Goal: Task Accomplishment & Management: Use online tool/utility

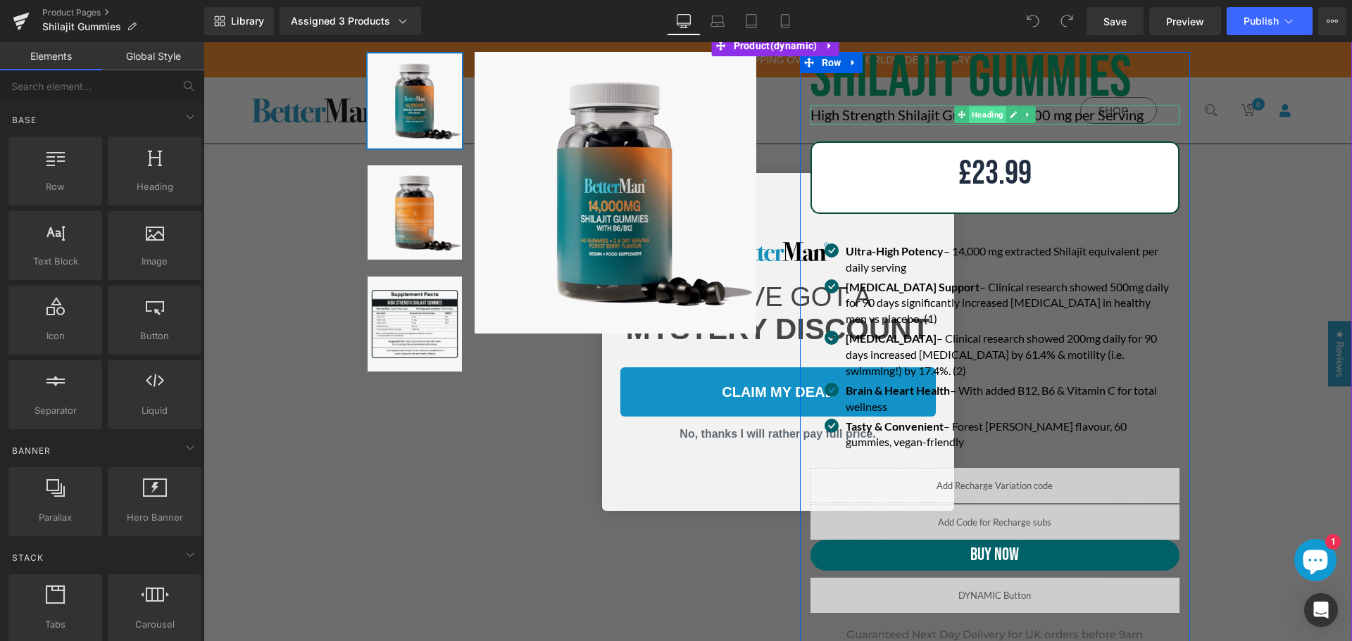
click at [988, 111] on span "Heading" at bounding box center [987, 114] width 37 height 17
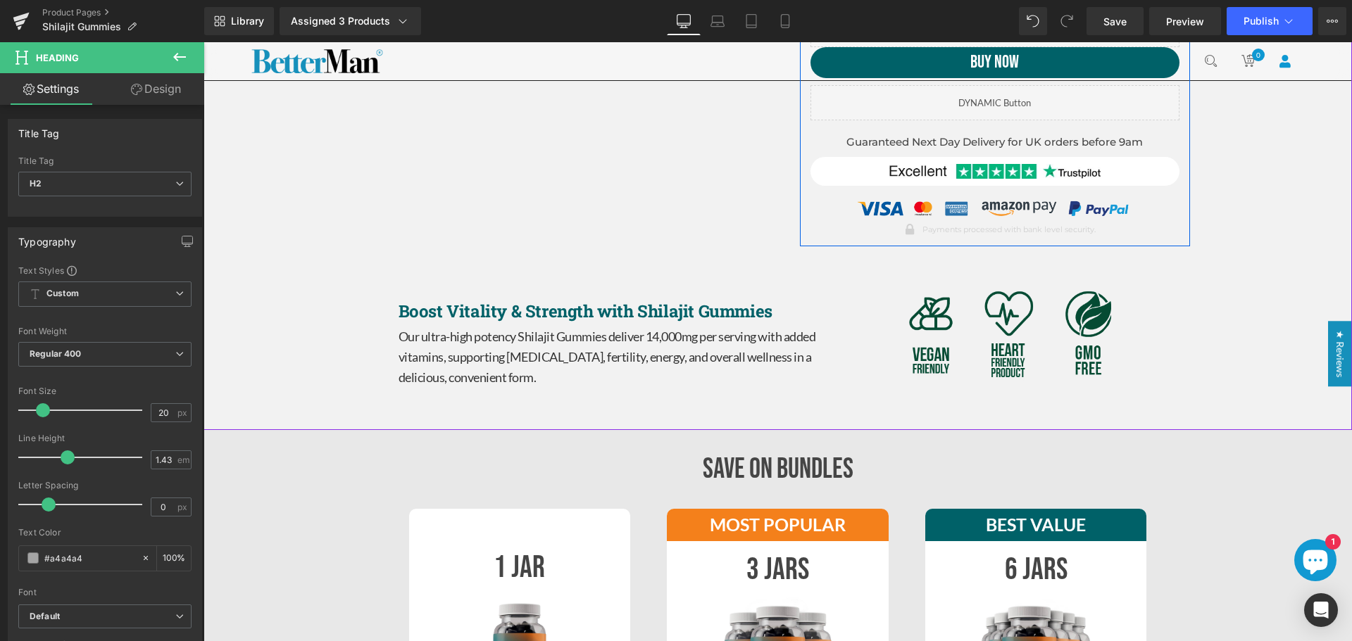
scroll to position [704, 0]
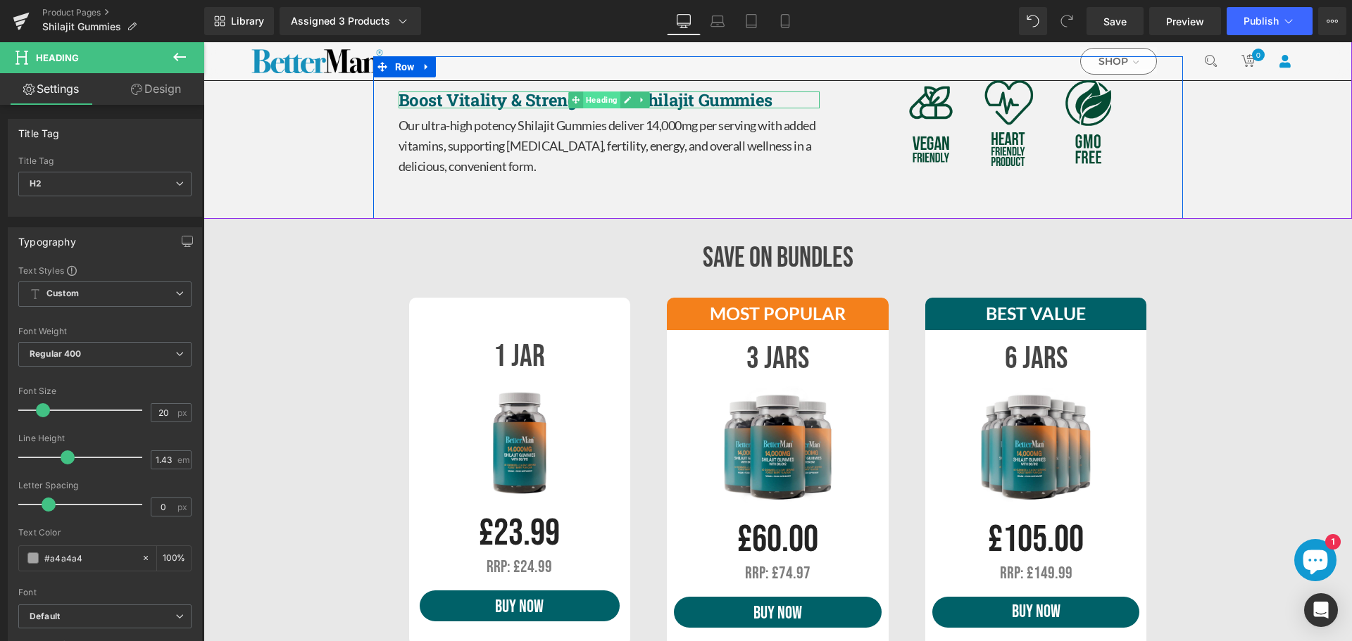
click at [586, 101] on span "Heading" at bounding box center [601, 100] width 37 height 17
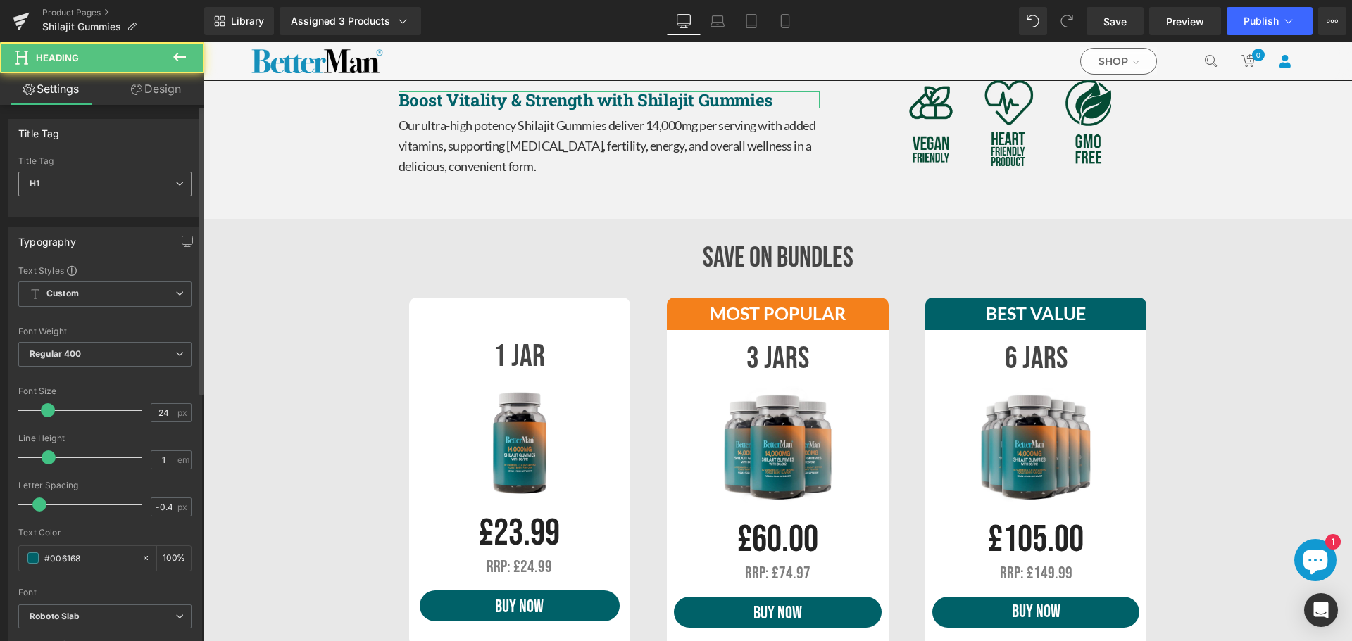
click at [175, 182] on icon at bounding box center [179, 184] width 8 height 8
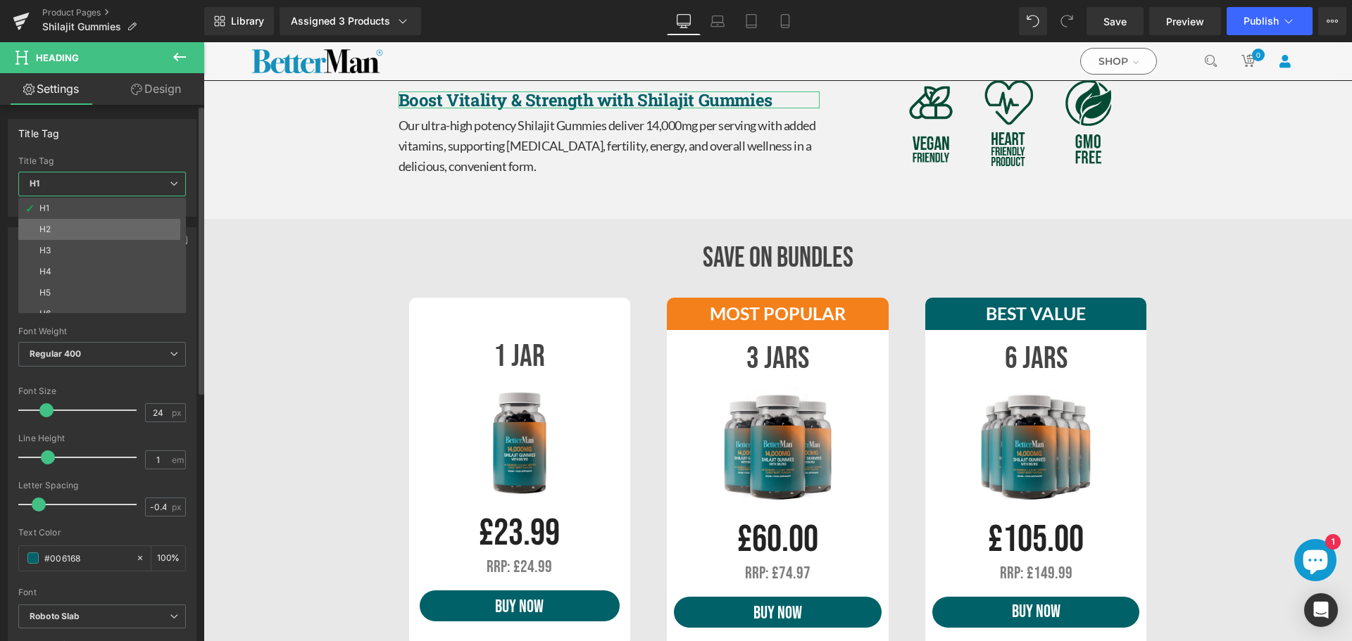
click at [142, 222] on li "H2" at bounding box center [105, 229] width 174 height 21
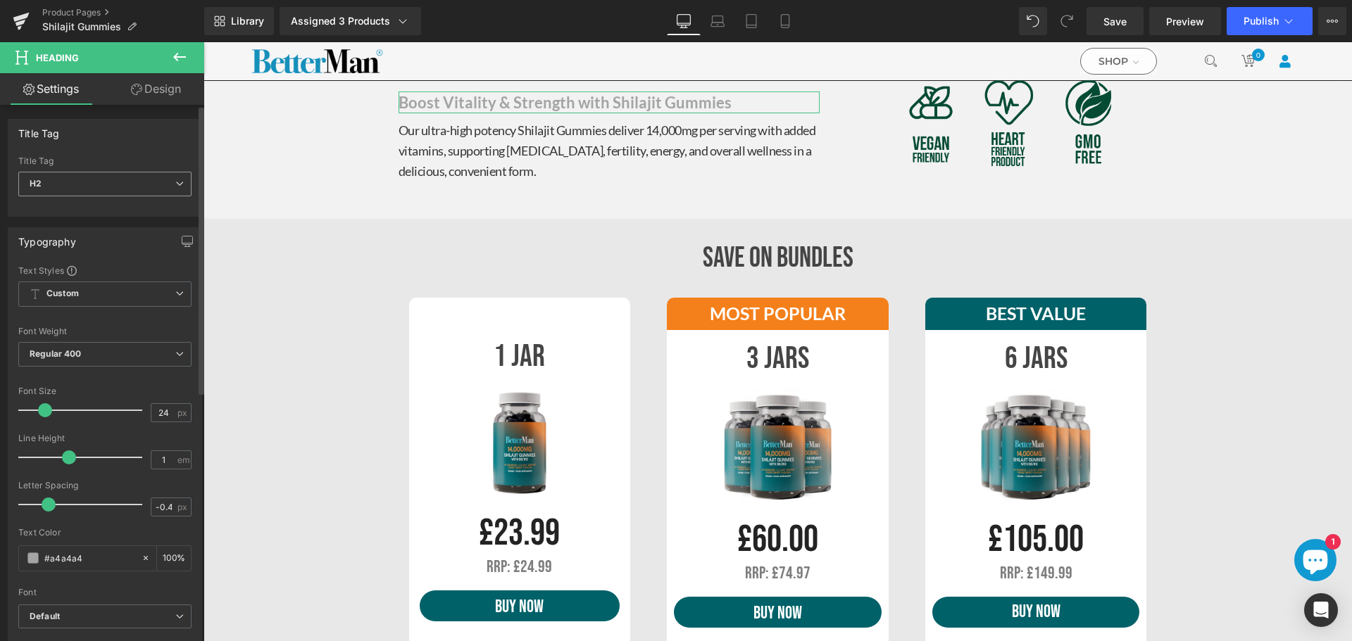
click at [179, 189] on span "H2" at bounding box center [104, 184] width 173 height 25
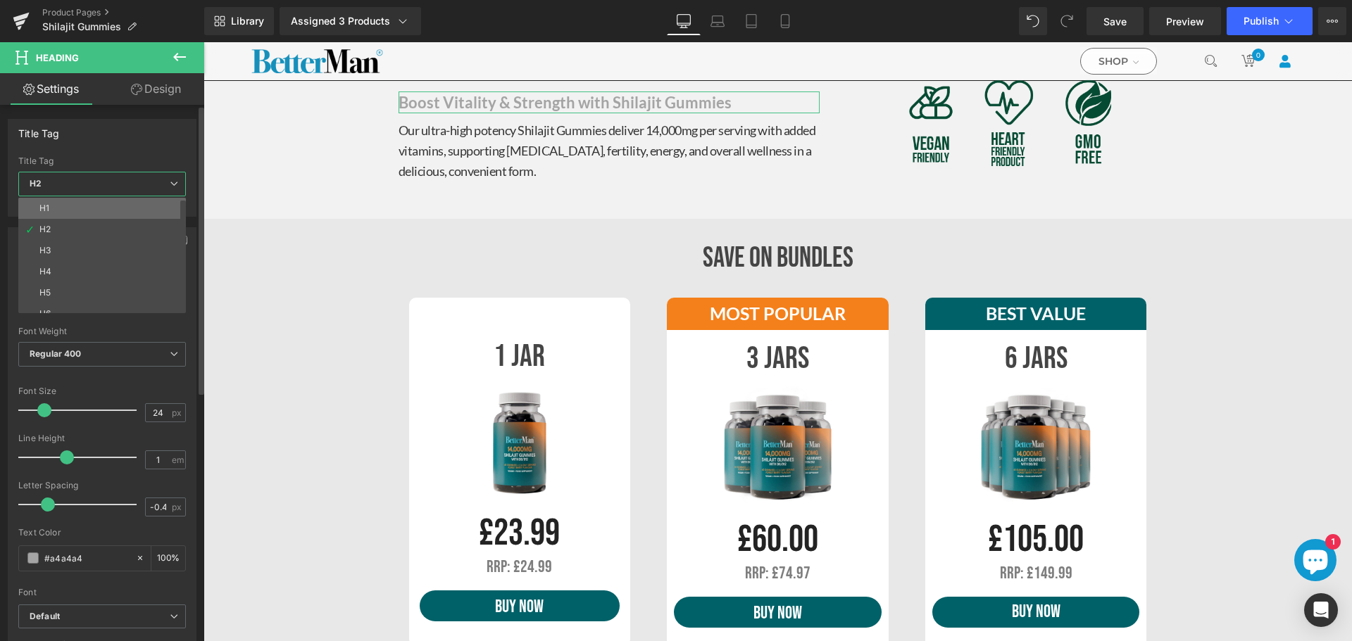
click at [130, 213] on li "H1" at bounding box center [105, 208] width 174 height 21
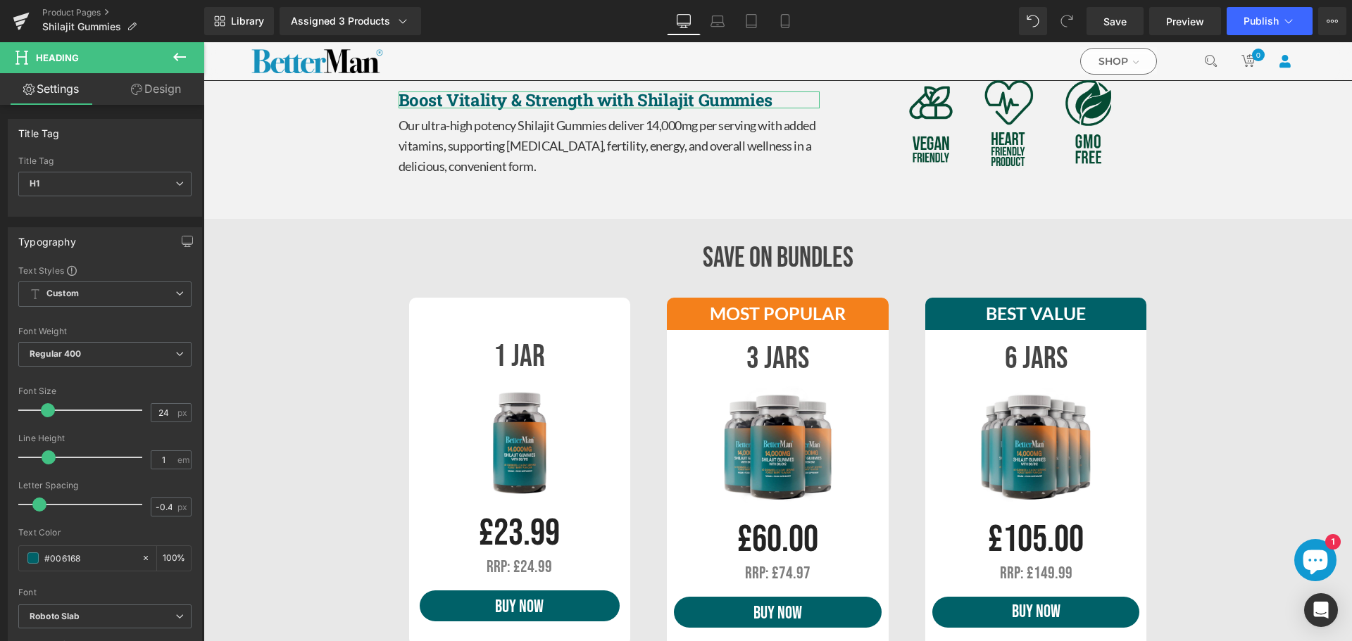
drag, startPoint x: 270, startPoint y: 284, endPoint x: 518, endPoint y: 101, distance: 307.7
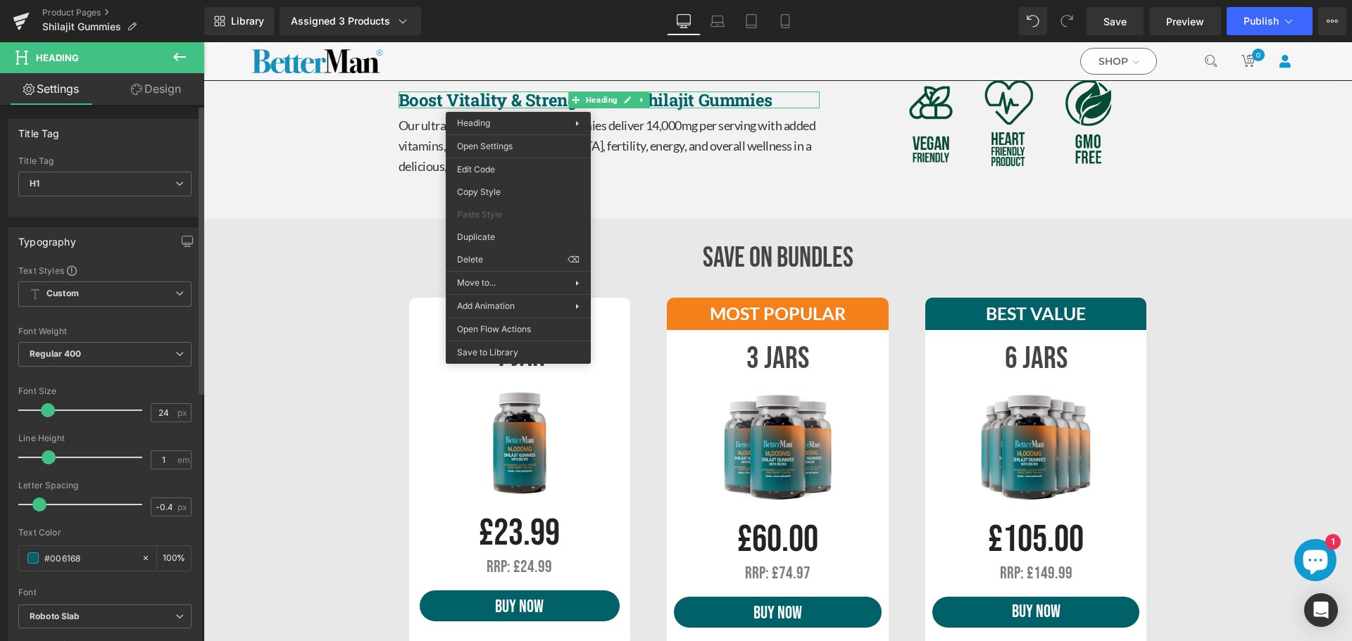
click at [113, 248] on div "Typography" at bounding box center [104, 241] width 193 height 27
click at [130, 179] on span "H1" at bounding box center [104, 184] width 173 height 25
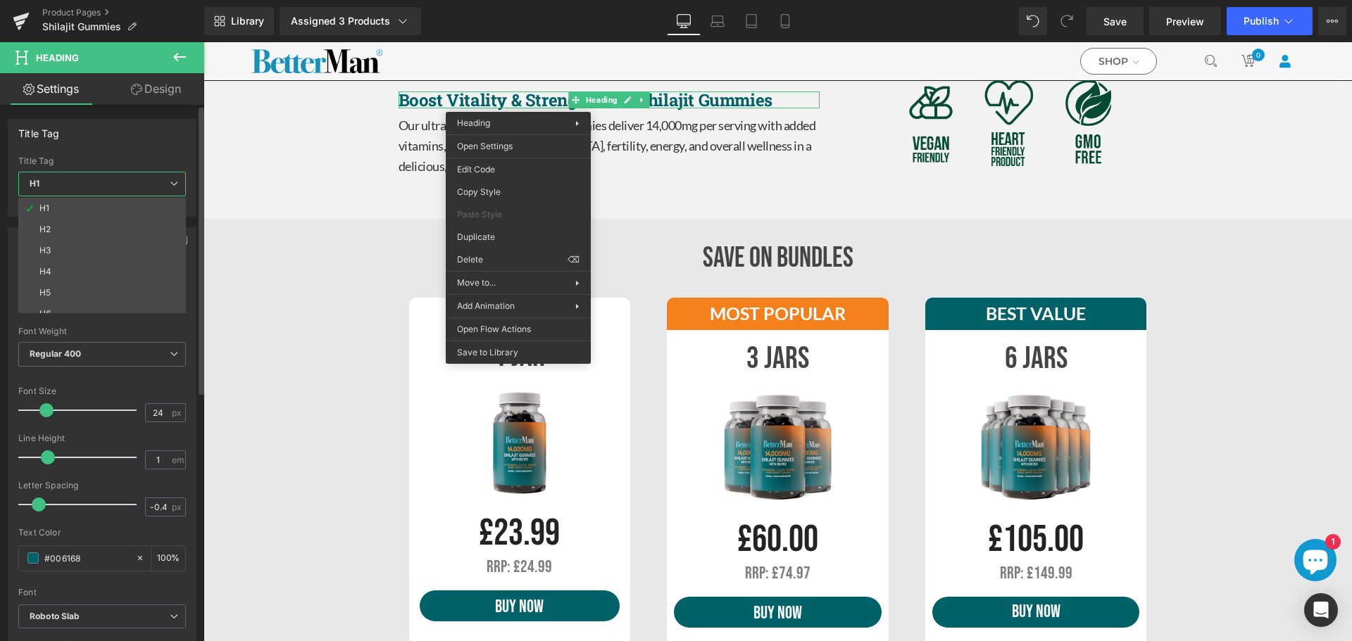
click at [96, 234] on li "H2" at bounding box center [105, 229] width 174 height 21
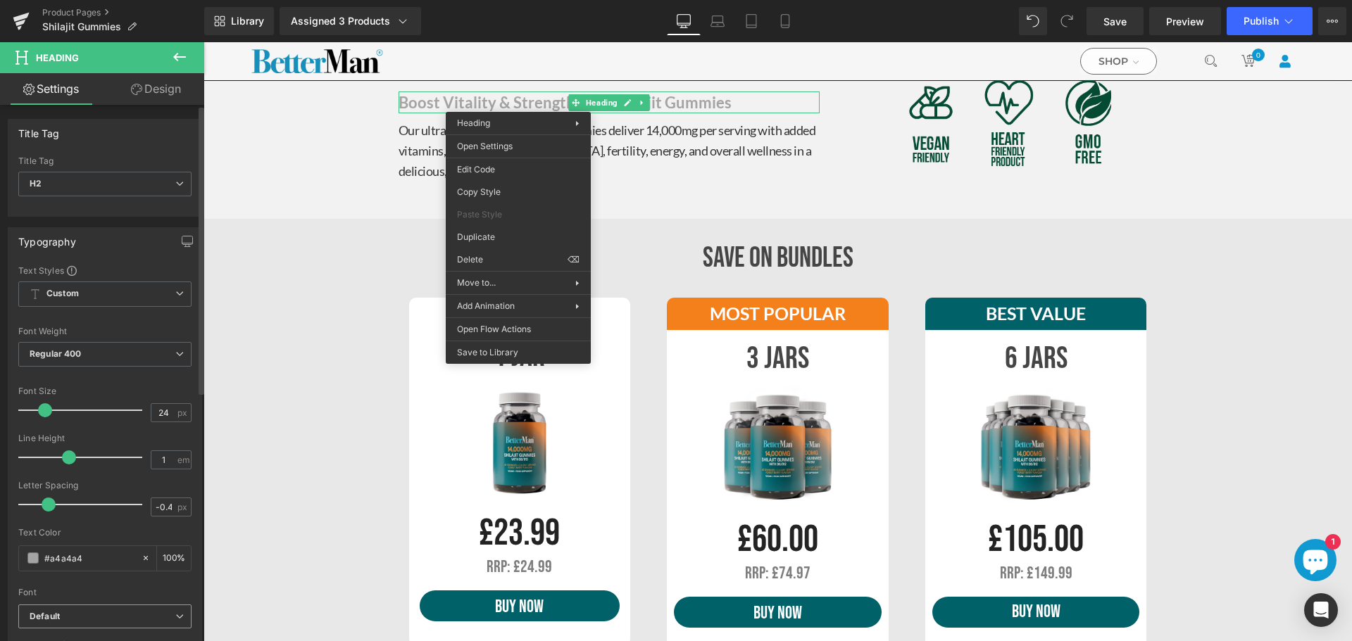
click at [95, 617] on b "Default" at bounding box center [103, 617] width 146 height 12
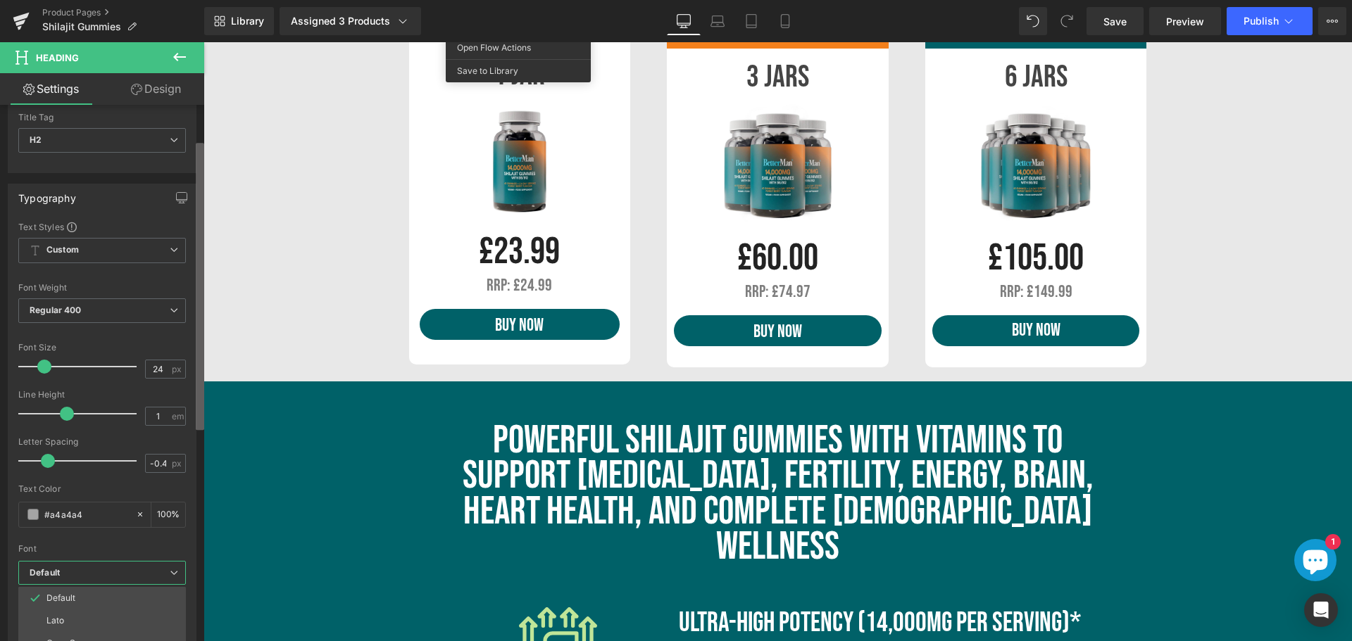
scroll to position [99, 0]
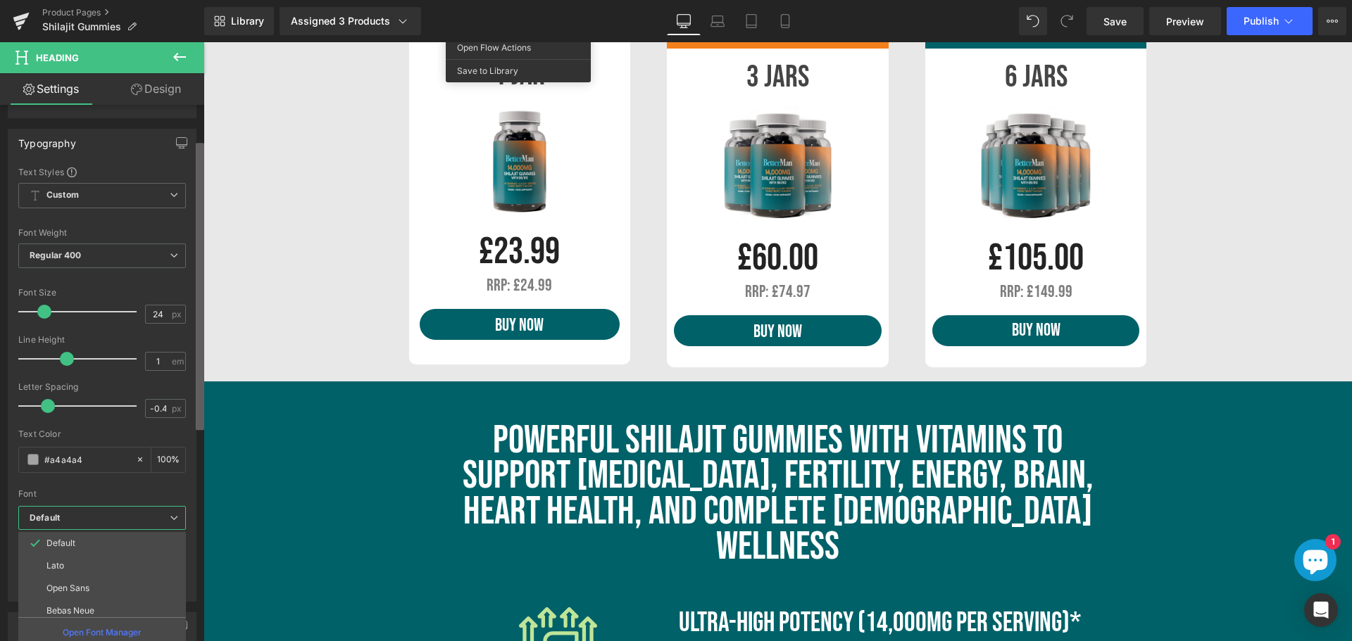
click at [203, 375] on b at bounding box center [200, 286] width 8 height 287
click at [97, 585] on li "Roboto Slab" at bounding box center [105, 586] width 174 height 23
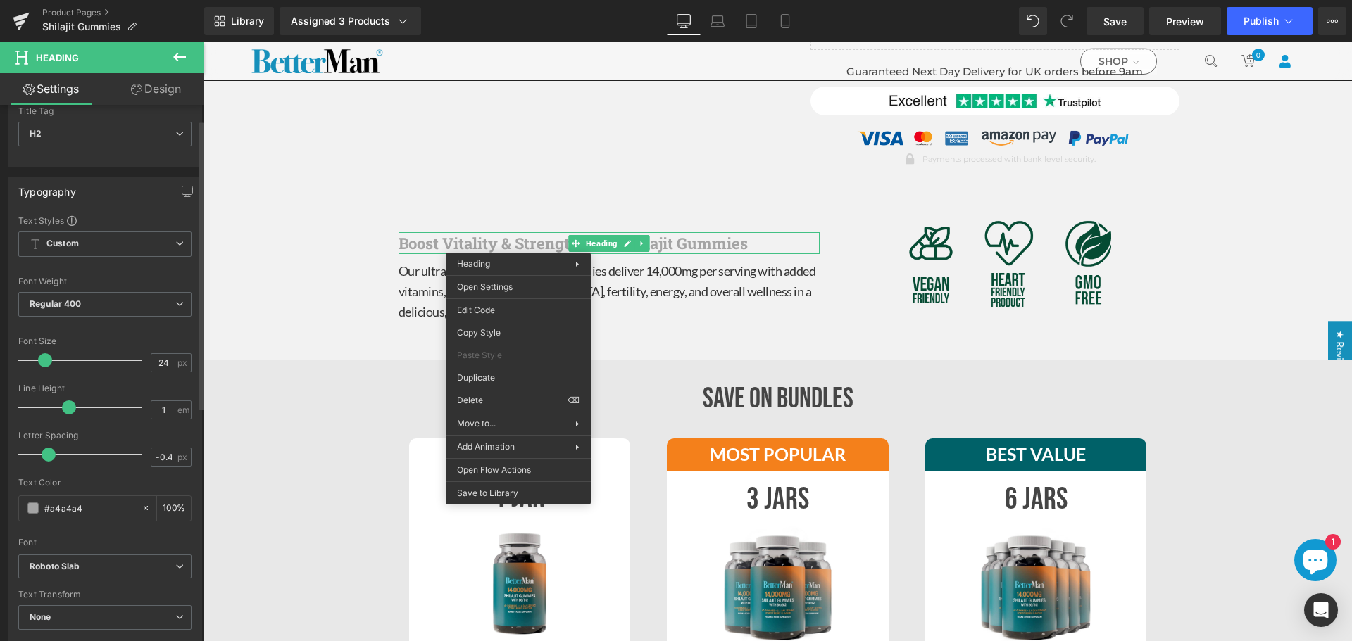
scroll to position [28, 0]
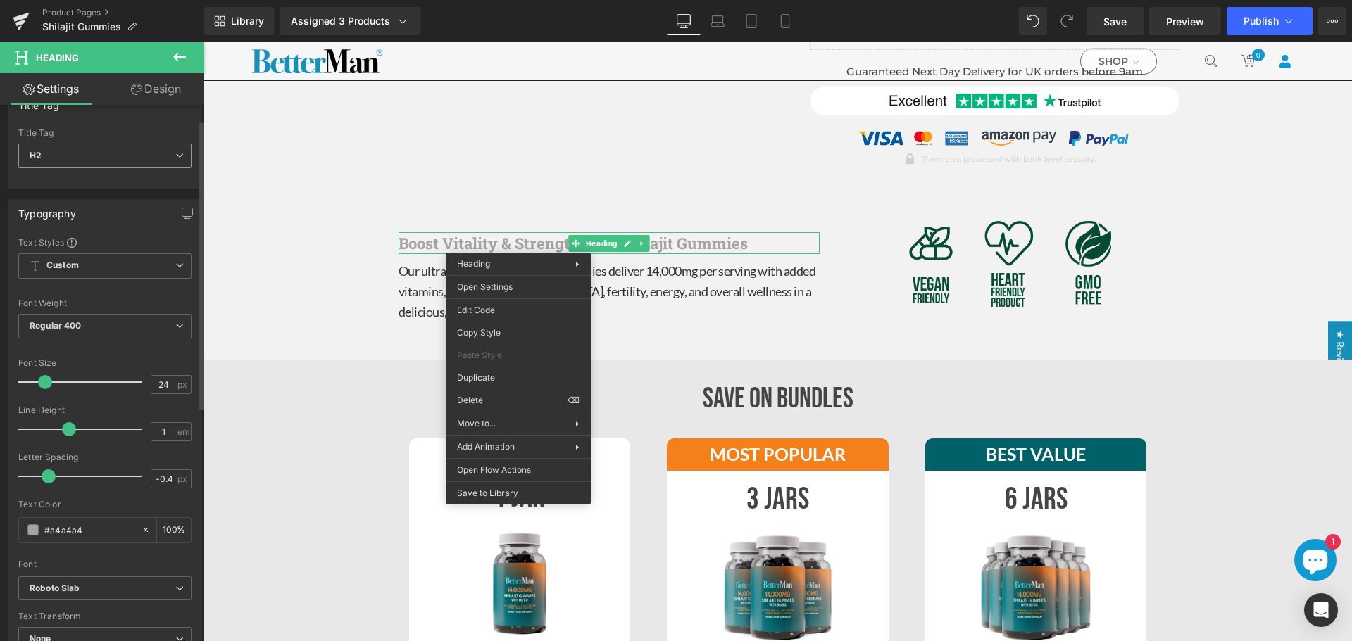
click at [149, 158] on span "H2" at bounding box center [104, 156] width 173 height 25
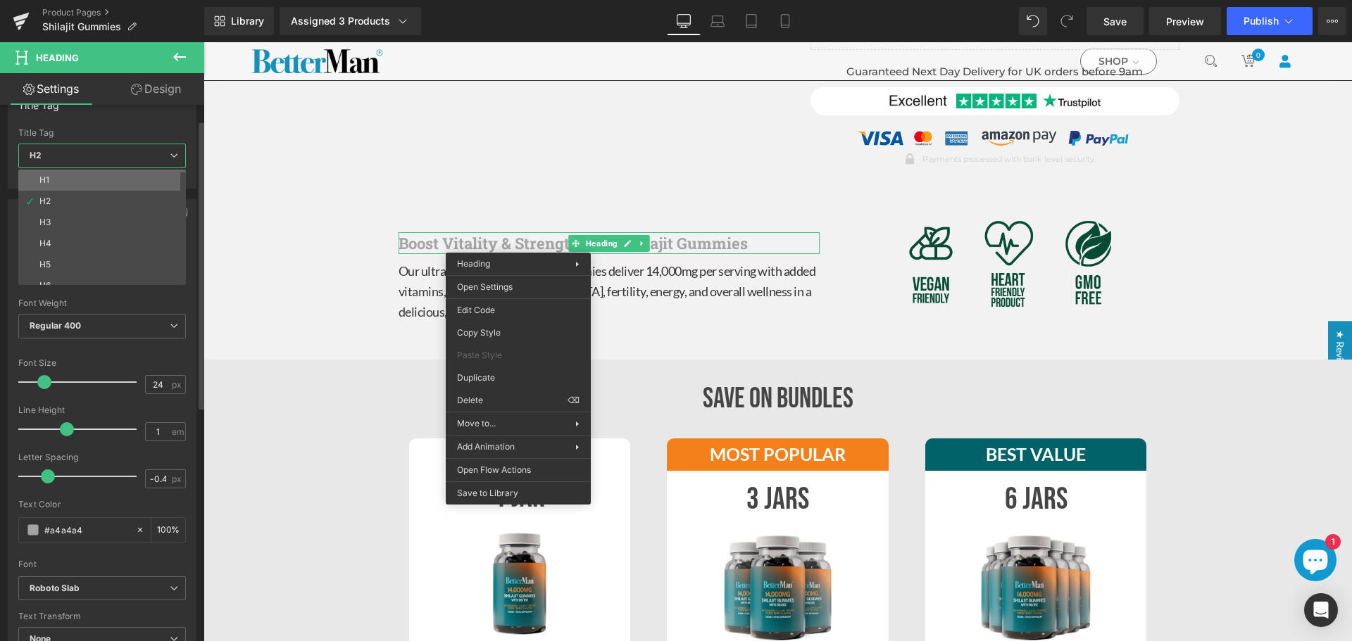
click at [123, 180] on li "H1" at bounding box center [105, 180] width 174 height 21
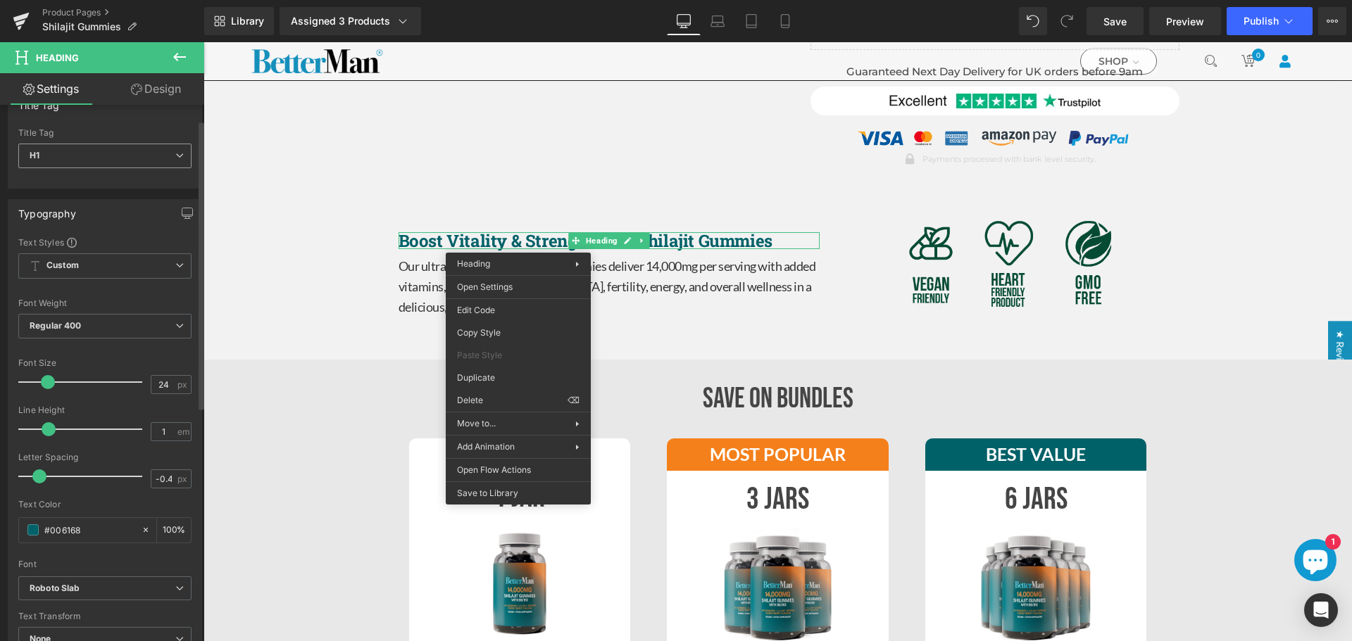
click at [145, 158] on span "H1" at bounding box center [104, 156] width 173 height 25
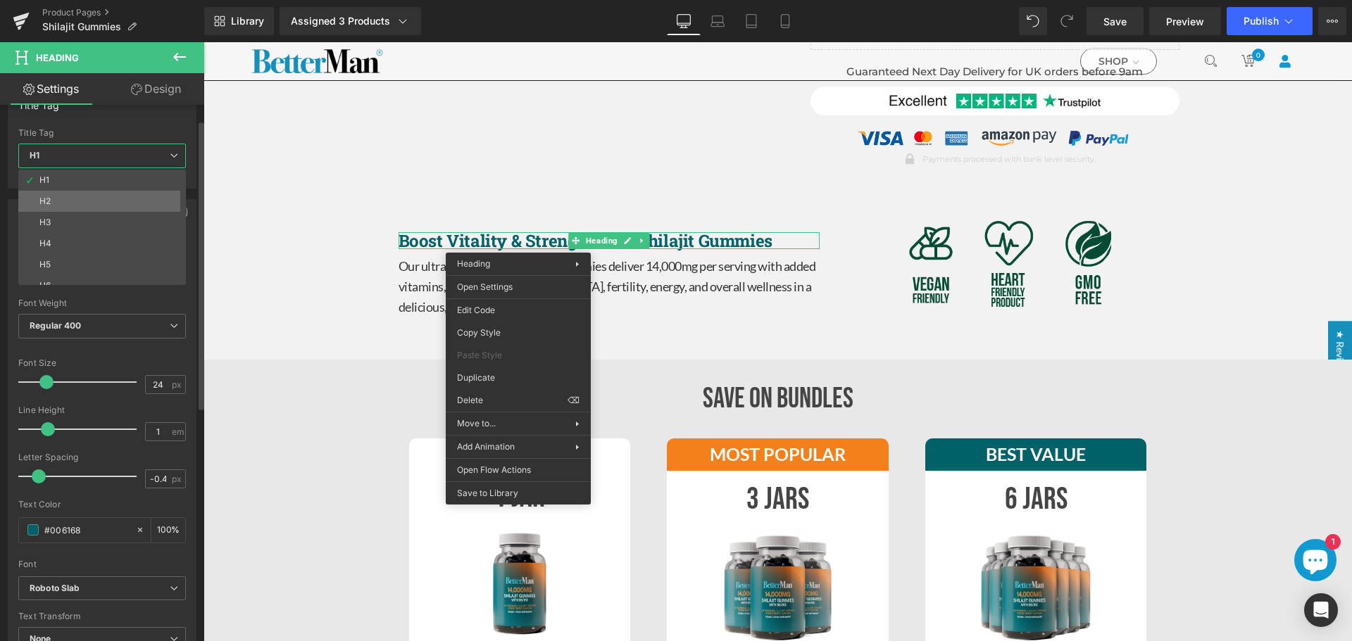
click at [99, 201] on li "H2" at bounding box center [105, 201] width 174 height 21
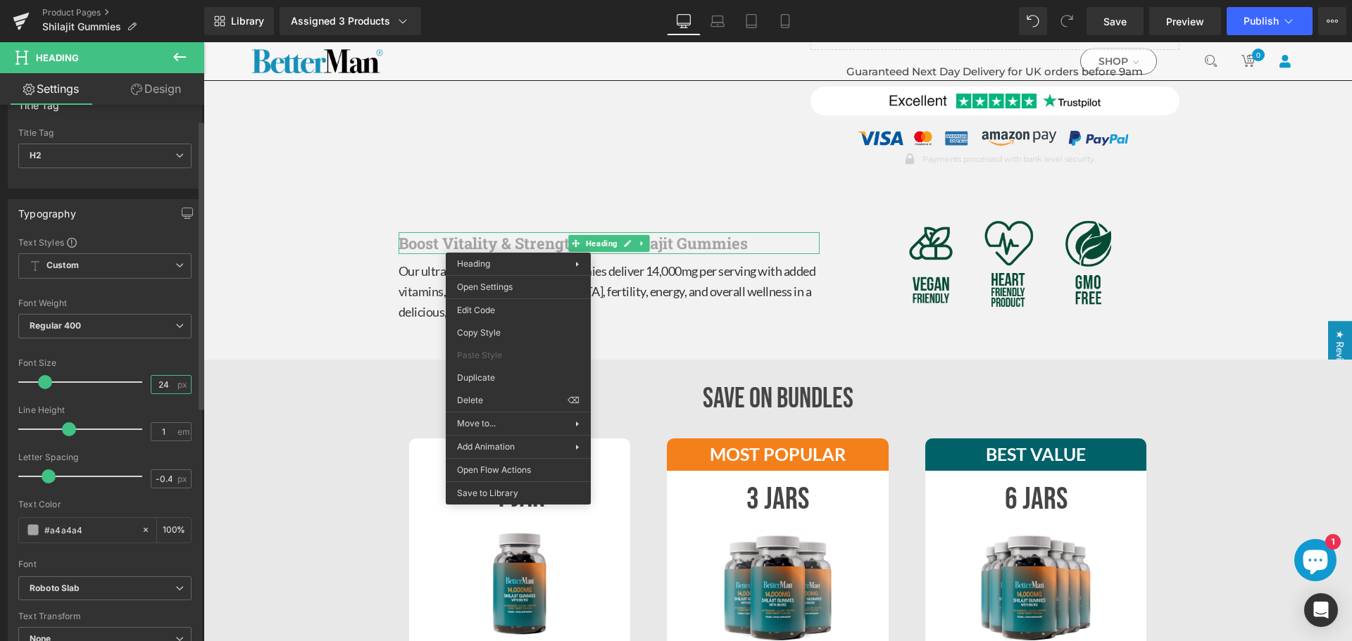
click at [161, 379] on input "24" at bounding box center [163, 385] width 25 height 18
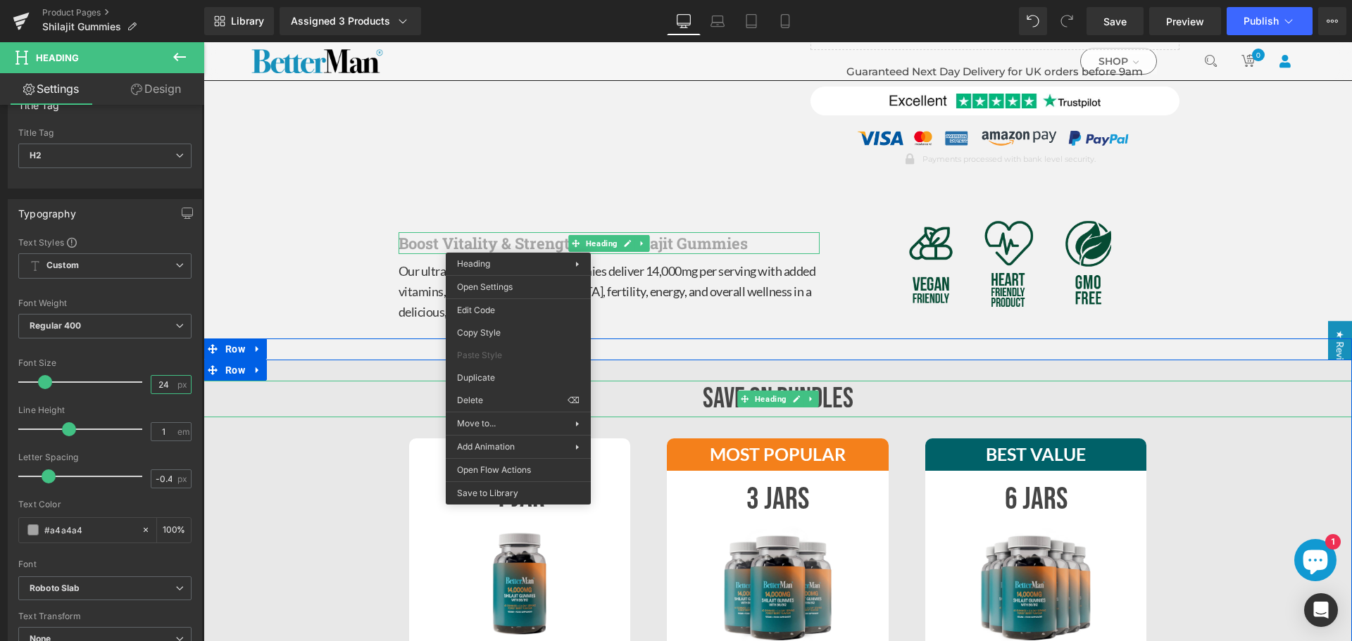
type input "24"
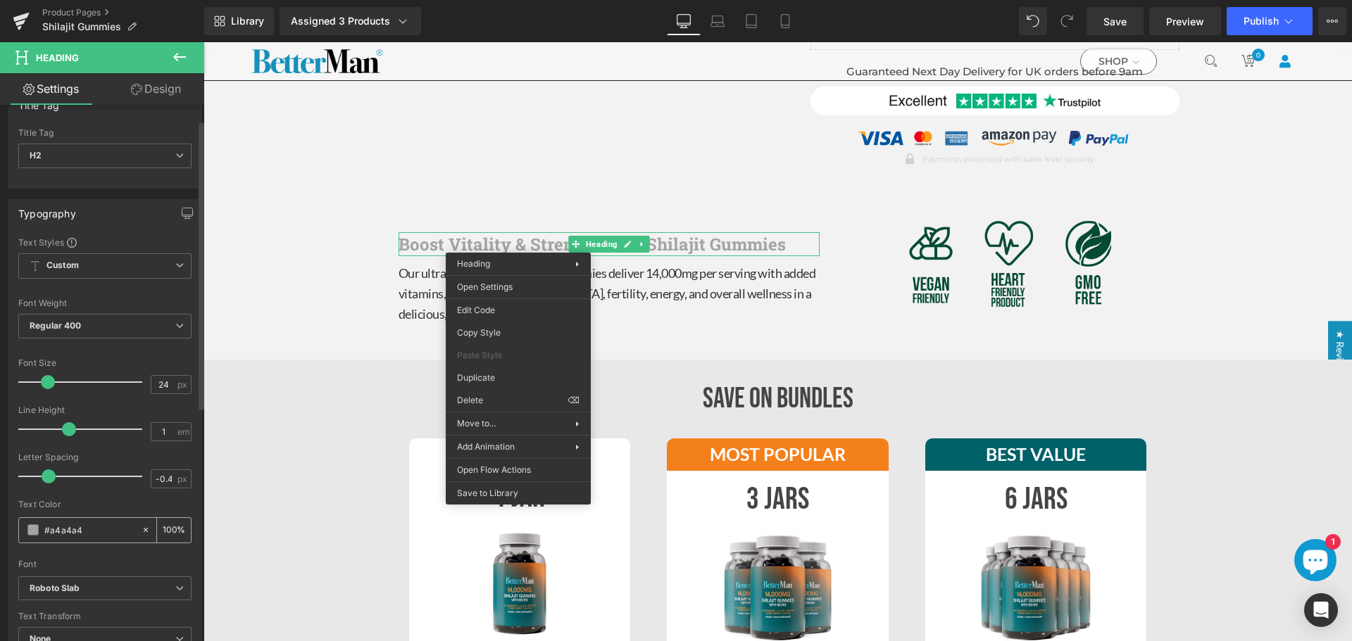
click at [28, 532] on span at bounding box center [32, 530] width 11 height 11
click at [88, 158] on span "H2" at bounding box center [104, 156] width 173 height 25
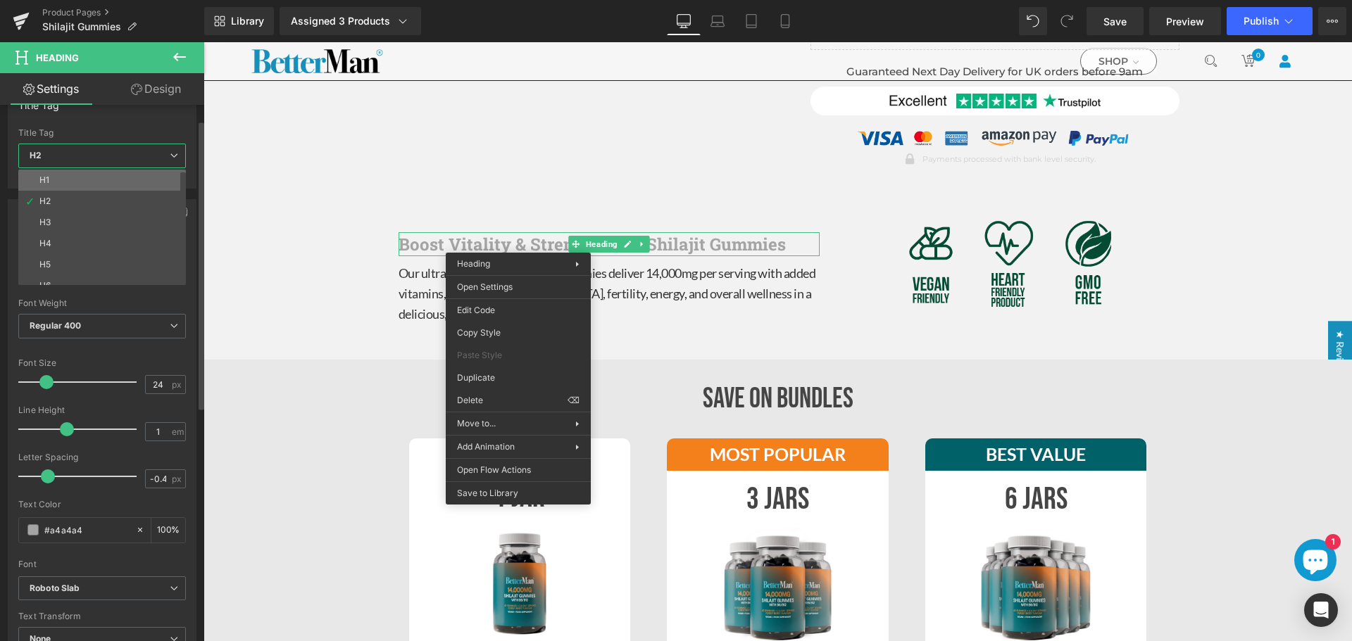
click at [68, 187] on li "H1" at bounding box center [105, 180] width 174 height 21
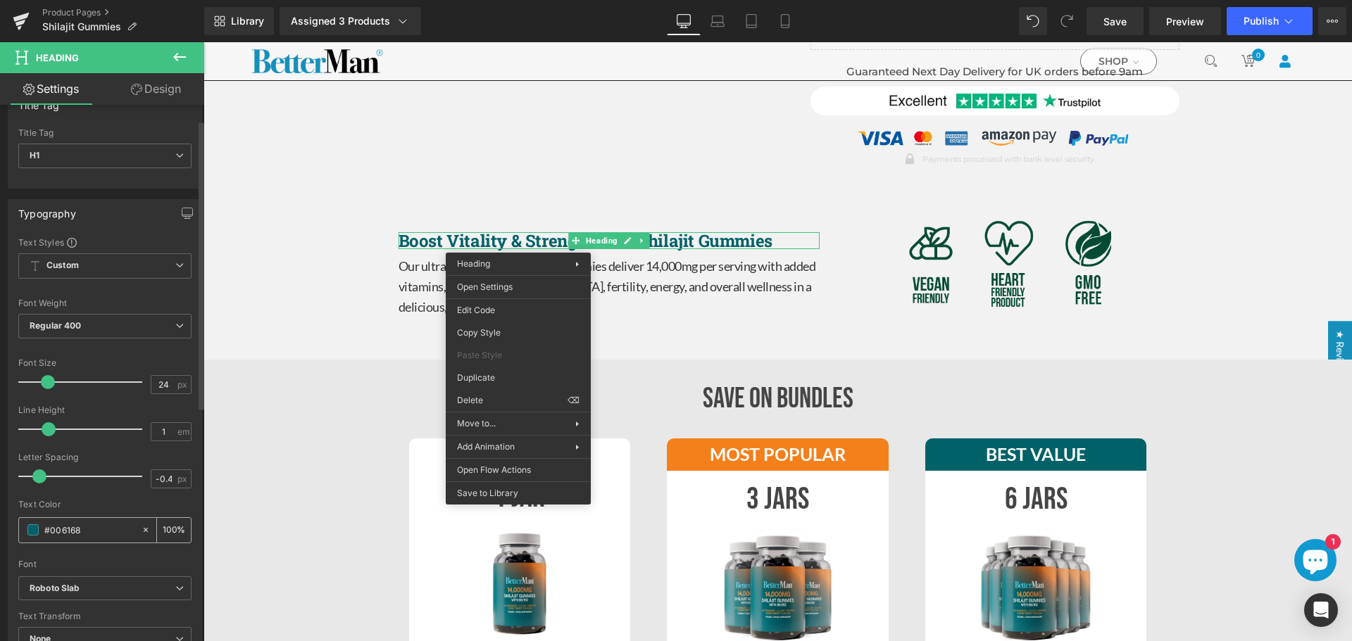
click at [60, 532] on input "#006168" at bounding box center [89, 529] width 90 height 15
click at [137, 155] on span "H1" at bounding box center [104, 156] width 173 height 25
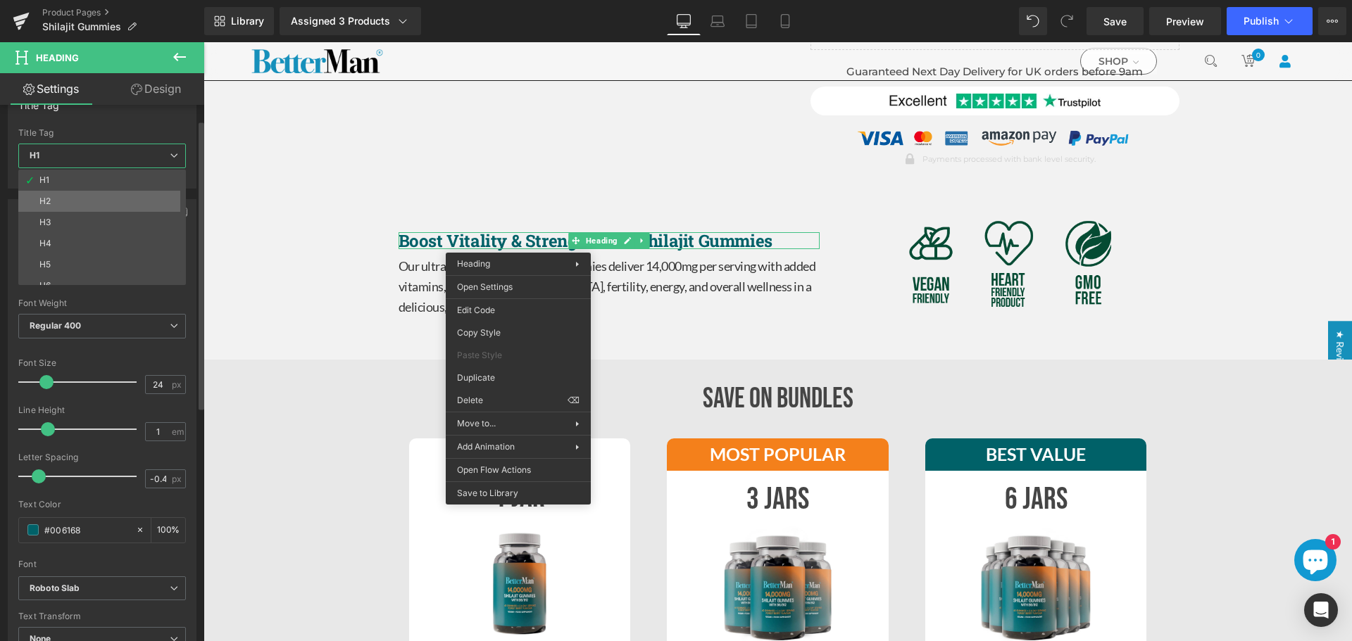
click at [86, 203] on li "H2" at bounding box center [105, 201] width 174 height 21
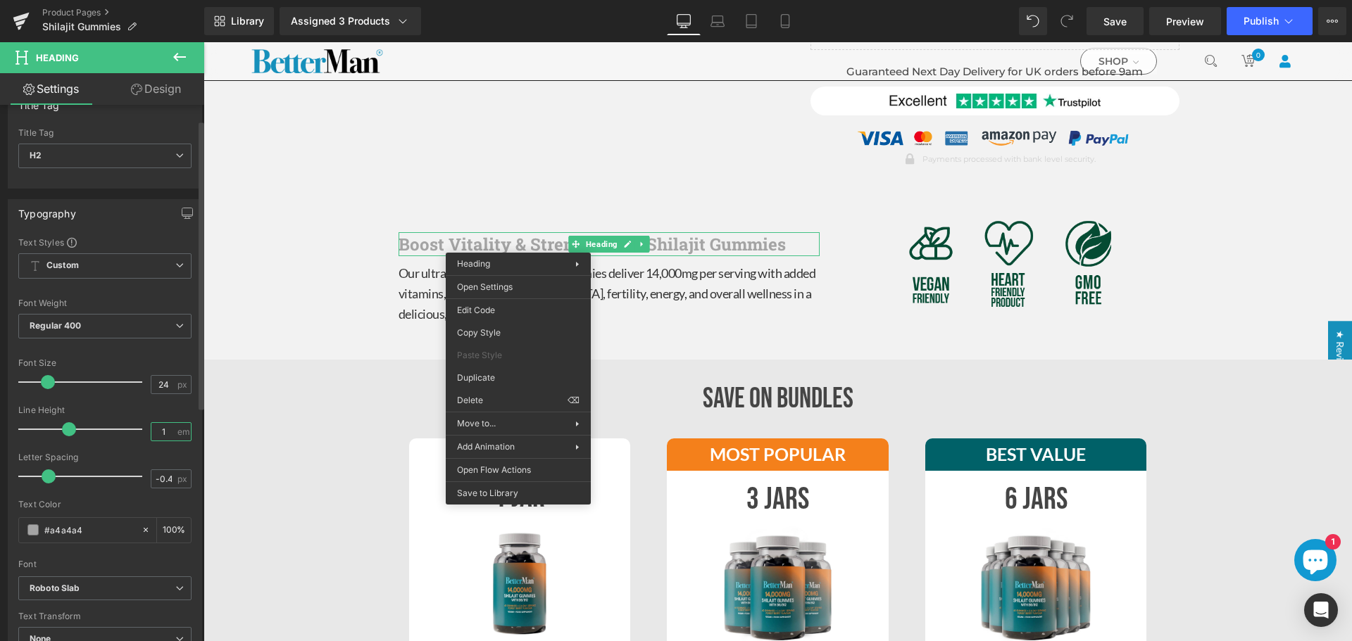
click at [160, 427] on input "1" at bounding box center [163, 432] width 25 height 18
type input "1"
click at [64, 522] on input "#006168" at bounding box center [89, 529] width 90 height 15
click at [60, 525] on input "#006168" at bounding box center [89, 529] width 90 height 15
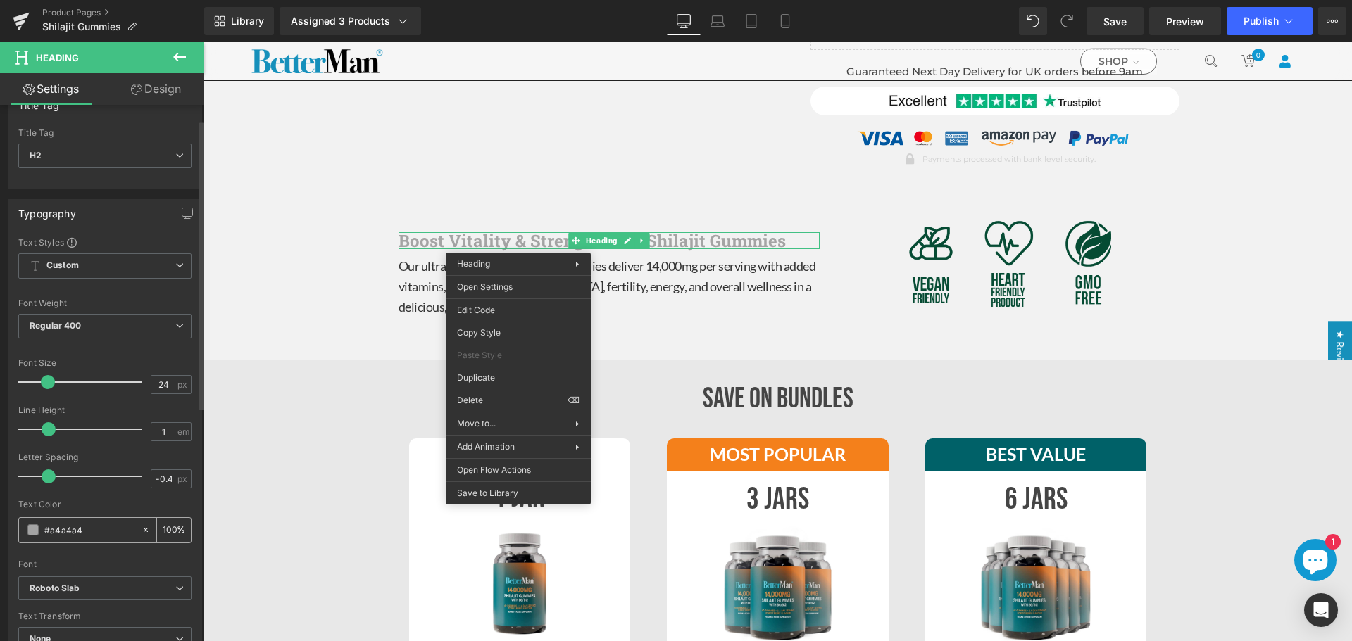
click at [60, 526] on input "#006168" at bounding box center [89, 529] width 90 height 15
paste input "006168"
type input "#006168"
click at [80, 154] on span "H2" at bounding box center [104, 156] width 173 height 25
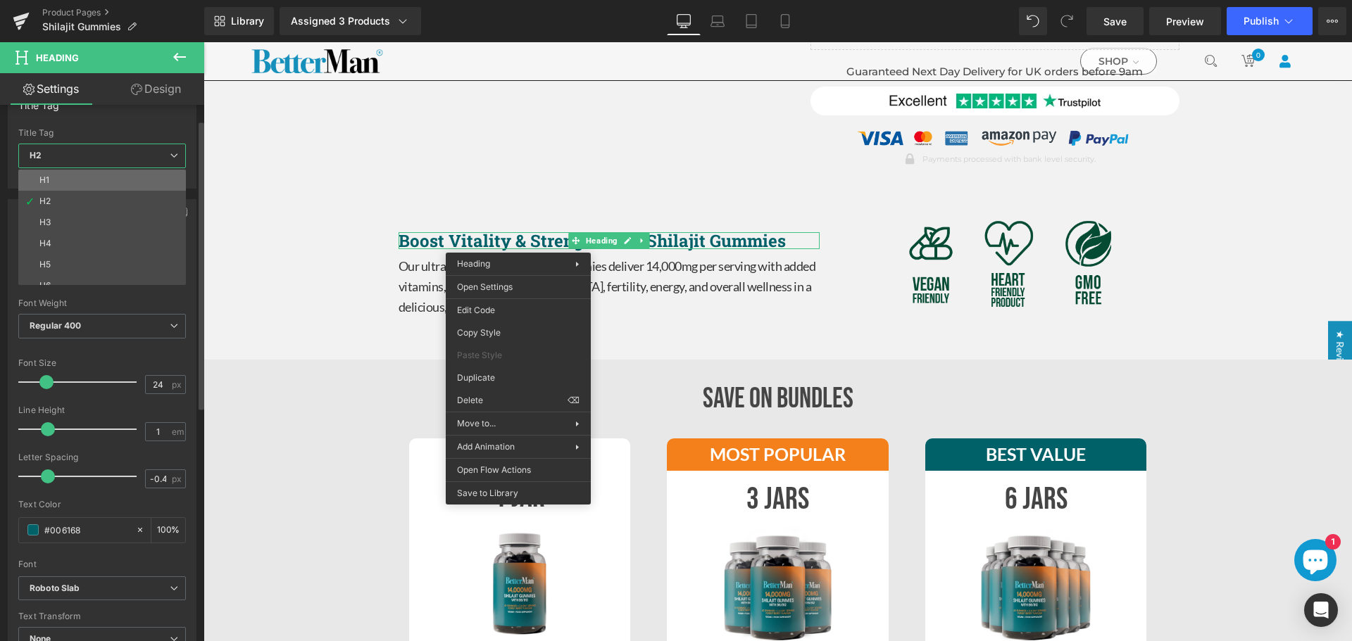
click at [80, 176] on li "H1" at bounding box center [105, 180] width 174 height 21
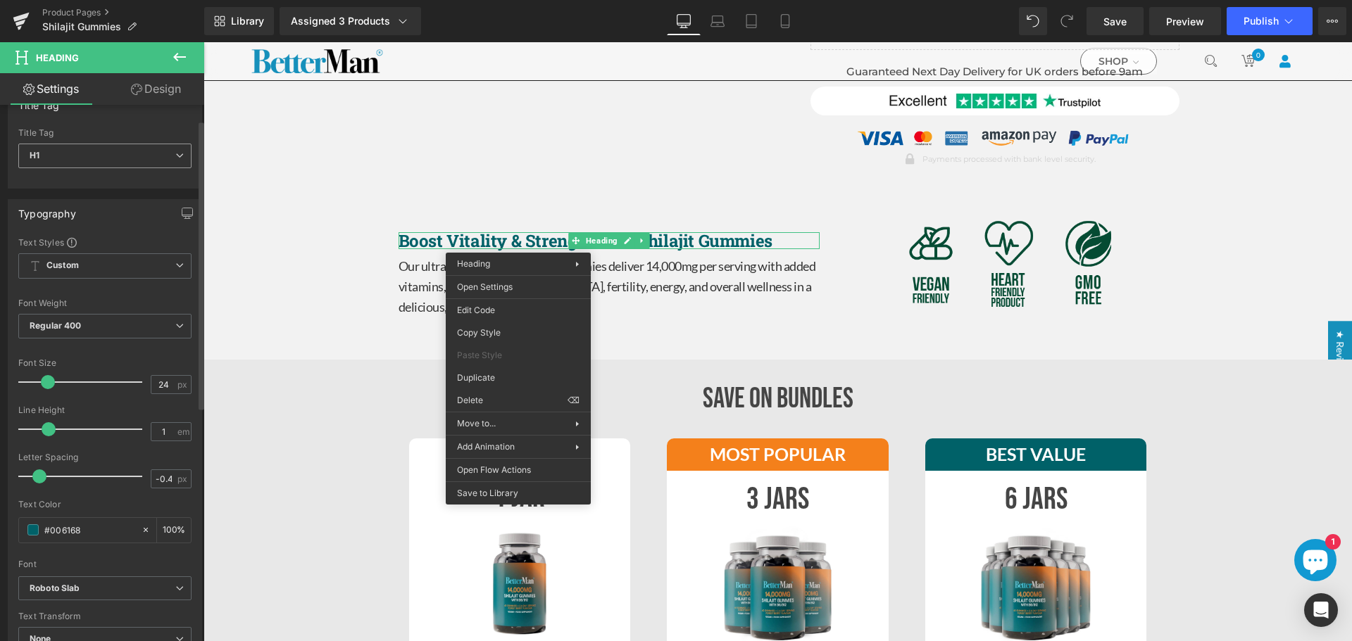
click at [89, 155] on span "H1" at bounding box center [104, 156] width 173 height 25
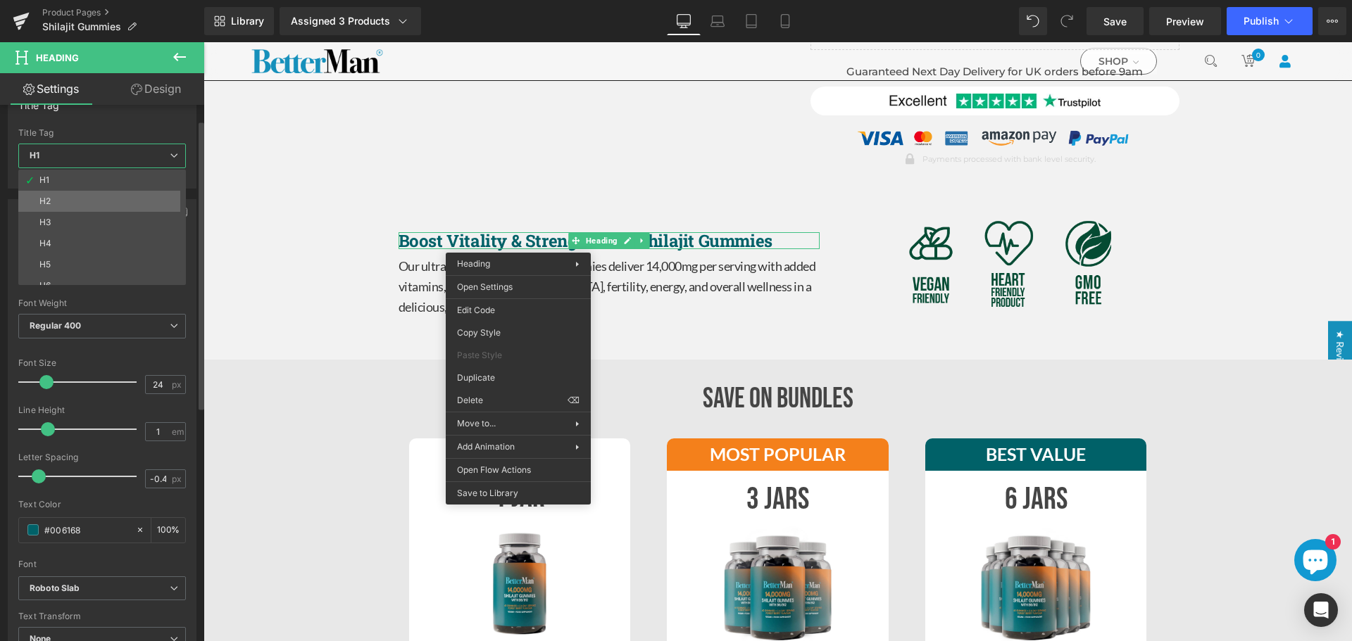
click at [88, 206] on li "H2" at bounding box center [105, 201] width 174 height 21
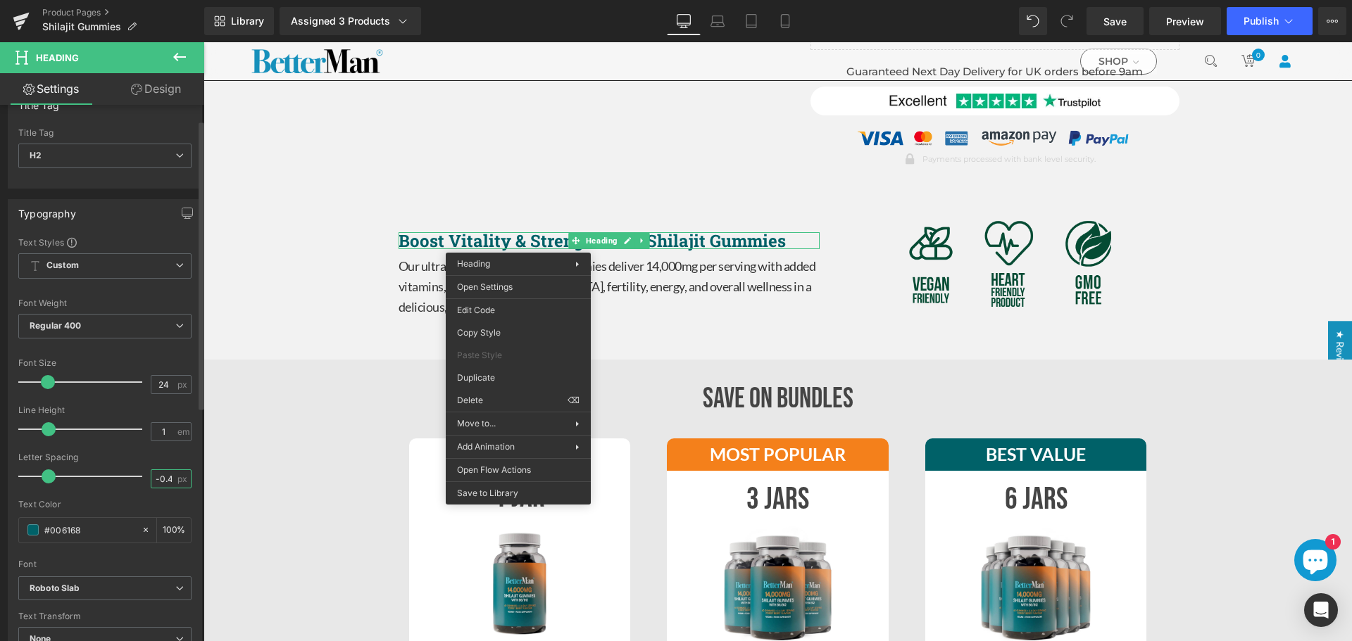
click at [152, 478] on input "-0.4" at bounding box center [163, 479] width 25 height 18
type input "-0.4"
click at [137, 154] on span "H2" at bounding box center [104, 156] width 173 height 25
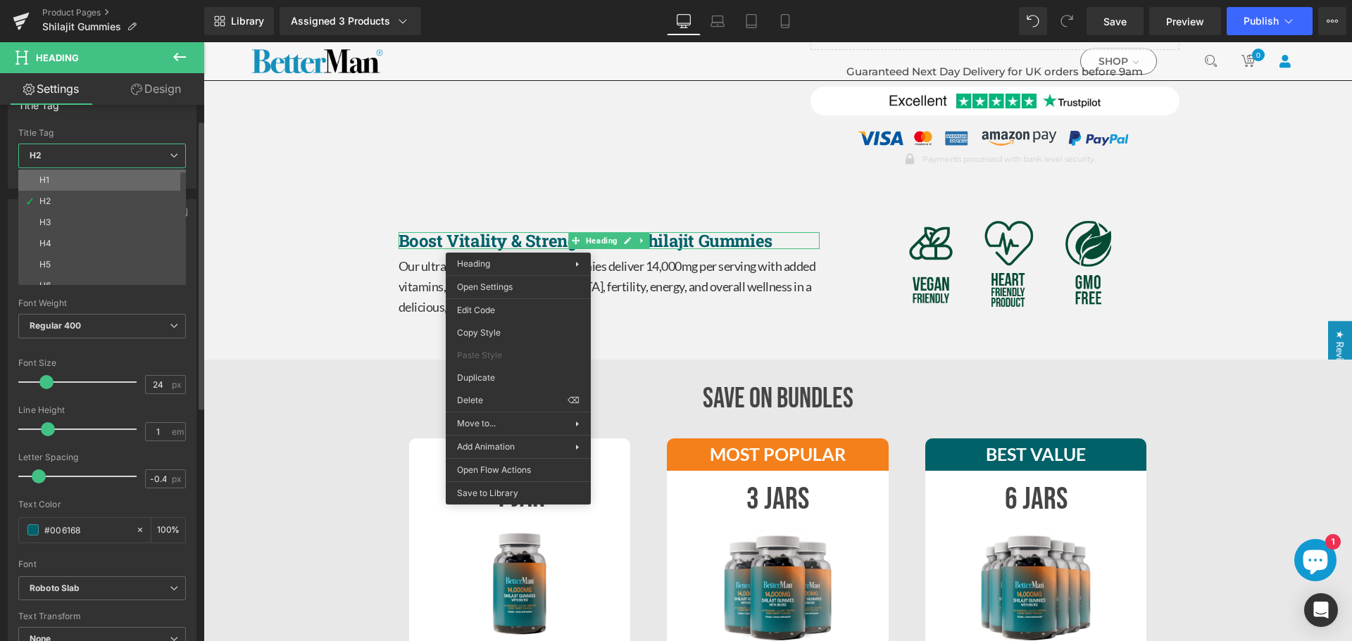
click at [121, 180] on li "H1" at bounding box center [105, 180] width 174 height 21
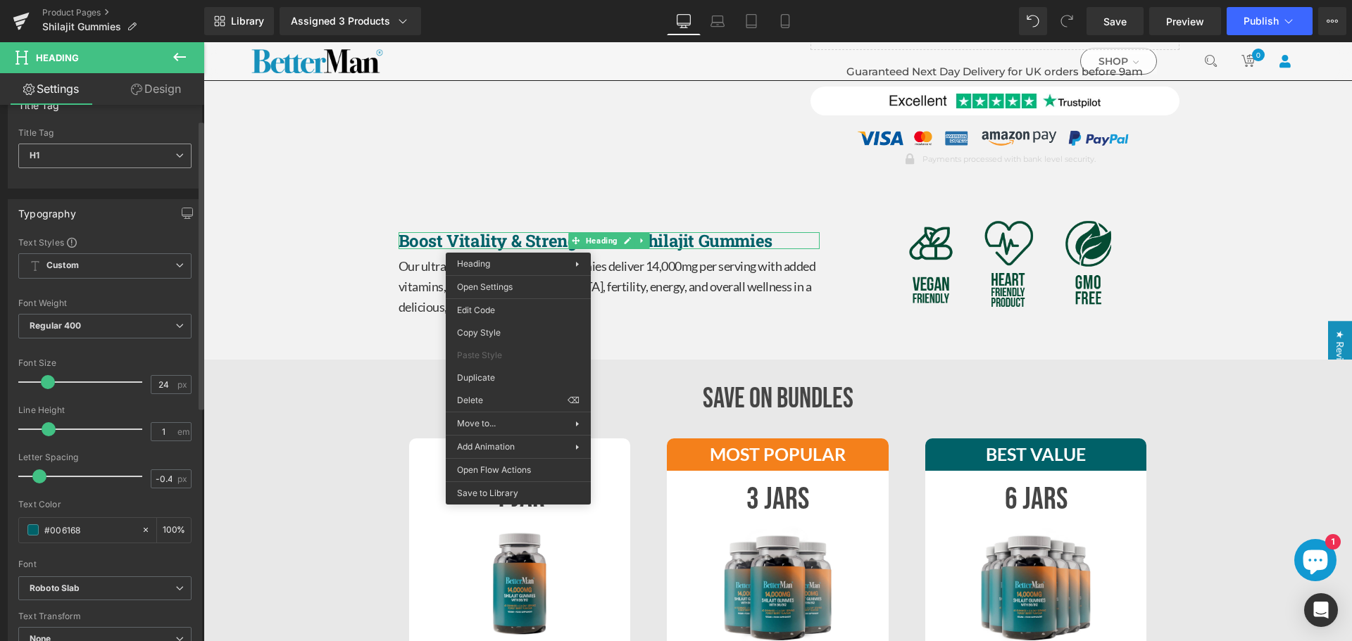
click at [121, 153] on span "H1" at bounding box center [104, 156] width 173 height 25
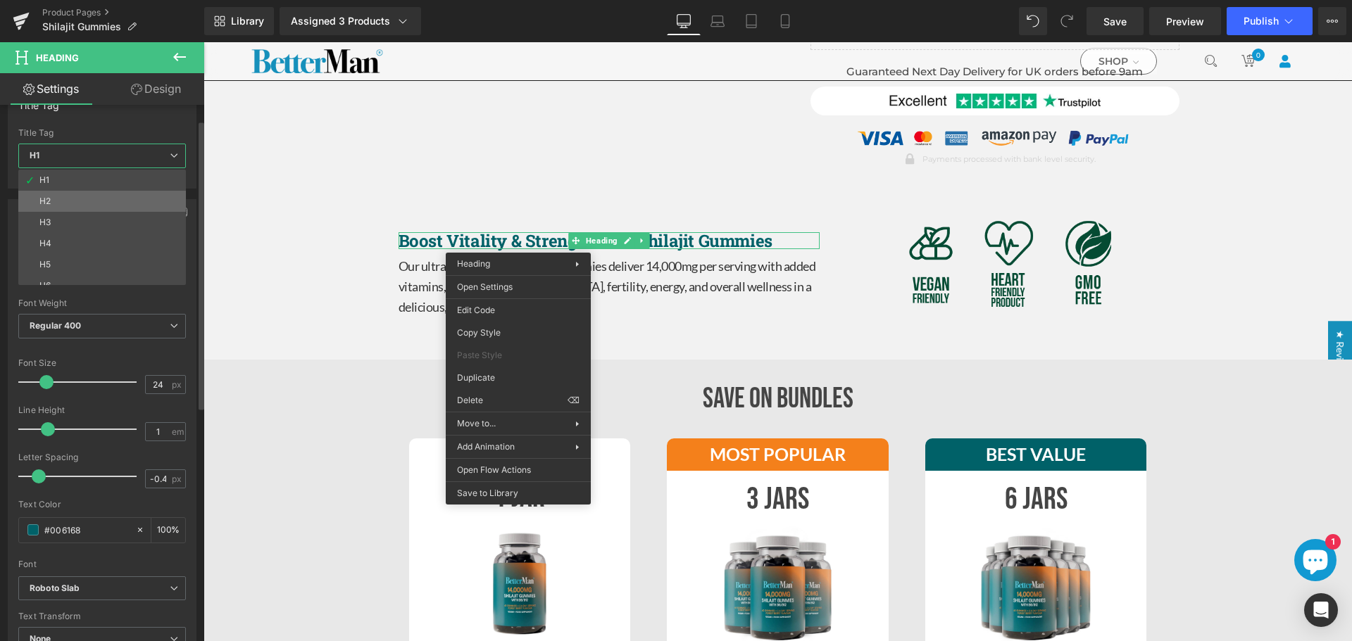
click at [95, 196] on li "H2" at bounding box center [105, 201] width 174 height 21
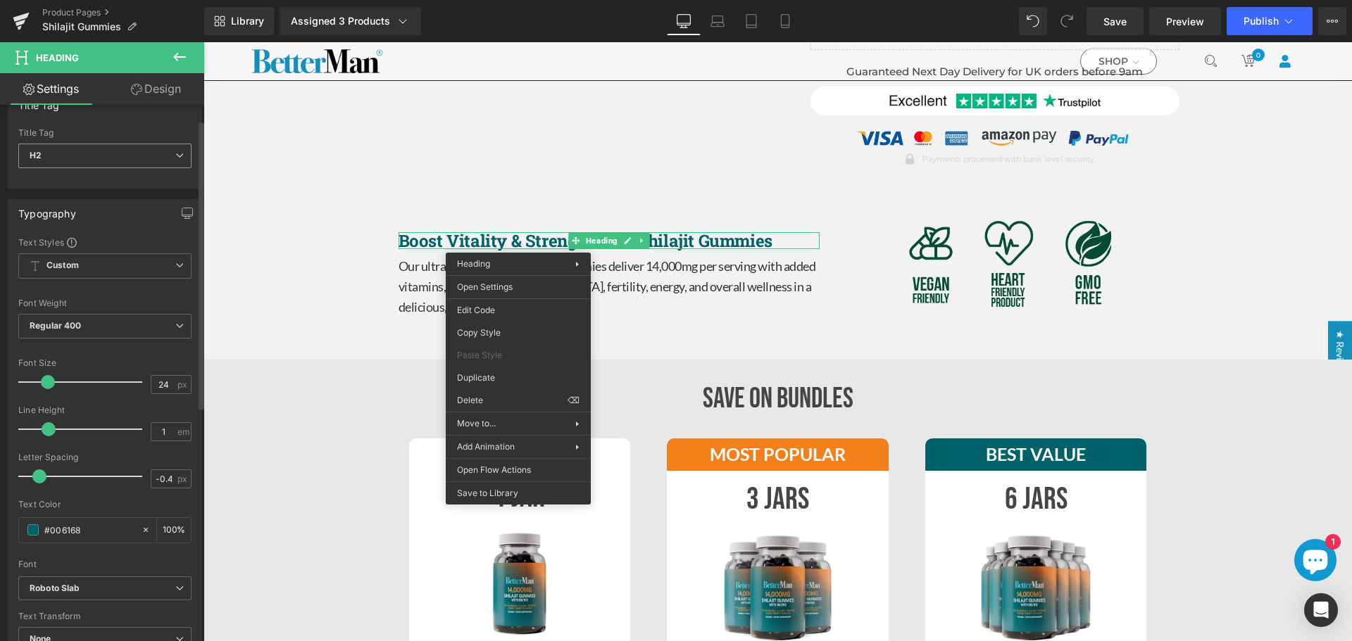
click at [107, 153] on span "H2" at bounding box center [104, 156] width 173 height 25
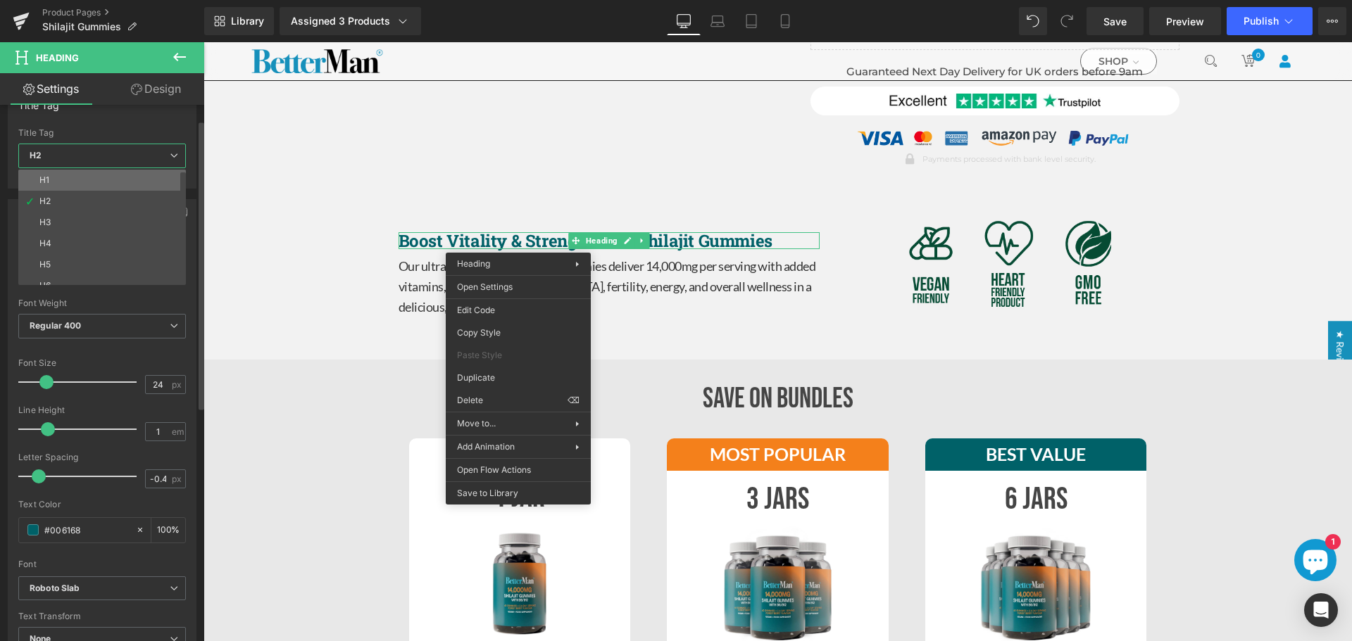
click at [95, 182] on li "H1" at bounding box center [105, 180] width 174 height 21
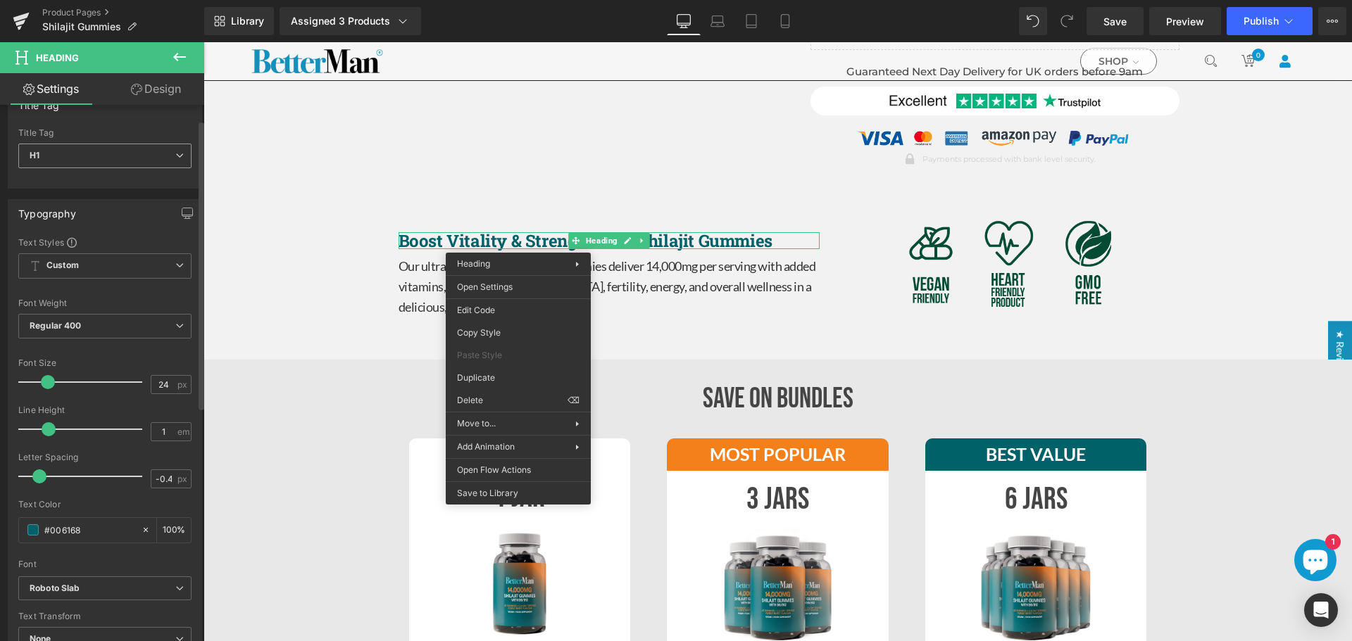
click at [103, 163] on span "H1" at bounding box center [104, 156] width 173 height 25
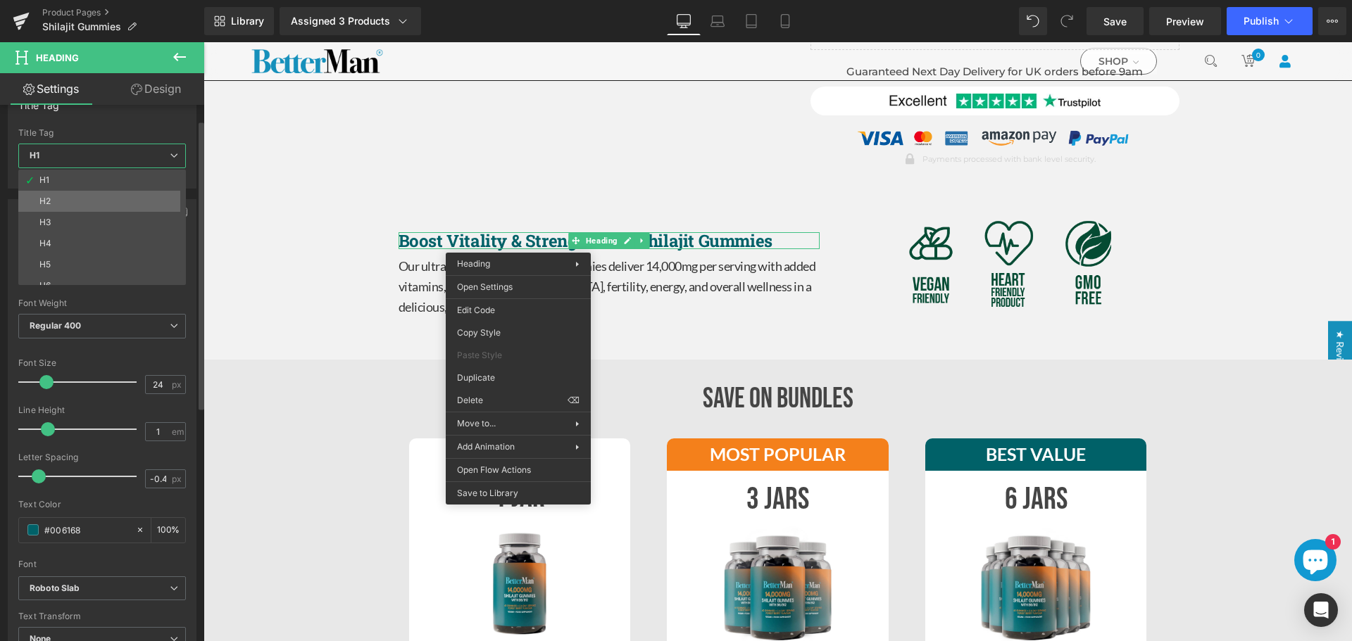
click at [87, 197] on li "H2" at bounding box center [105, 201] width 174 height 21
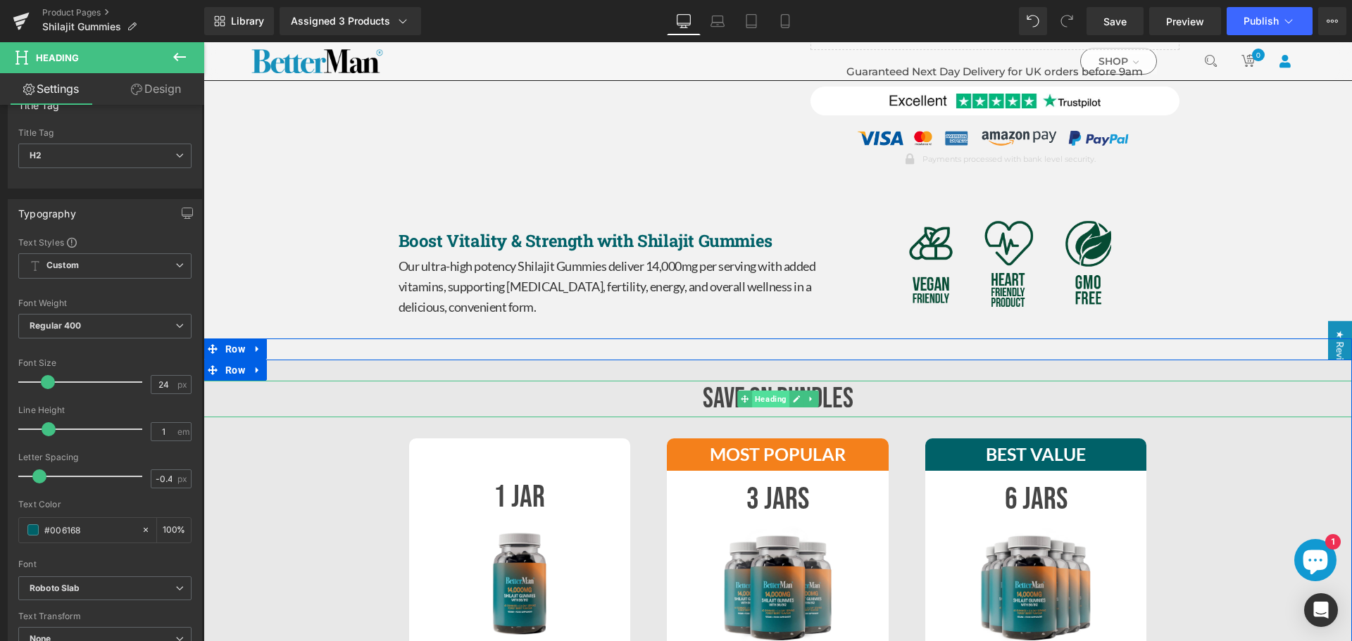
click at [781, 400] on span "Heading" at bounding box center [770, 399] width 37 height 17
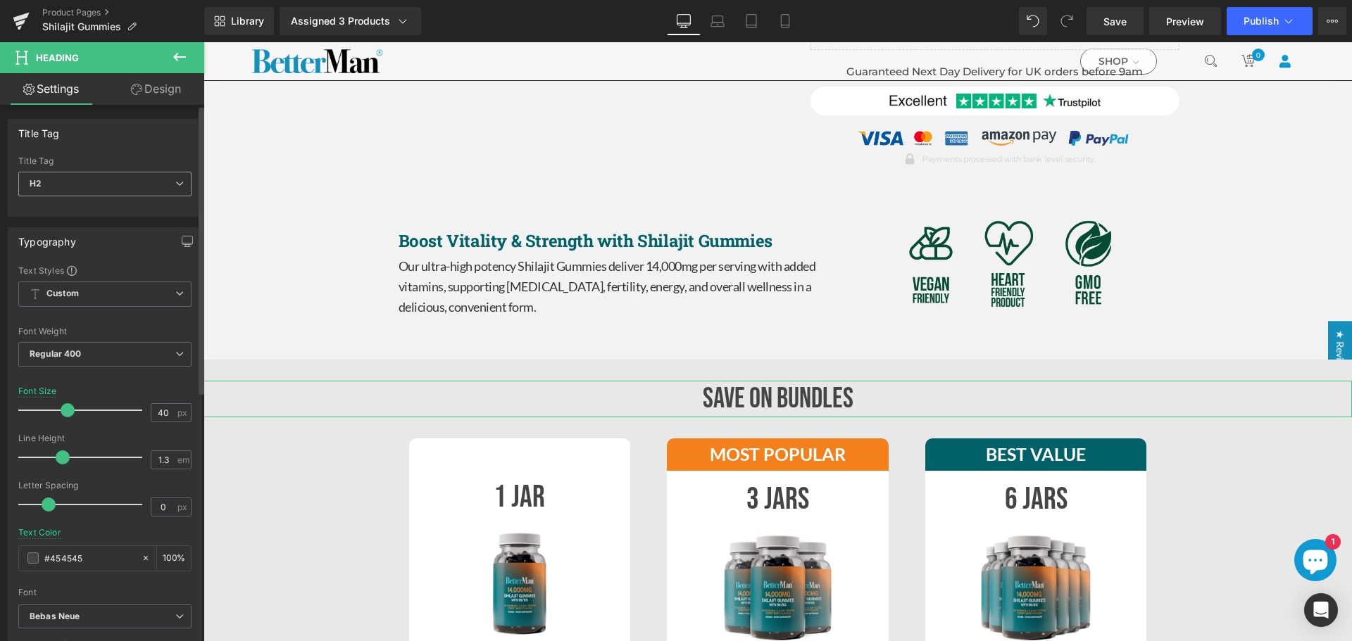
click at [81, 182] on span "H2" at bounding box center [104, 184] width 173 height 25
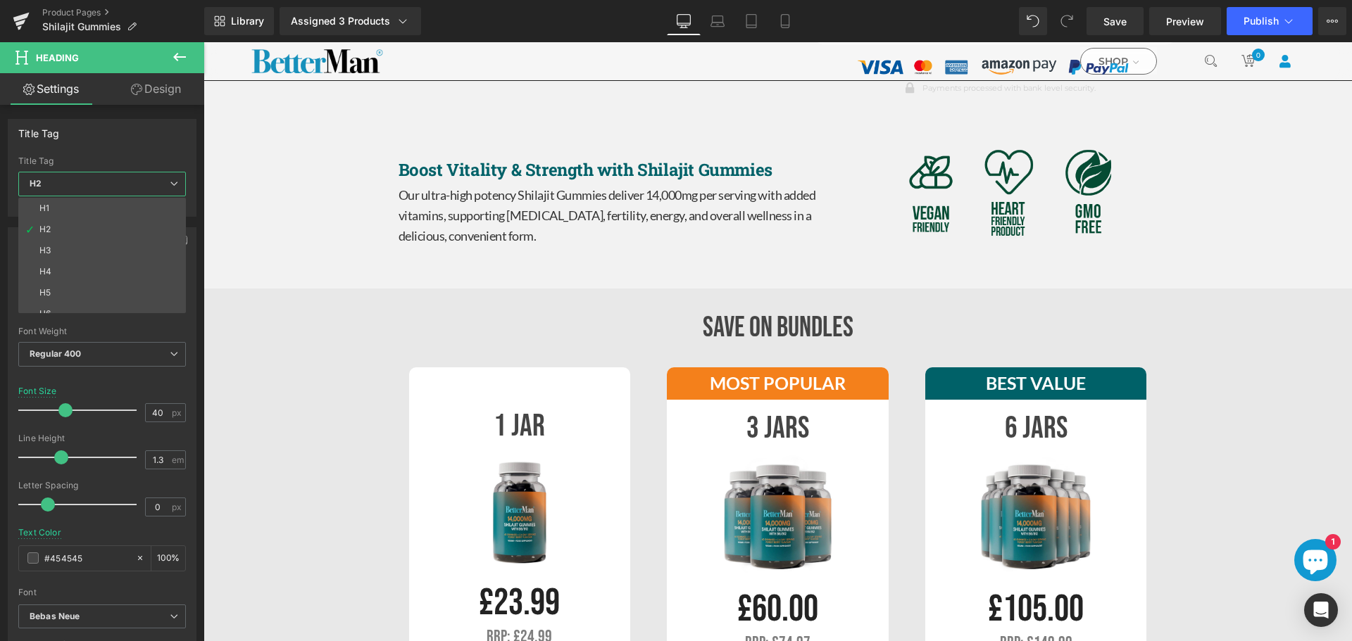
scroll to position [704, 0]
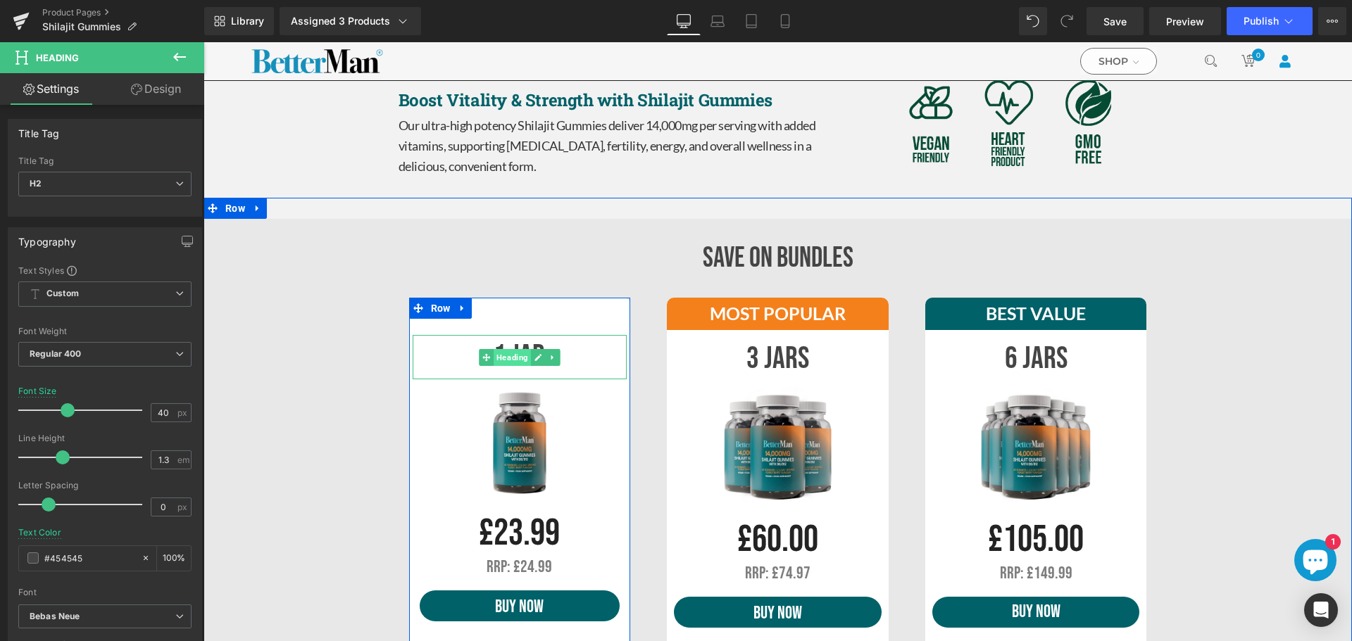
click at [516, 356] on span "Heading" at bounding box center [512, 357] width 37 height 17
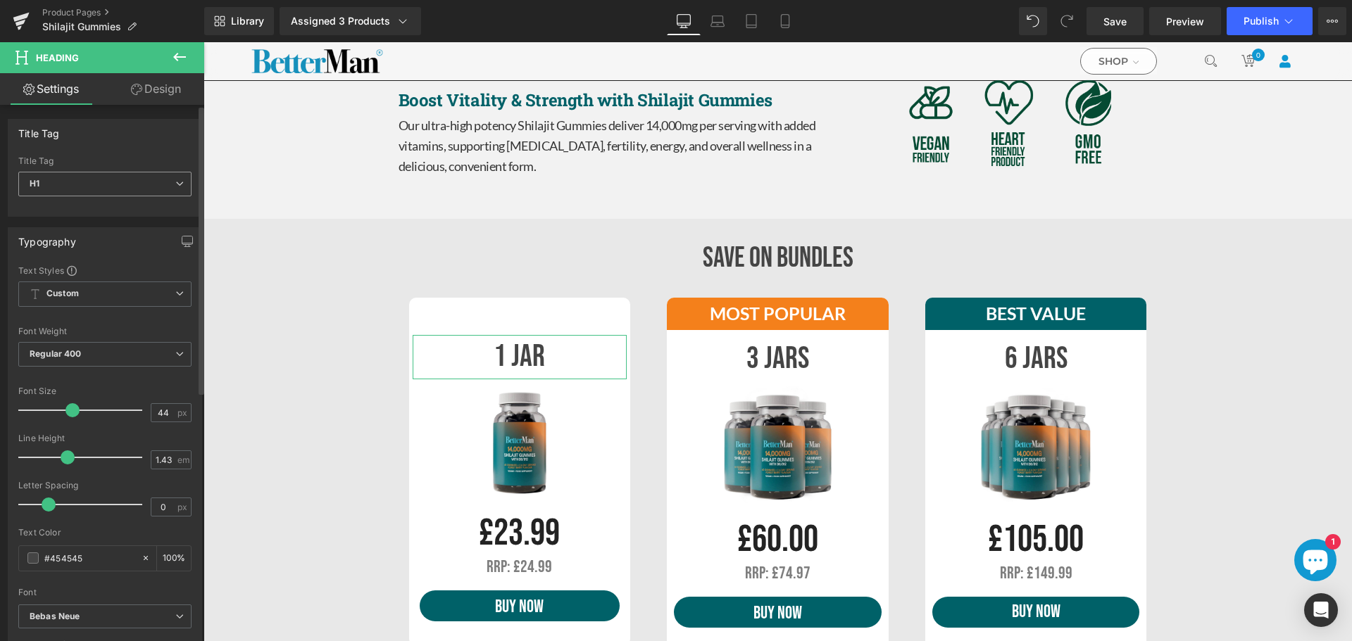
click at [118, 183] on span "H1" at bounding box center [104, 184] width 173 height 25
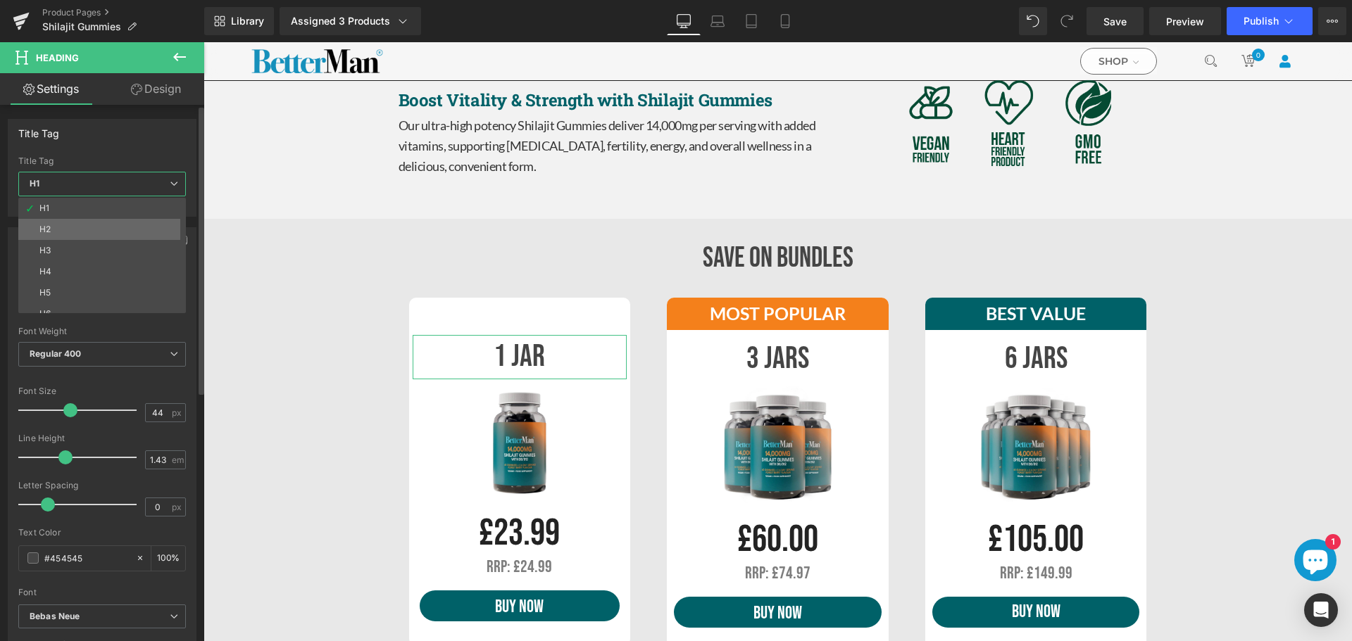
click at [82, 224] on li "H2" at bounding box center [105, 229] width 174 height 21
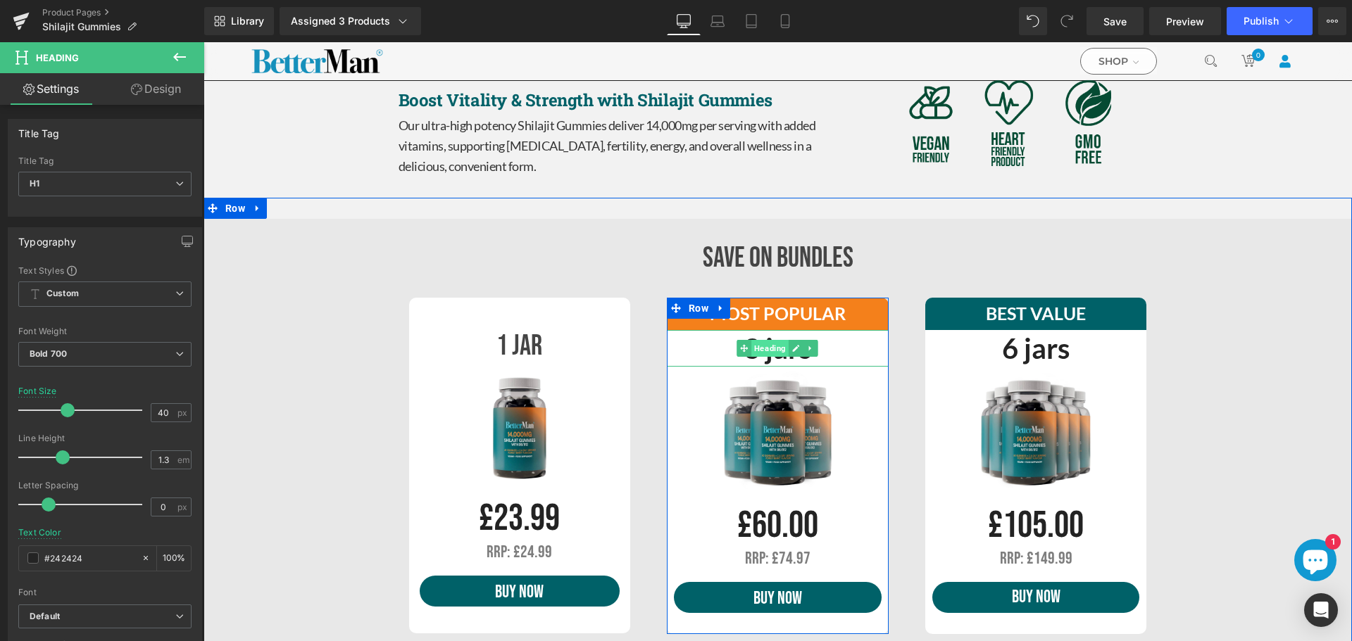
click at [763, 353] on span "Heading" at bounding box center [770, 348] width 37 height 17
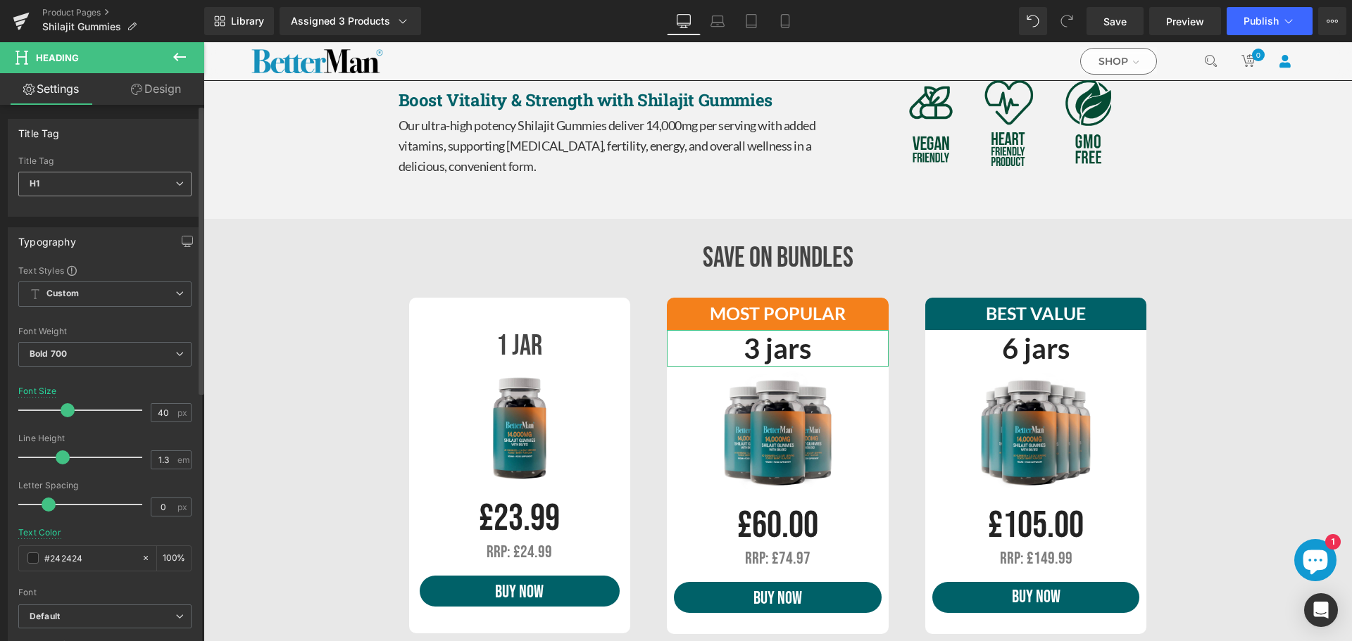
click at [128, 184] on span "H1" at bounding box center [104, 184] width 173 height 25
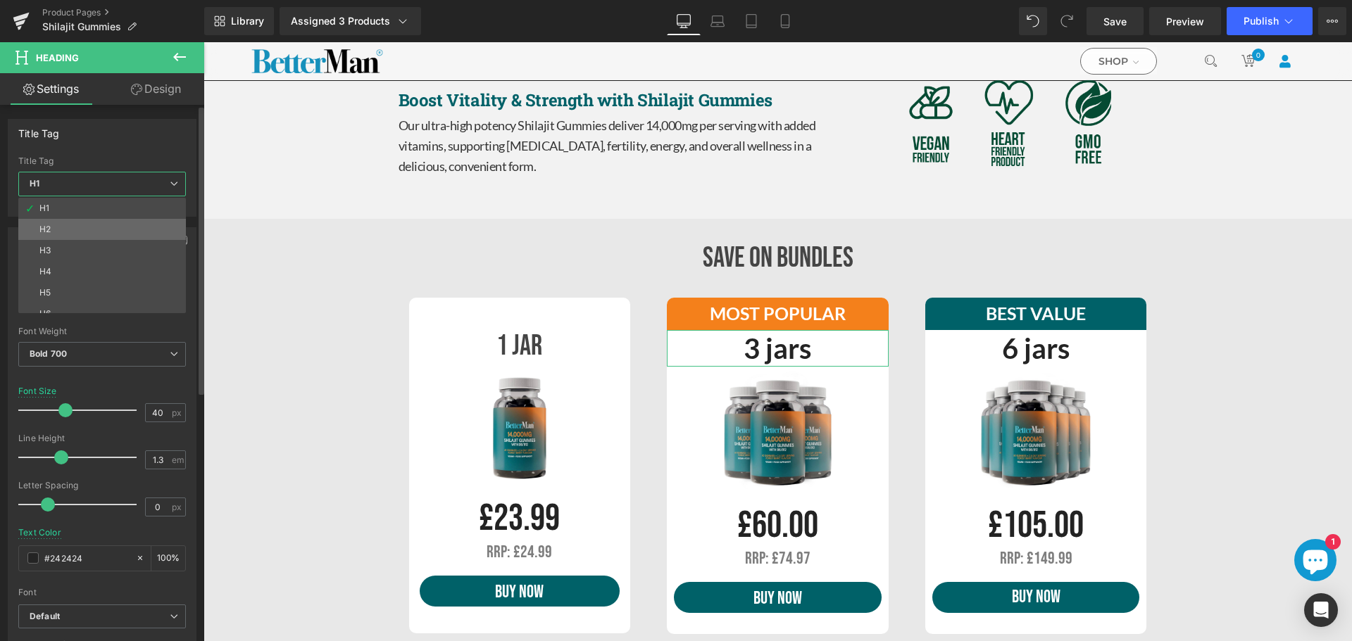
click at [99, 223] on li "H2" at bounding box center [105, 229] width 174 height 21
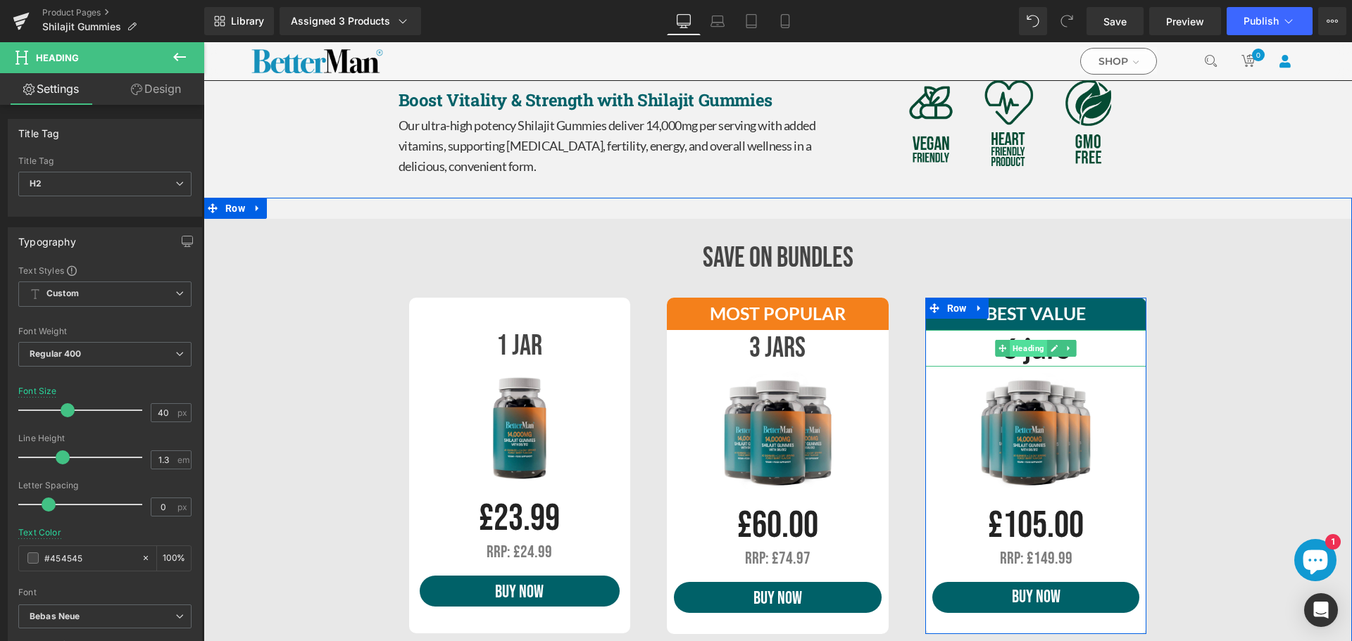
click at [1031, 346] on span "Heading" at bounding box center [1028, 348] width 37 height 17
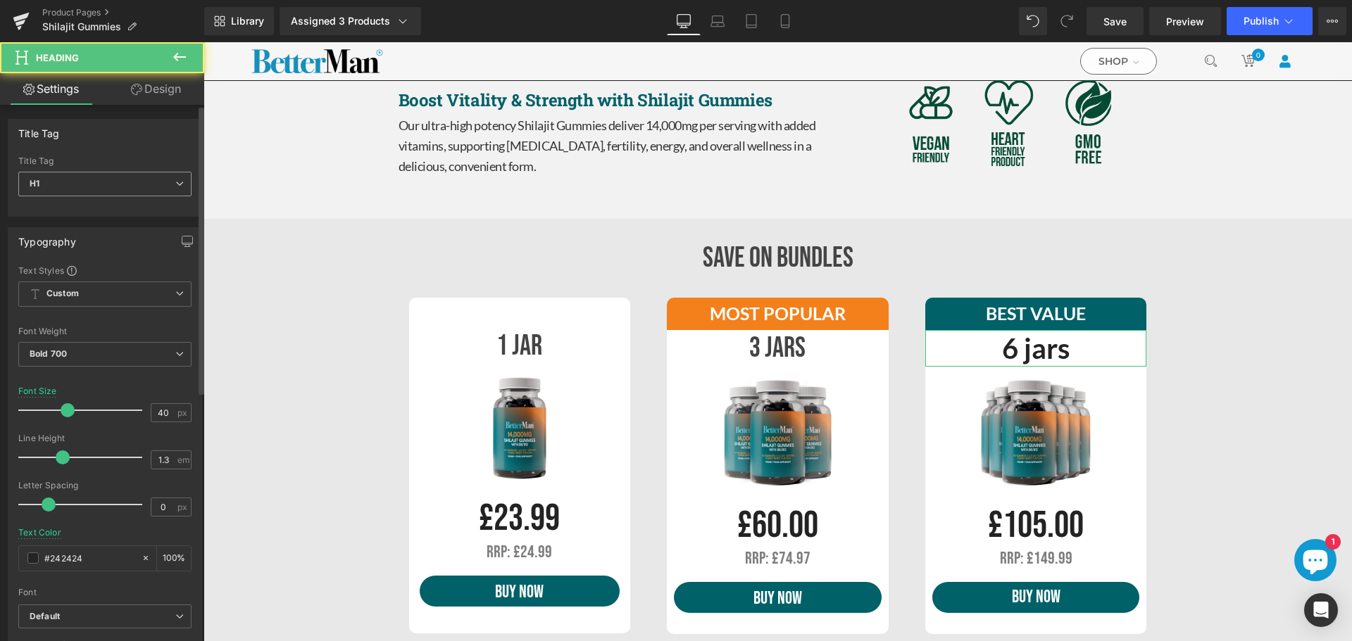
click at [127, 195] on span "H1" at bounding box center [104, 184] width 173 height 25
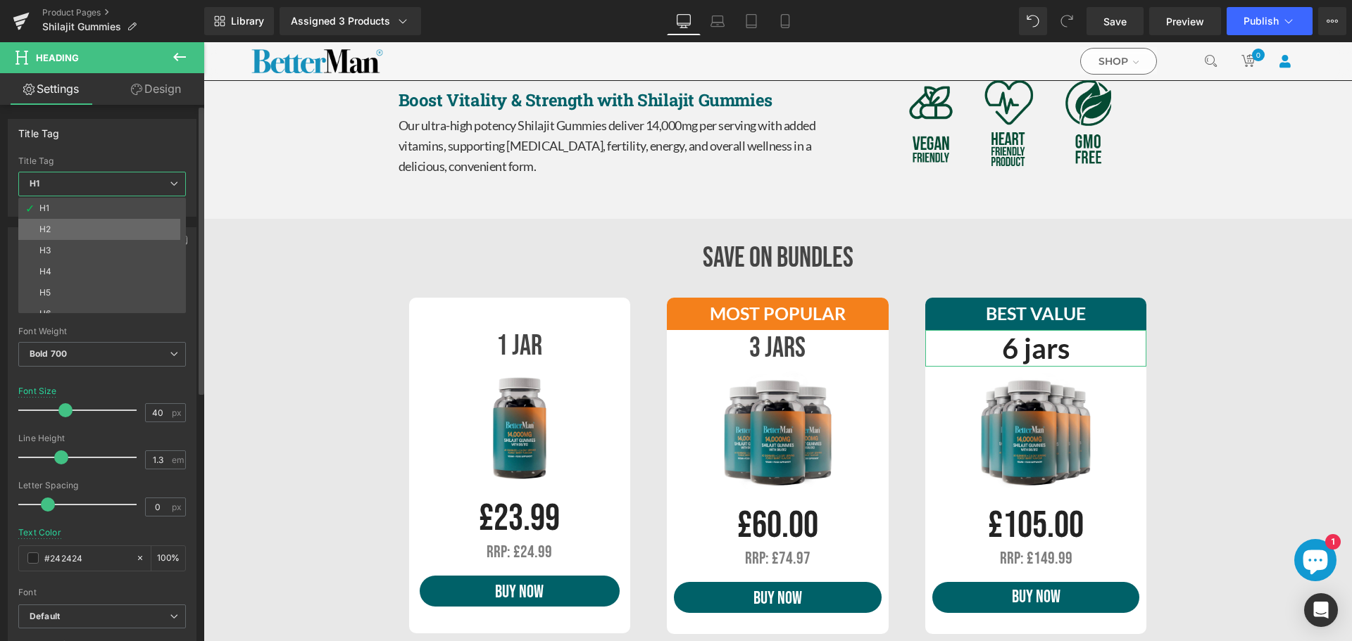
click at [86, 228] on li "H2" at bounding box center [105, 229] width 174 height 21
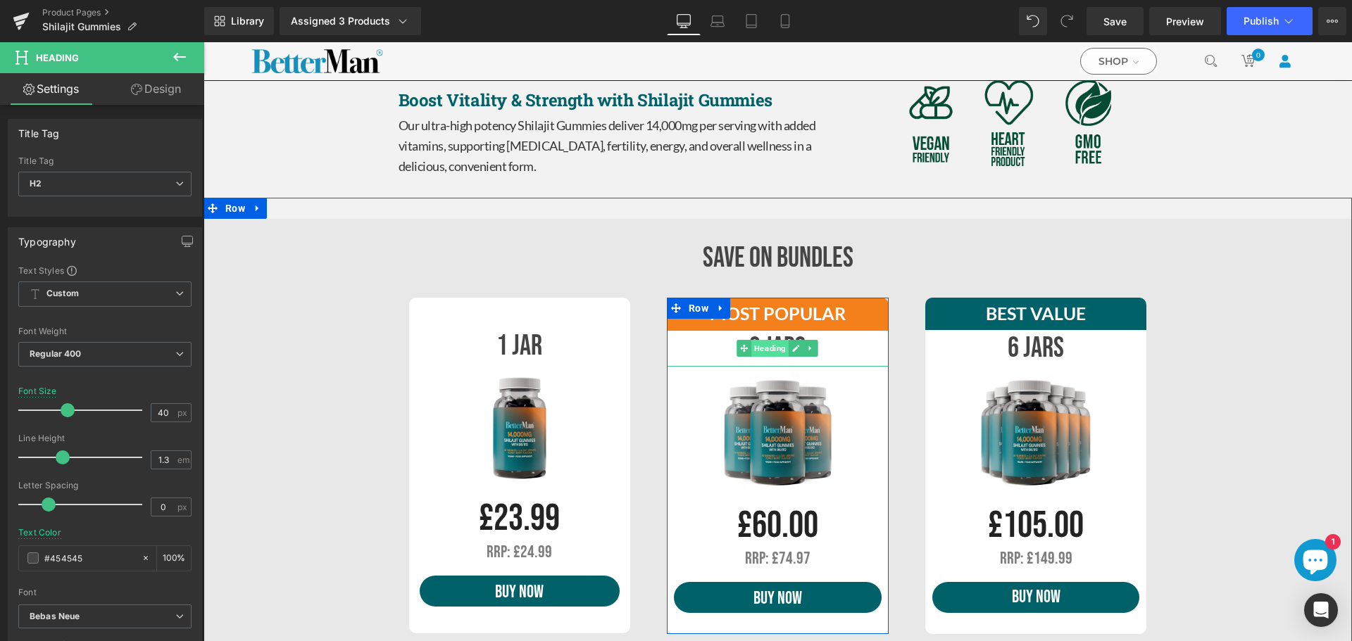
click at [774, 347] on span "Heading" at bounding box center [770, 348] width 37 height 17
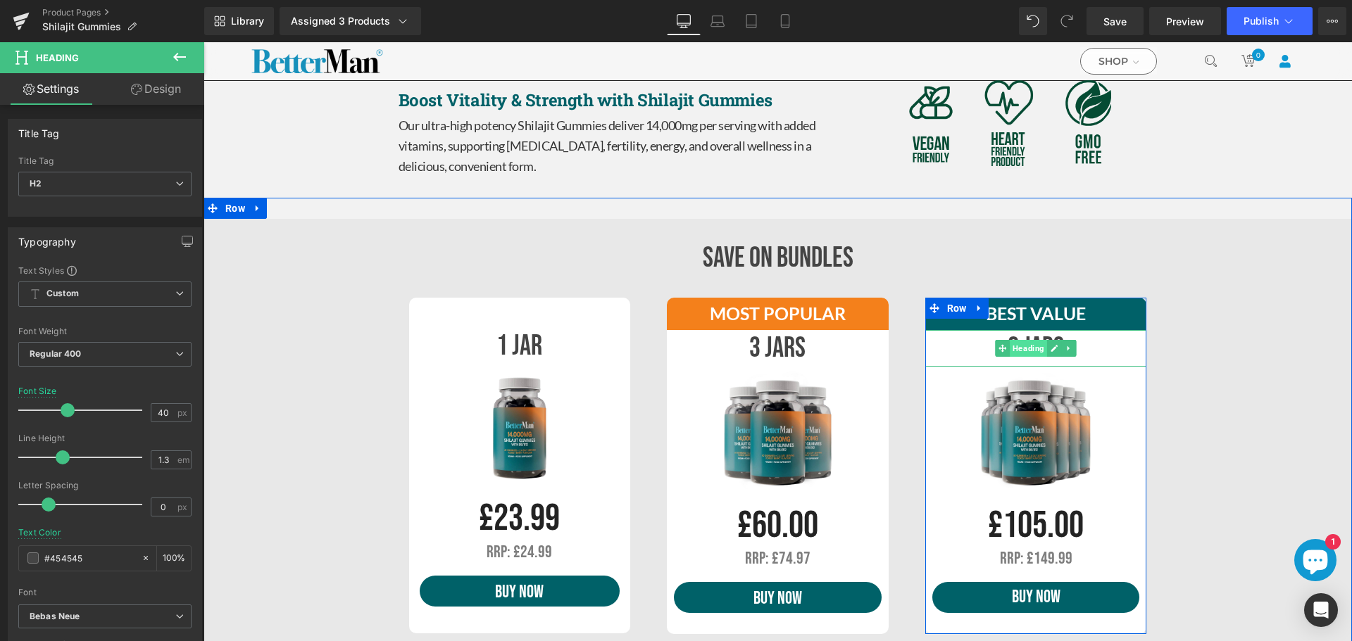
click at [1031, 344] on span "Heading" at bounding box center [1028, 348] width 37 height 17
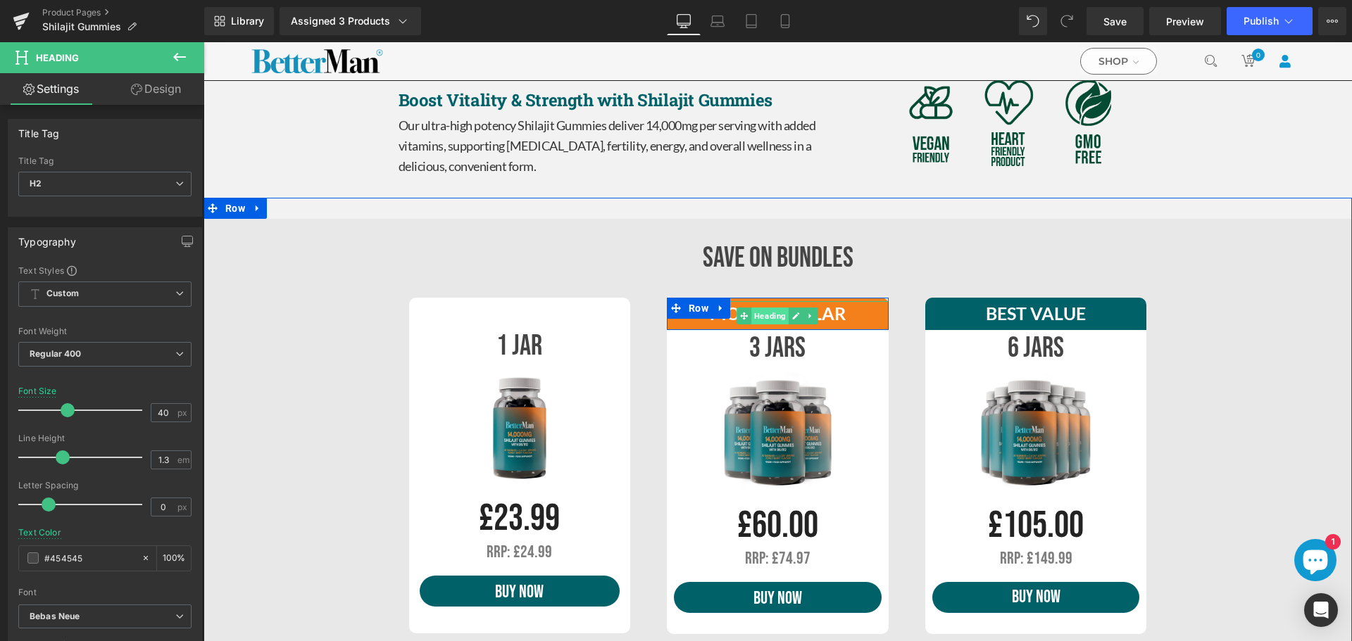
click at [767, 314] on span "Heading" at bounding box center [770, 316] width 37 height 17
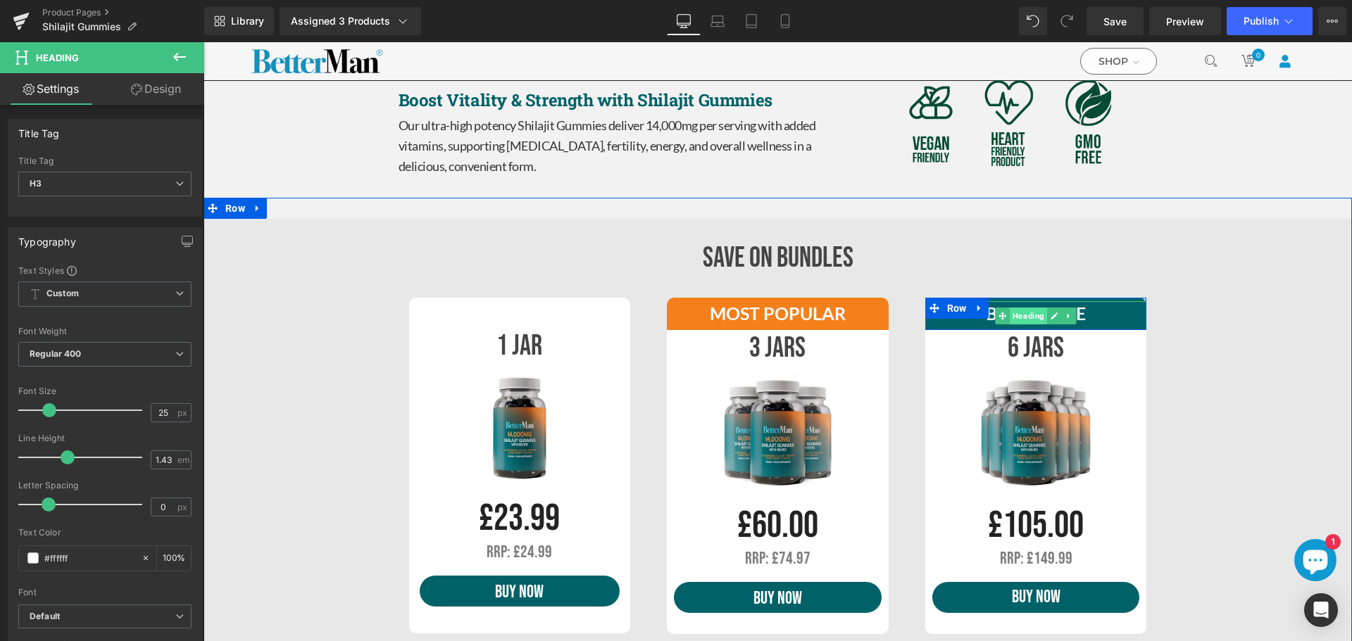
click at [1021, 316] on span "Heading" at bounding box center [1028, 316] width 37 height 17
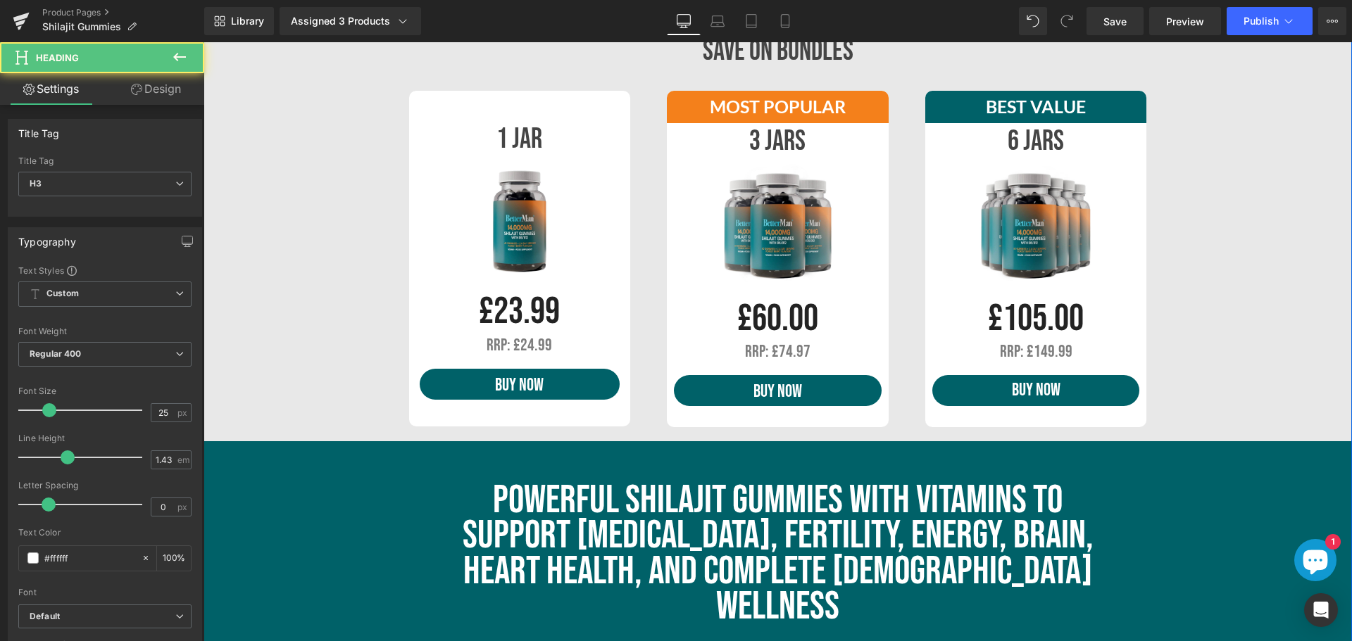
scroll to position [915, 0]
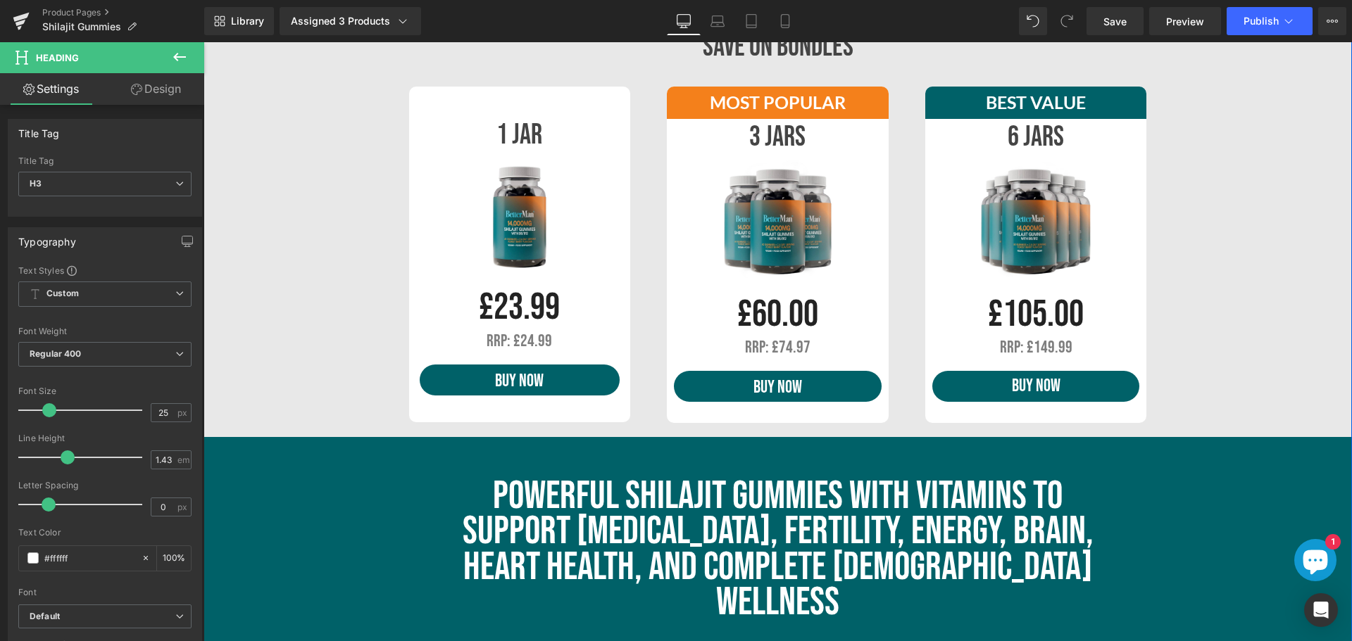
click at [774, 348] on div "RRP: £74.97 Text Block" at bounding box center [778, 348] width 208 height 15
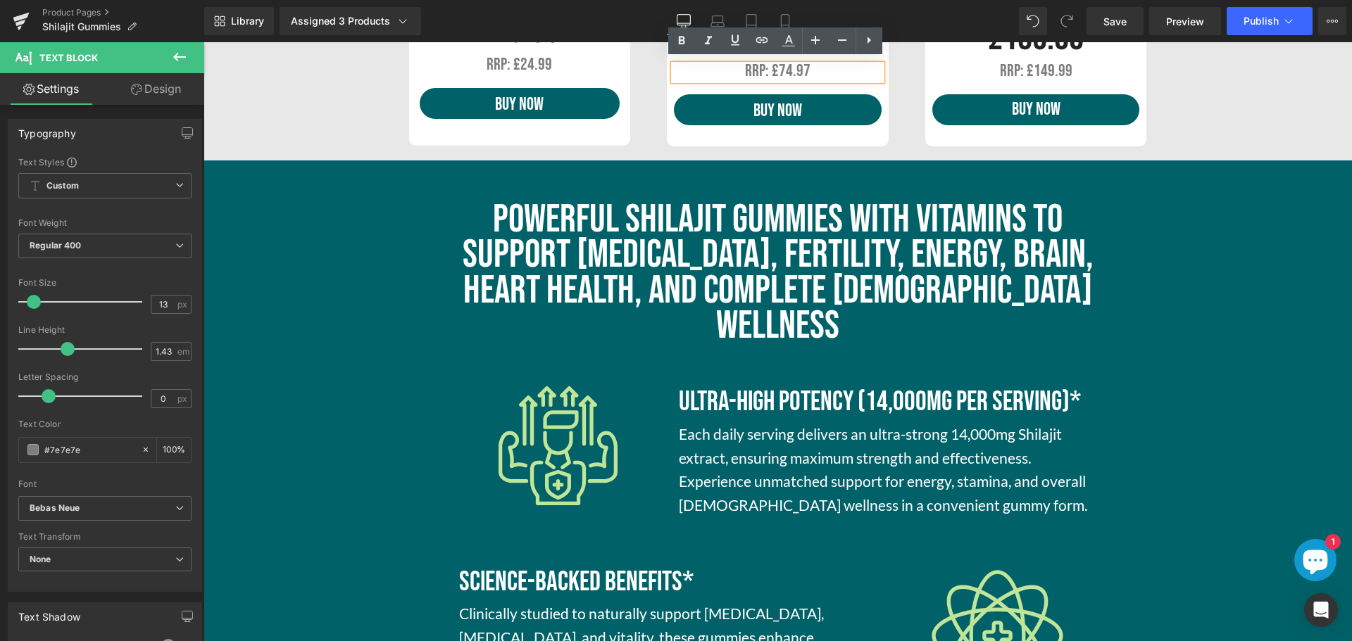
scroll to position [1197, 0]
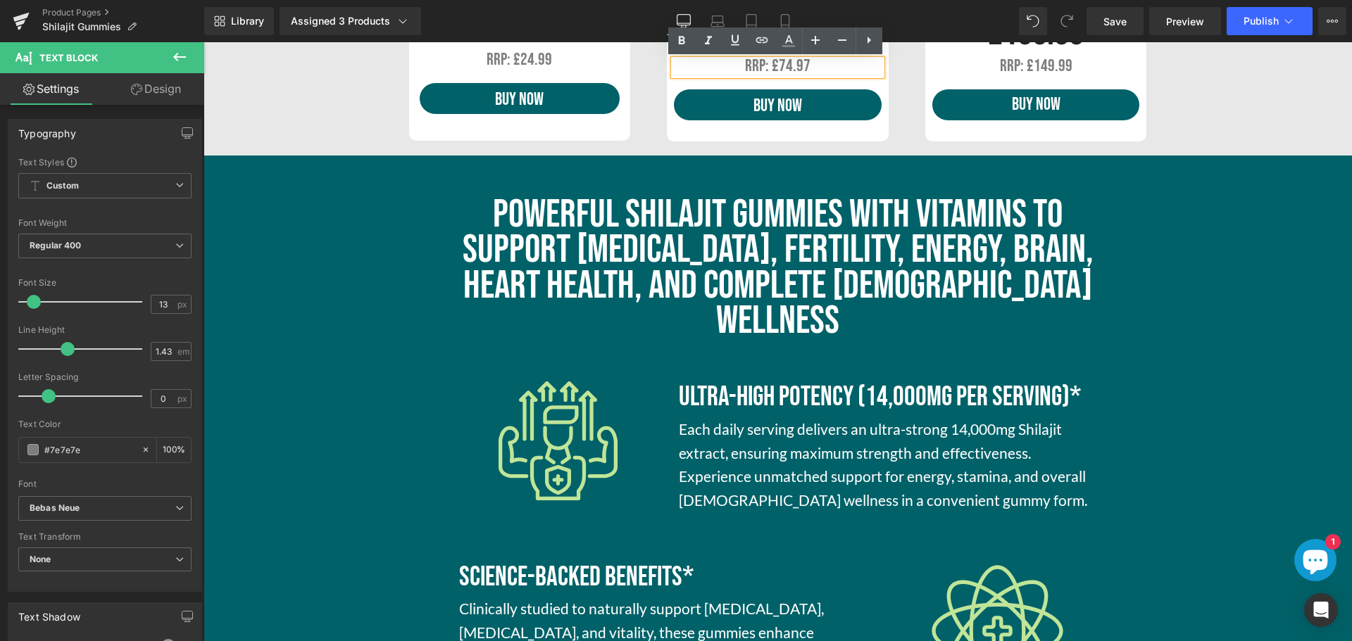
click at [735, 241] on h1 "Powerful Shilajit Gummies with Vitamins to Support [MEDICAL_DATA], Fertility, E…" at bounding box center [777, 269] width 658 height 142
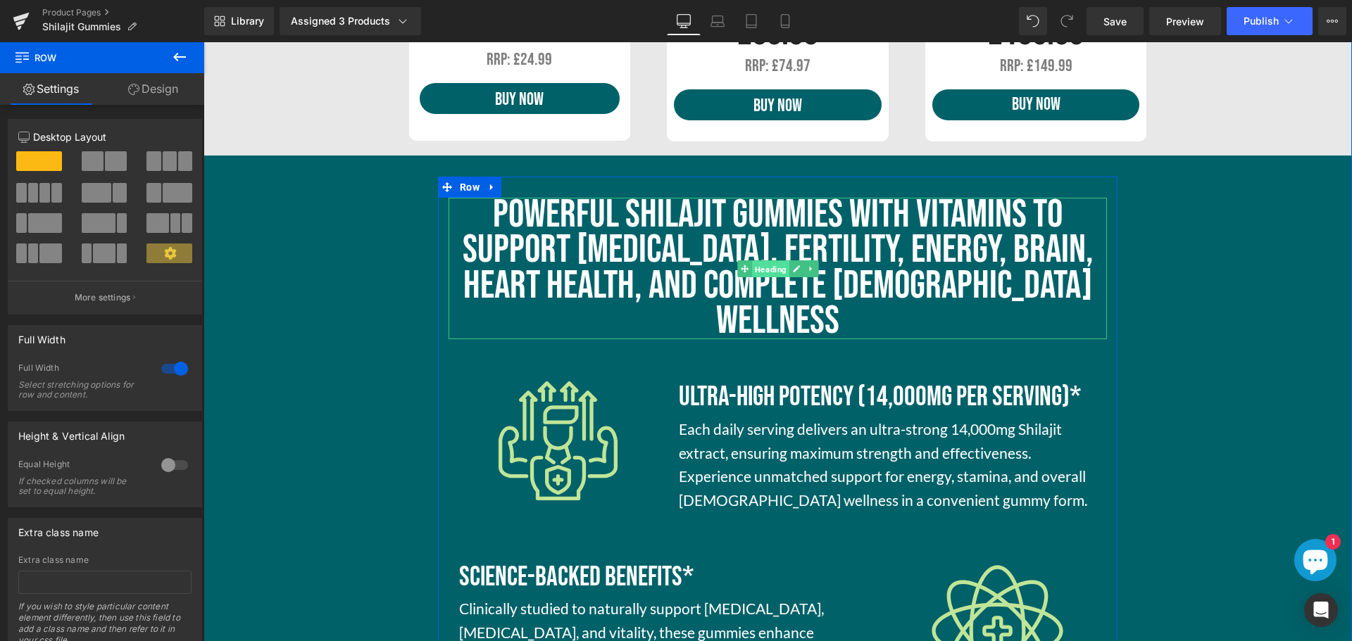
click at [771, 260] on span "Heading" at bounding box center [770, 268] width 37 height 17
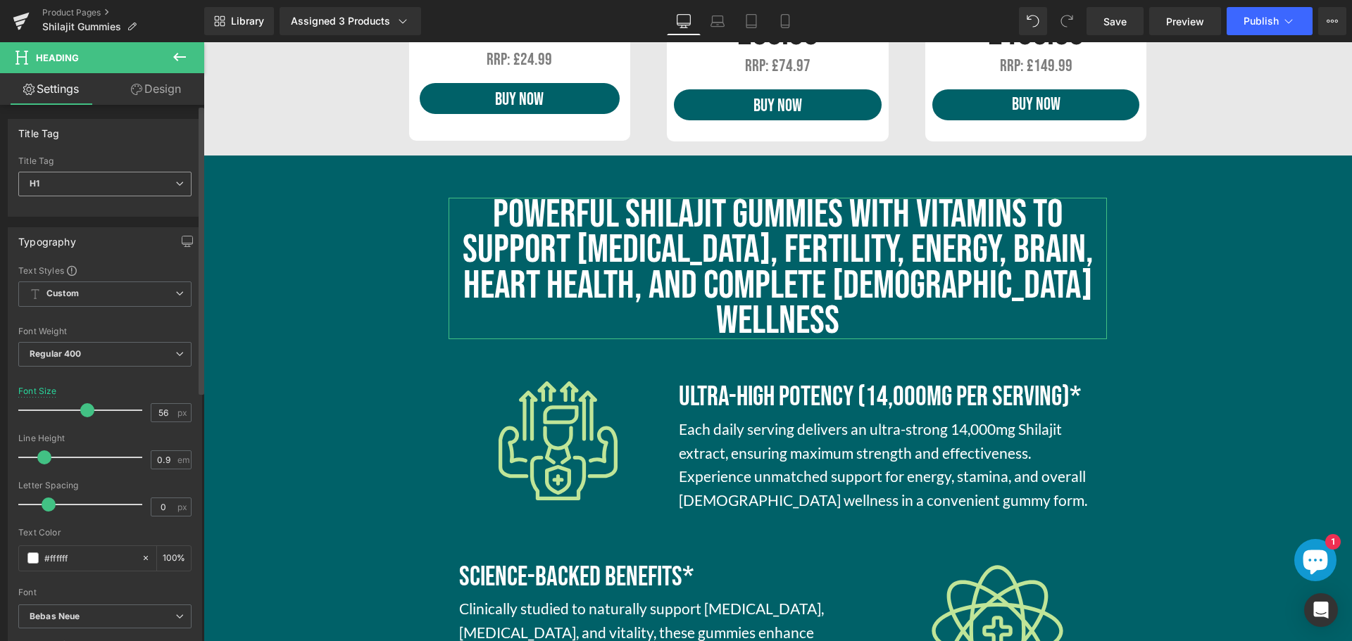
click at [155, 191] on span "H1" at bounding box center [104, 184] width 173 height 25
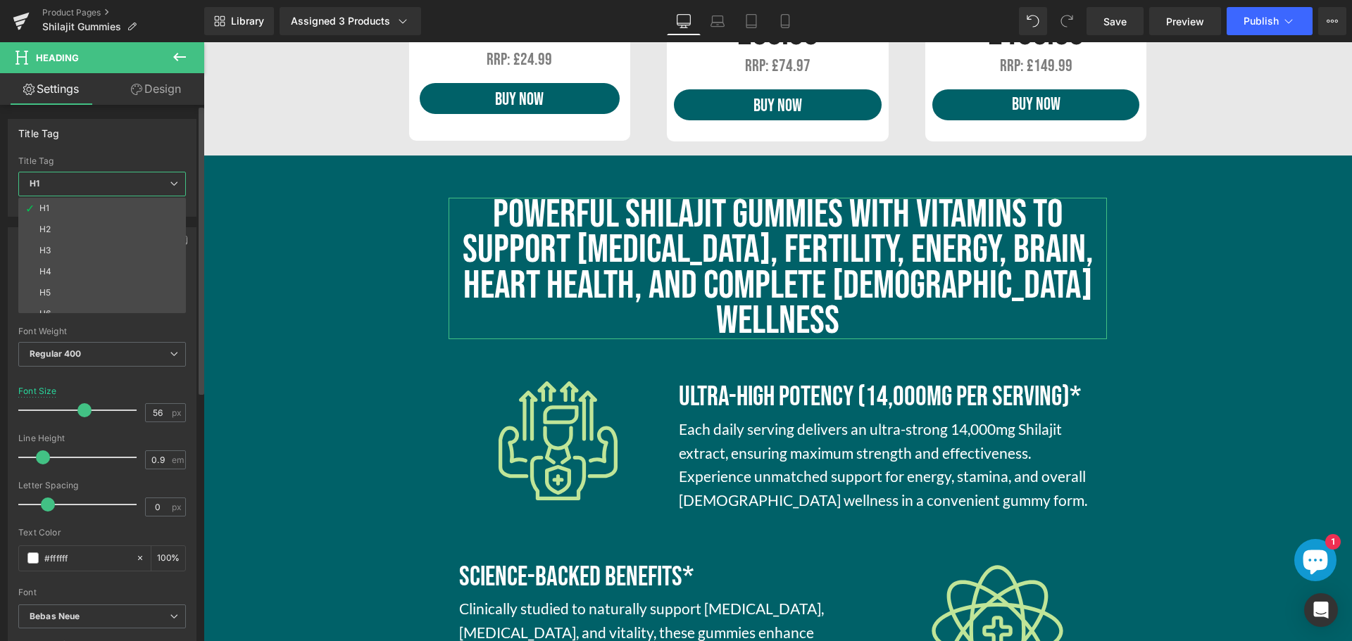
click at [83, 230] on li "H2" at bounding box center [105, 229] width 174 height 21
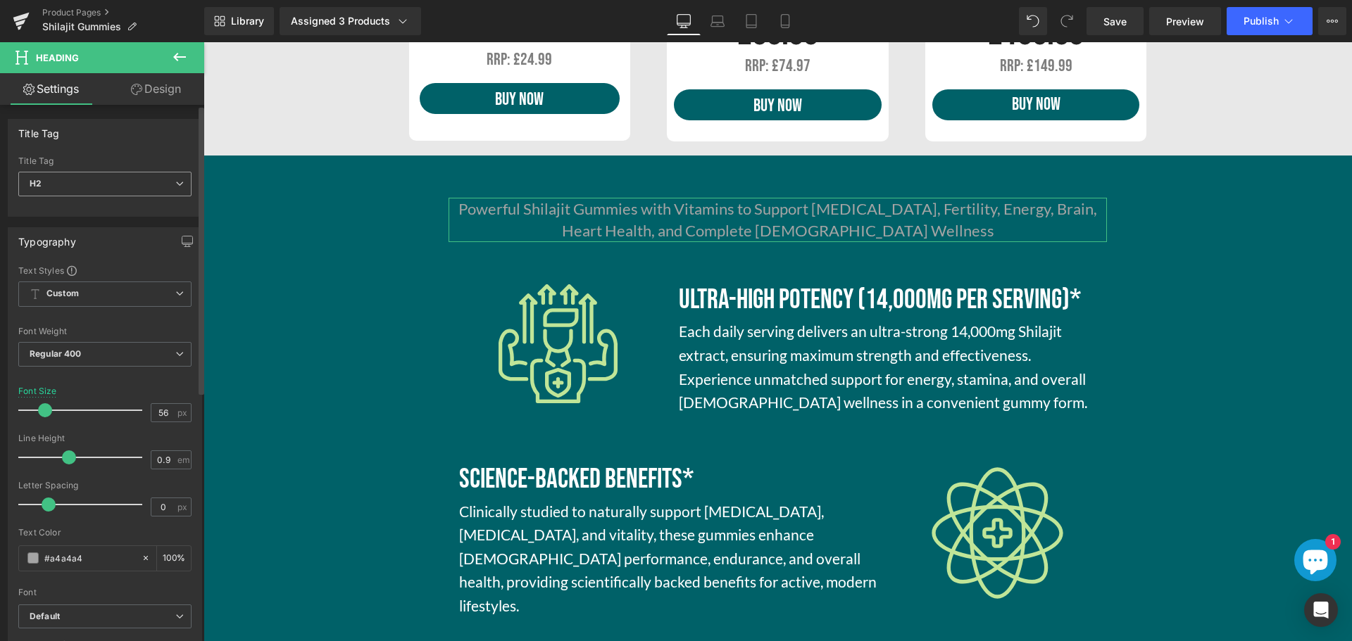
click at [117, 183] on span "H2" at bounding box center [104, 184] width 173 height 25
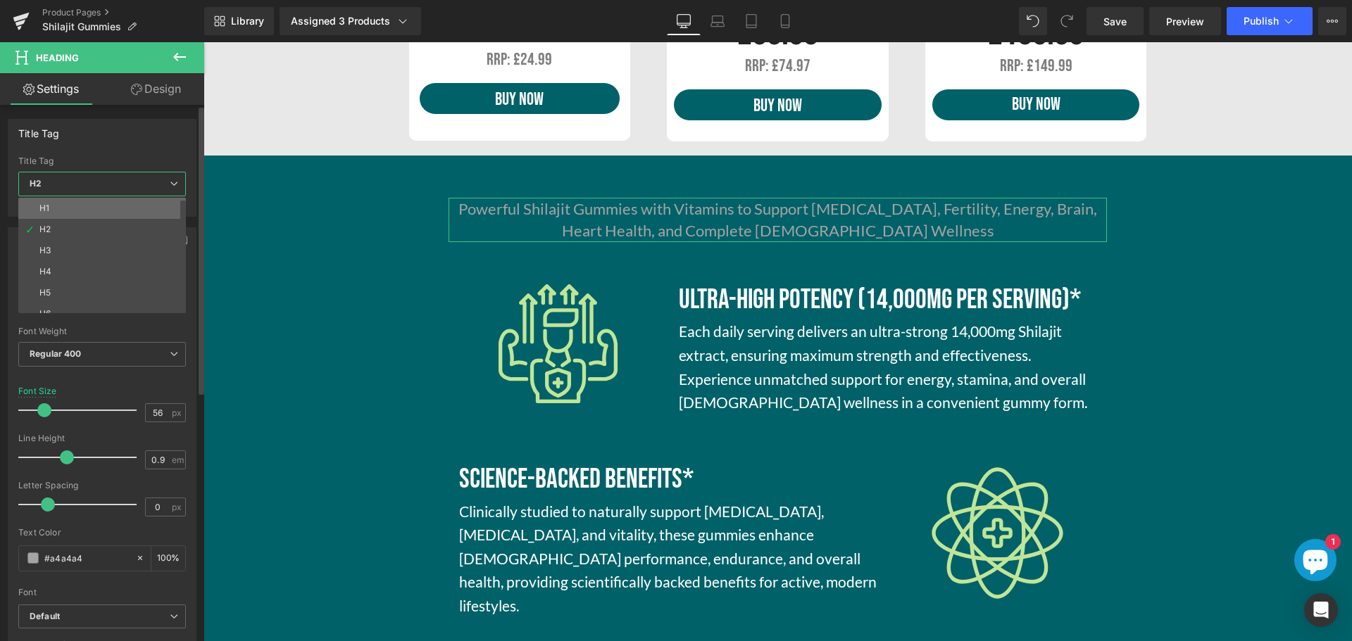
click at [123, 215] on li "H1" at bounding box center [105, 208] width 174 height 21
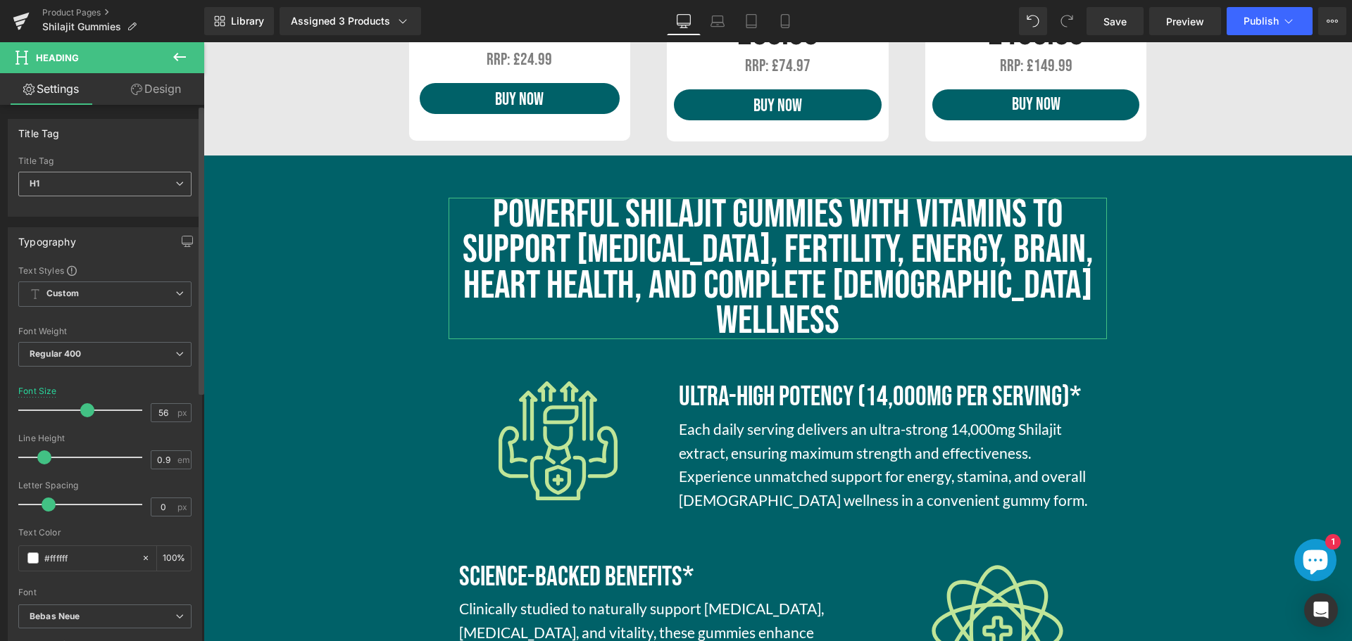
click at [137, 184] on span "H1" at bounding box center [104, 184] width 173 height 25
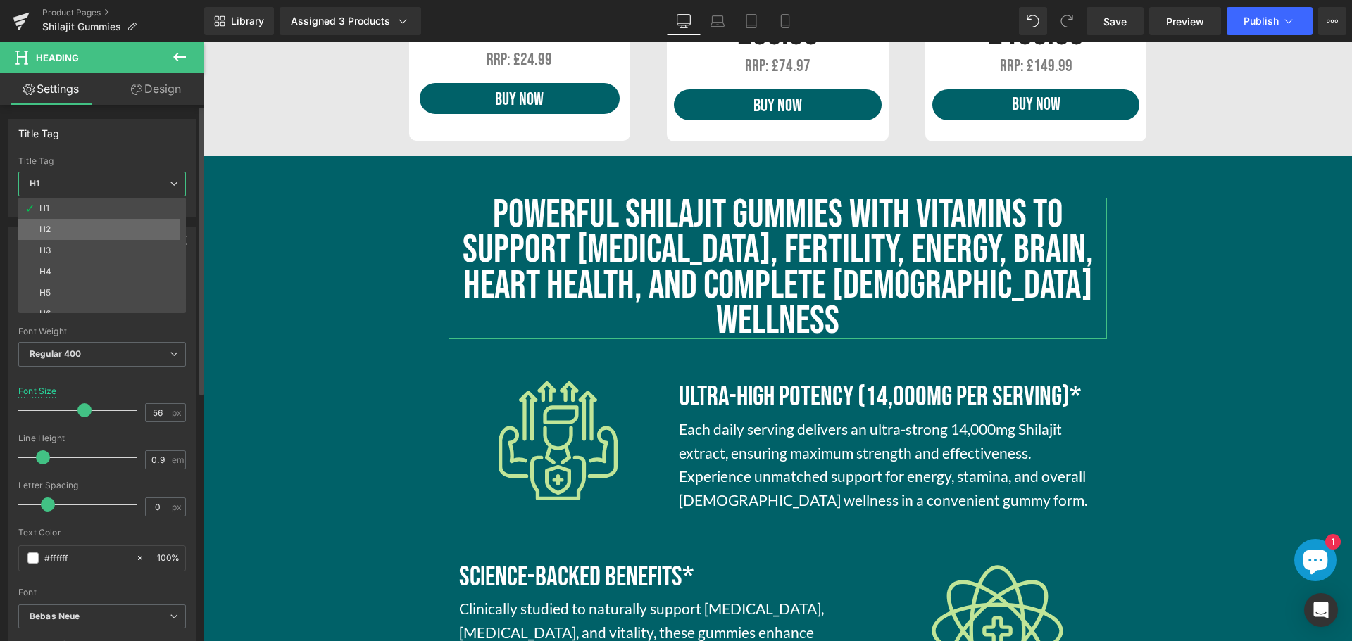
click at [106, 230] on li "H2" at bounding box center [105, 229] width 174 height 21
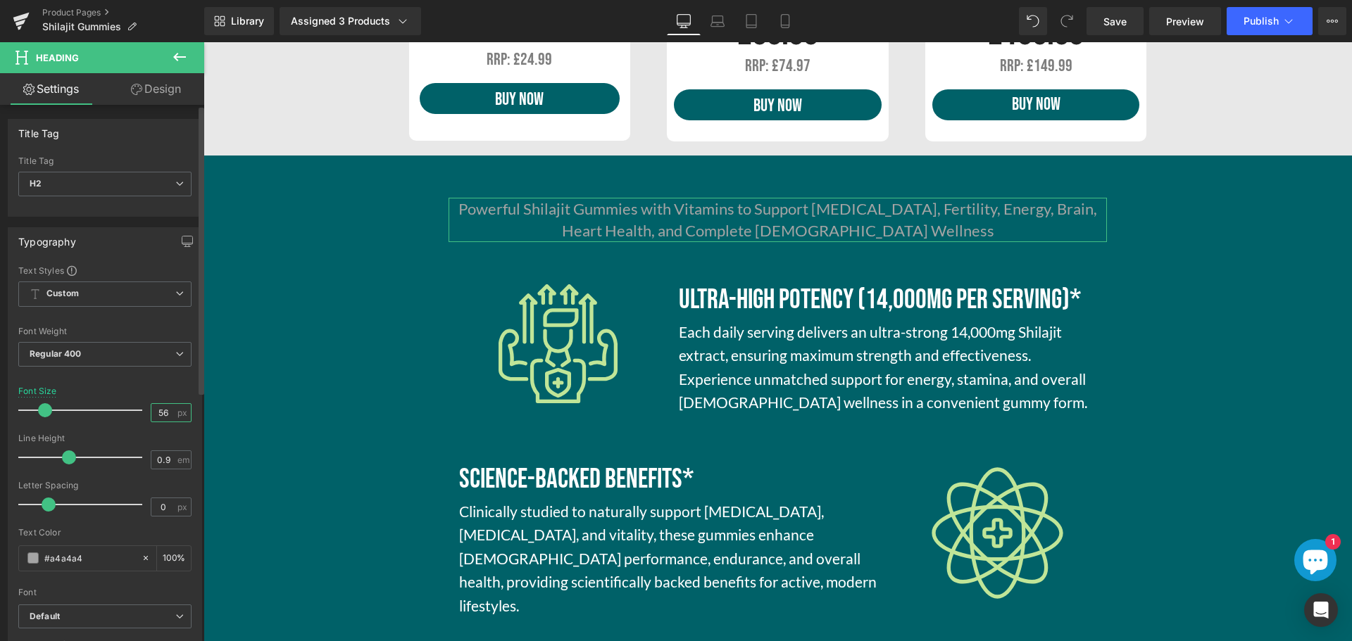
click at [156, 413] on input "56" at bounding box center [163, 413] width 25 height 18
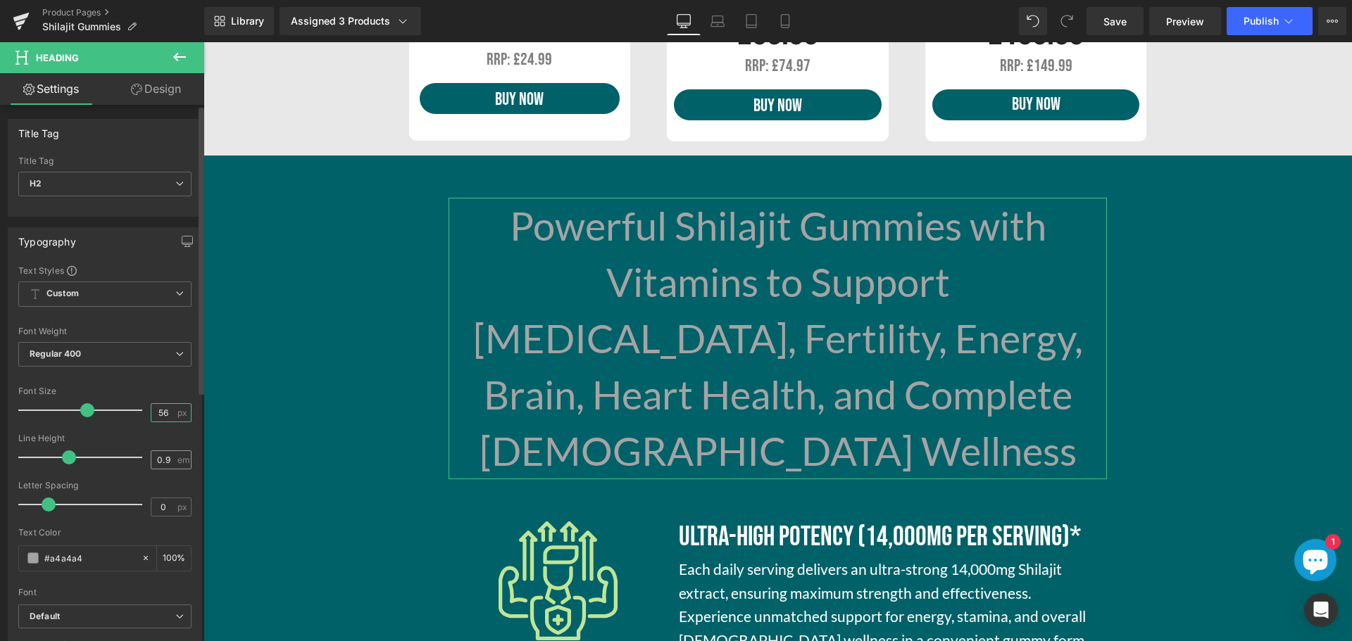
type input "56"
click at [153, 459] on input "0.9" at bounding box center [163, 460] width 25 height 18
type input "0.9"
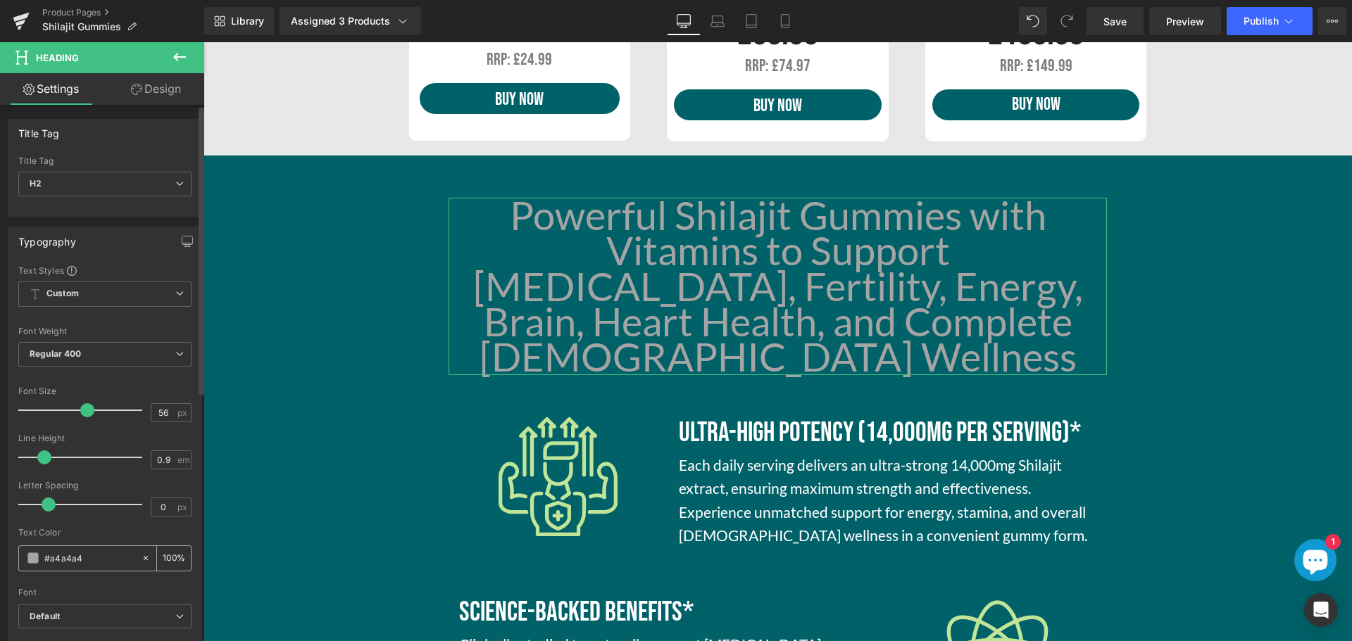
click at [54, 560] on input "#ffffff" at bounding box center [89, 558] width 90 height 15
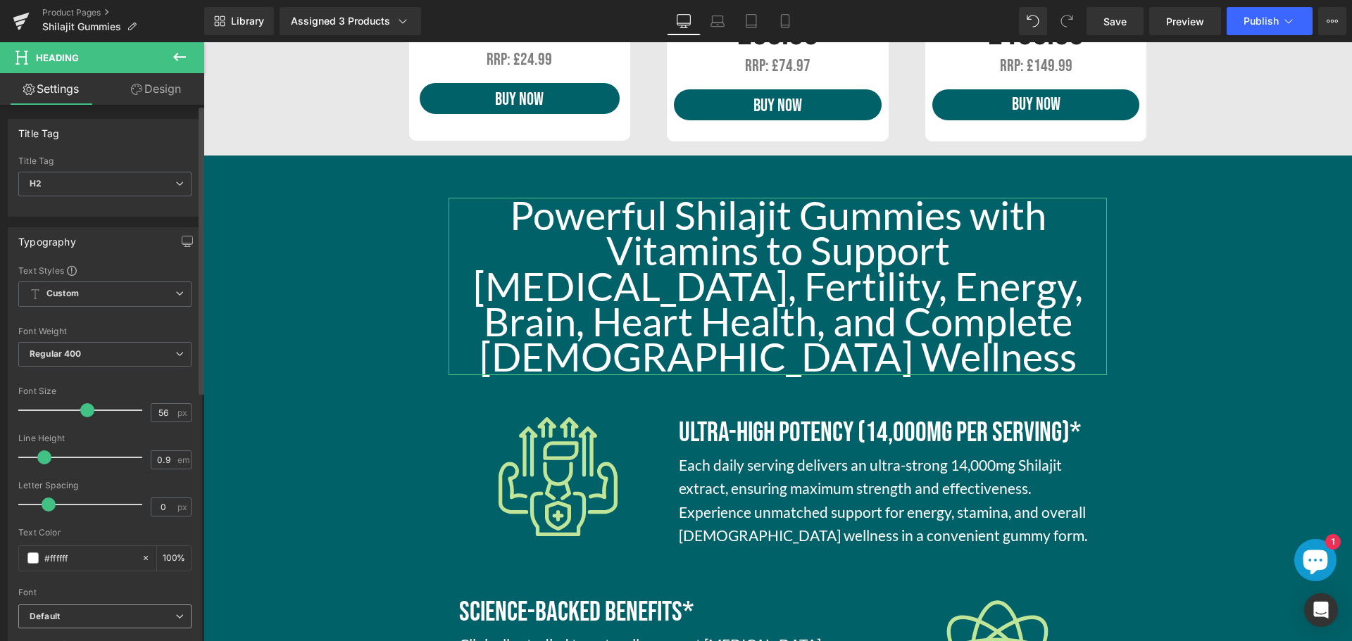
type input "#ffffff"
click at [109, 609] on span "Default" at bounding box center [104, 617] width 173 height 25
click at [173, 590] on div "Font" at bounding box center [104, 593] width 173 height 10
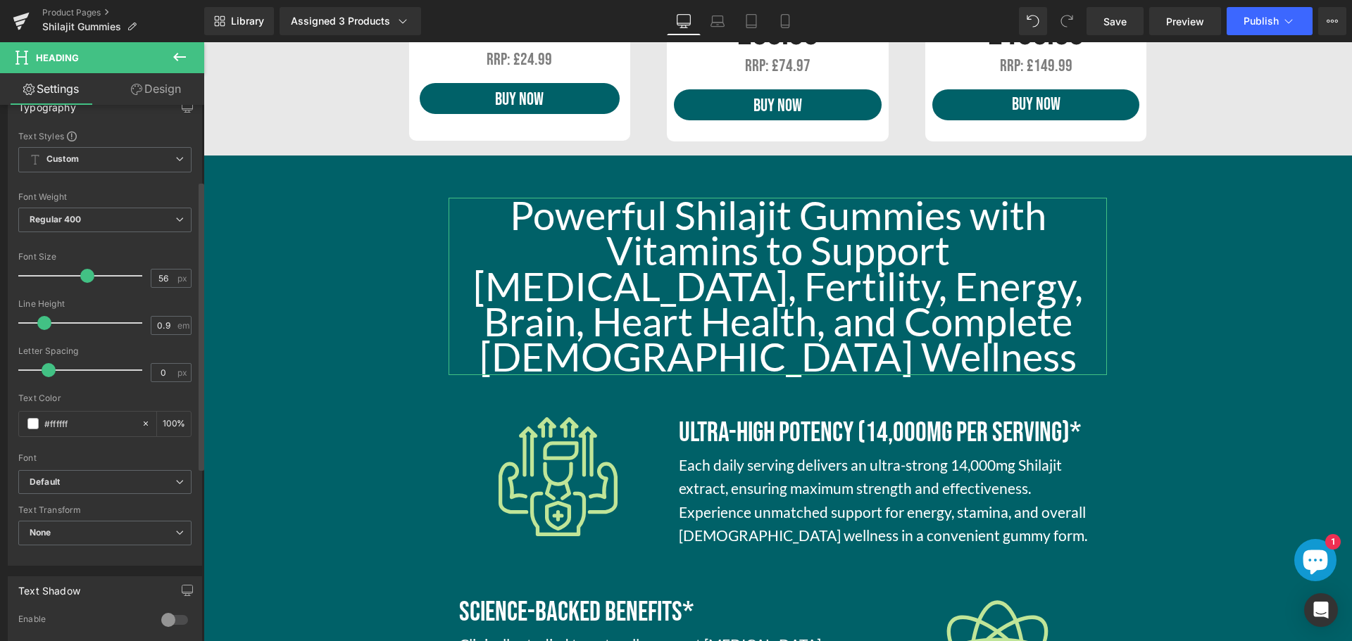
scroll to position [141, 0]
click at [148, 482] on span "Default" at bounding box center [104, 476] width 173 height 25
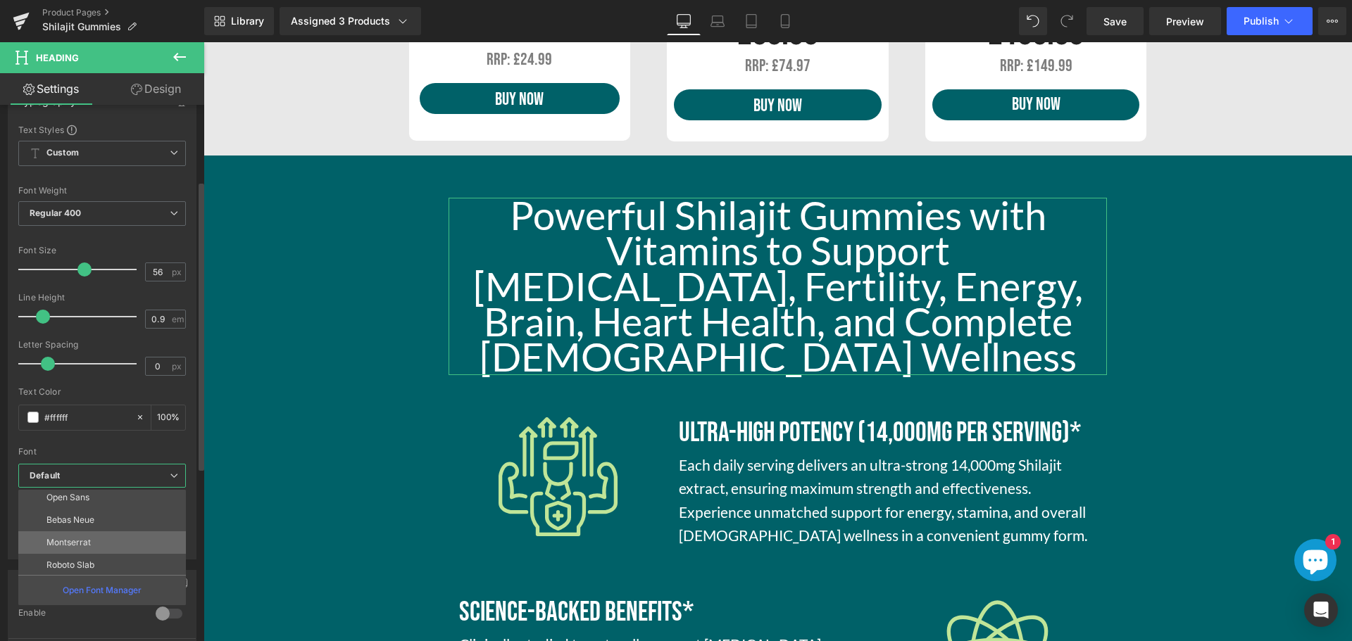
scroll to position [70, 0]
click at [88, 497] on p "Bebas Neue" at bounding box center [70, 499] width 48 height 10
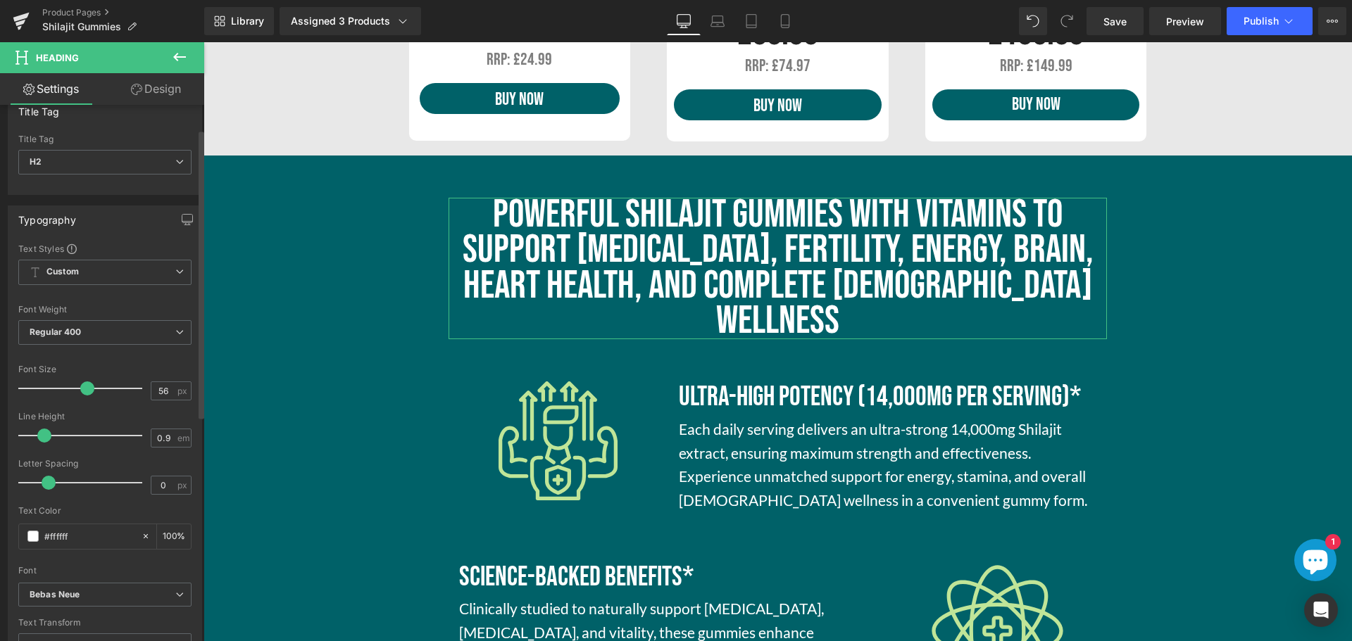
scroll to position [0, 0]
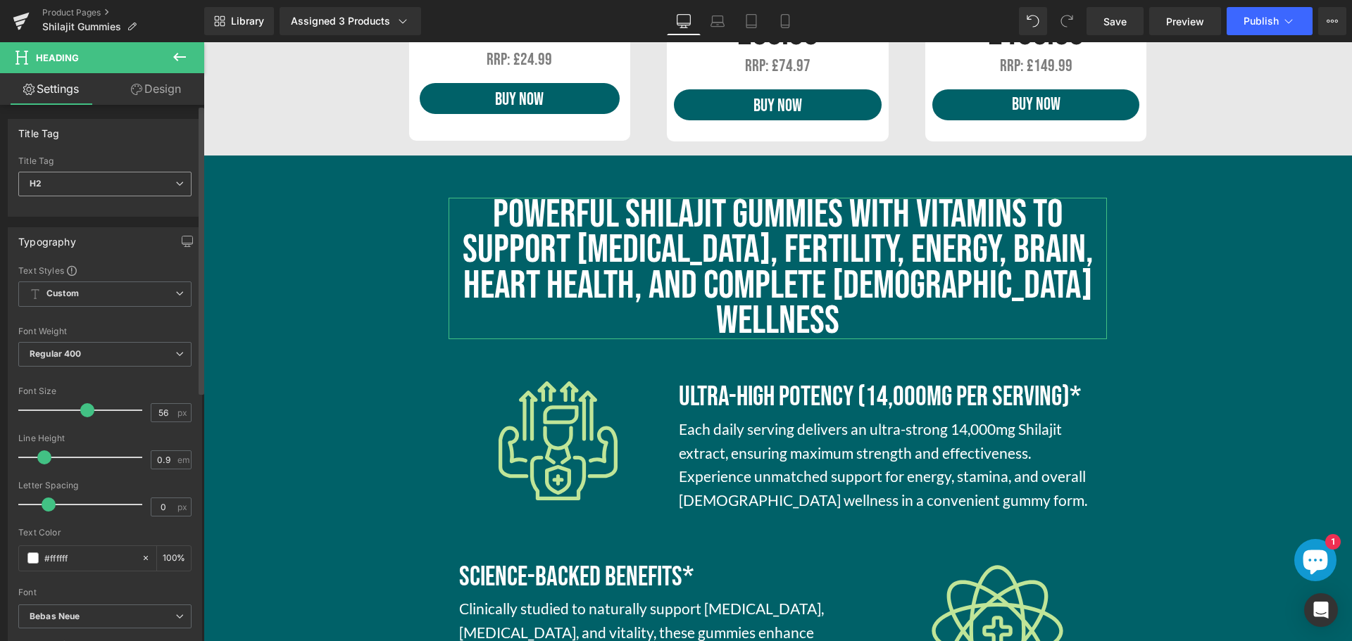
click at [138, 198] on div "H2 H1 H2 H3 H4 H5 H6" at bounding box center [104, 188] width 173 height 32
click at [118, 188] on span "H2" at bounding box center [104, 184] width 173 height 25
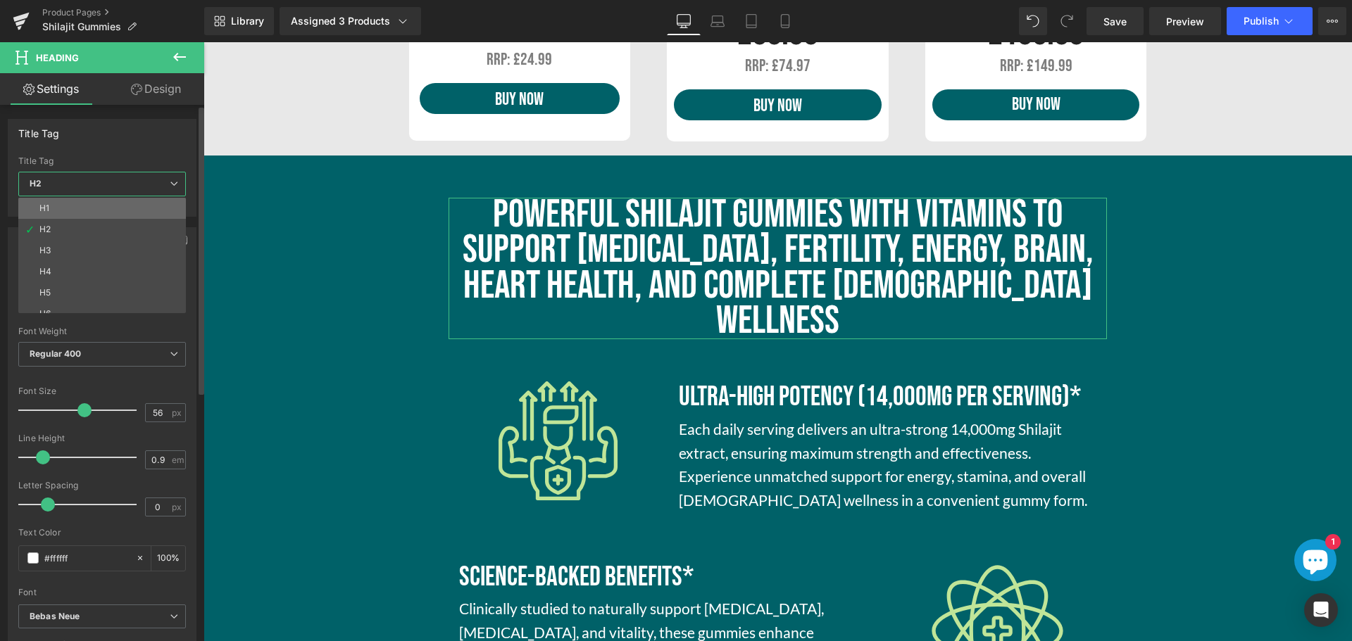
click at [87, 208] on li "H1" at bounding box center [105, 208] width 174 height 21
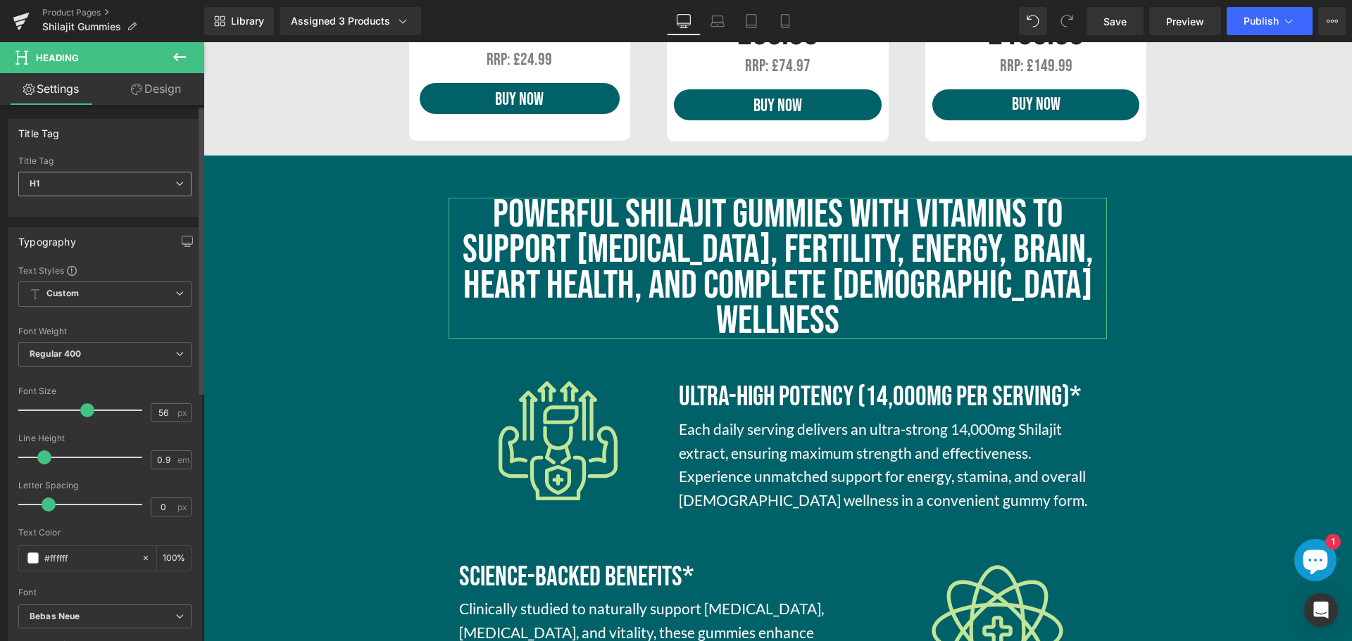
click at [104, 182] on span "H1" at bounding box center [104, 184] width 173 height 25
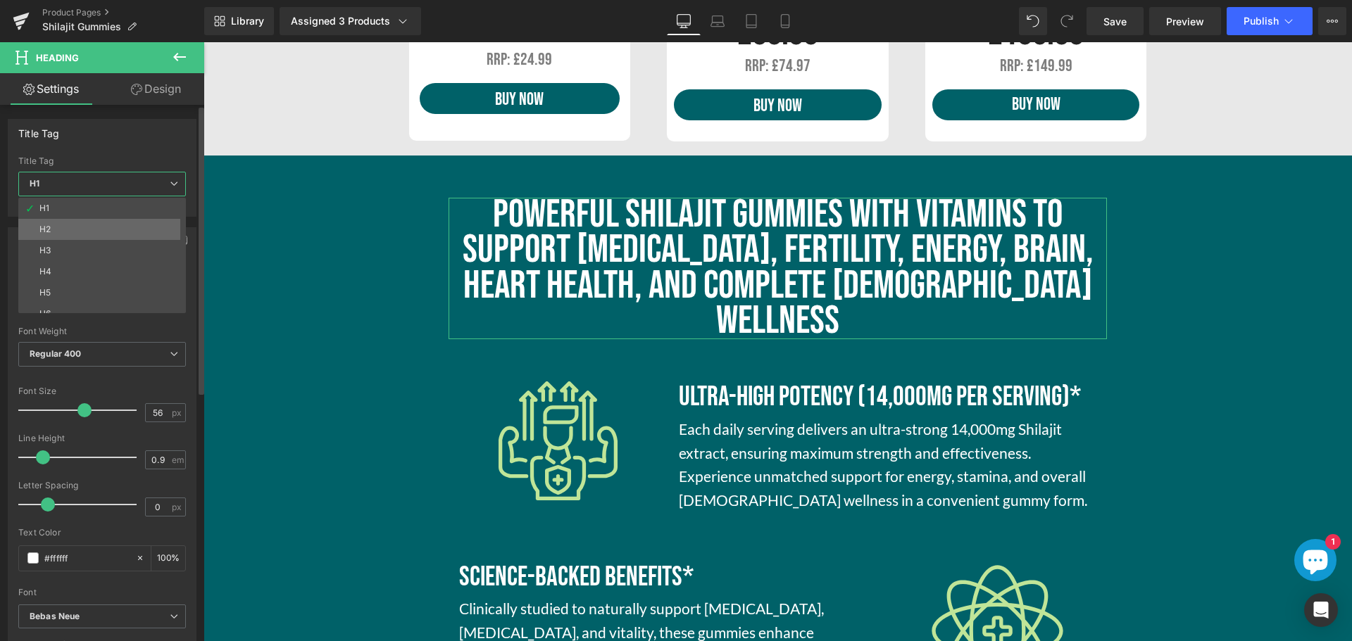
click at [81, 229] on li "H2" at bounding box center [105, 229] width 174 height 21
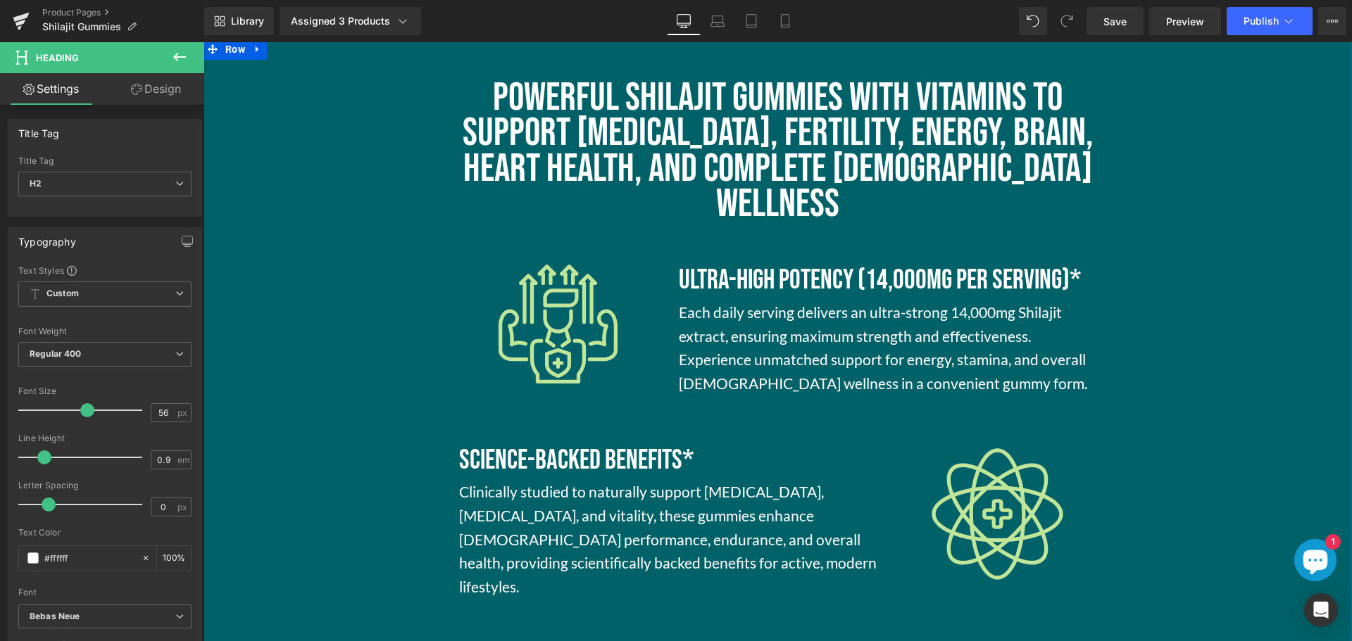
scroll to position [1267, 0]
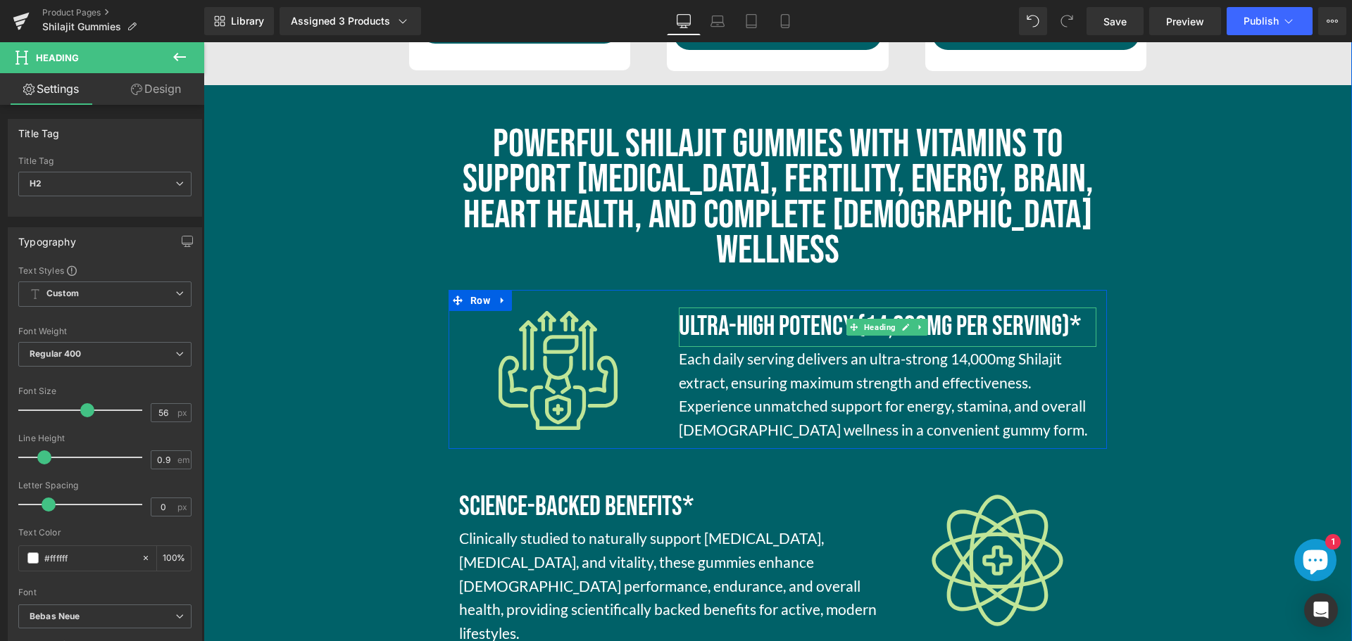
click at [803, 308] on div "Ultra-High Potency (14,000mg per Serving)*" at bounding box center [888, 327] width 418 height 39
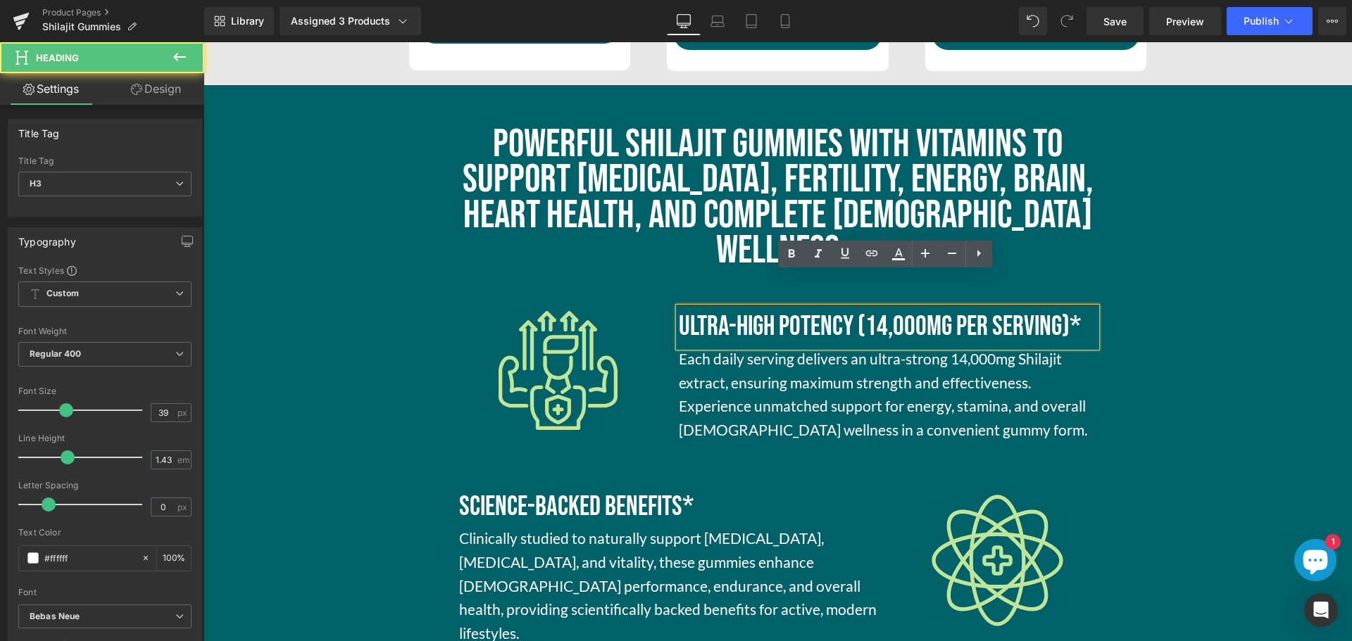
click at [1057, 367] on p "Each daily serving delivers an ultra-strong 14,000mg Shilajit extract, ensuring…" at bounding box center [888, 394] width 418 height 94
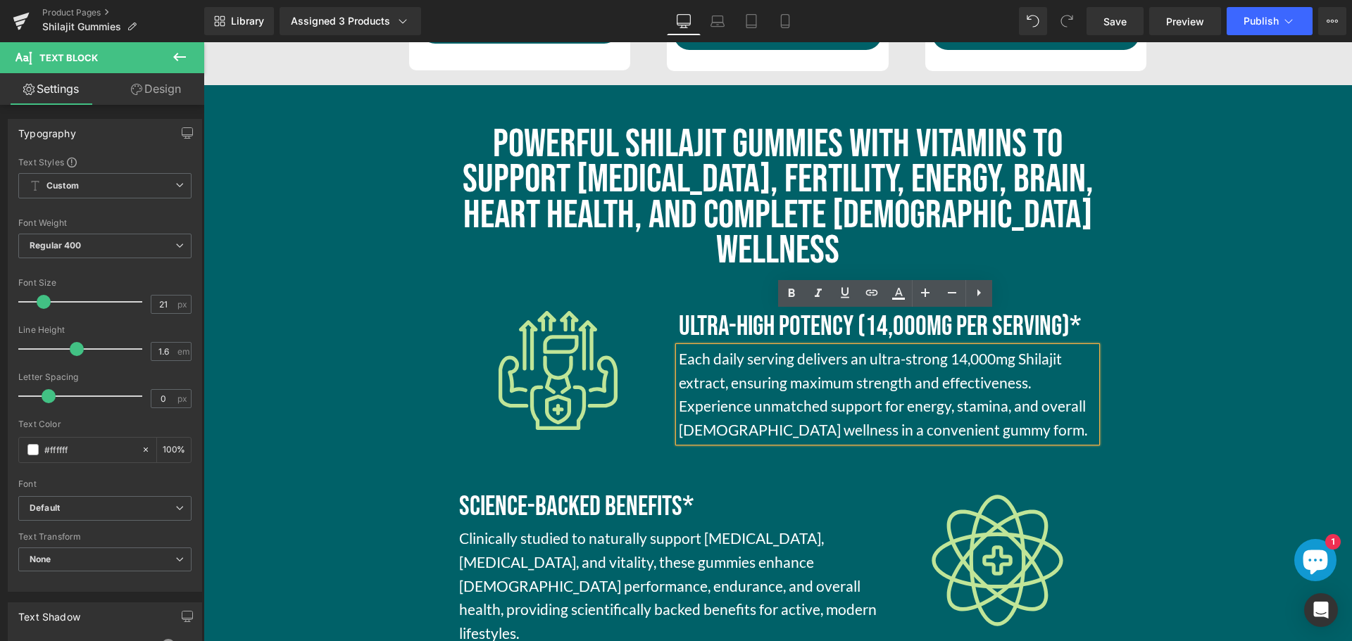
click at [542, 415] on div "Powerful Shilajit Gummies with Vitamins to Support [MEDICAL_DATA], Fertility, E…" at bounding box center [777, 590] width 679 height 926
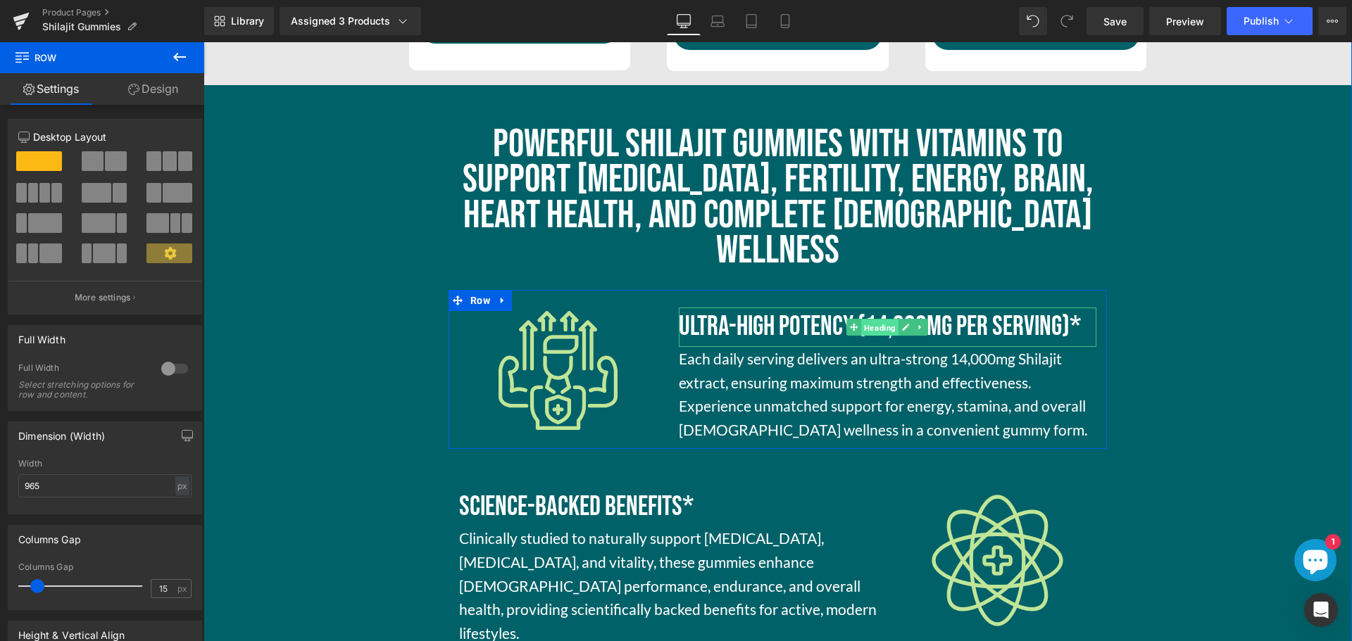
click at [873, 320] on span "Heading" at bounding box center [879, 328] width 37 height 17
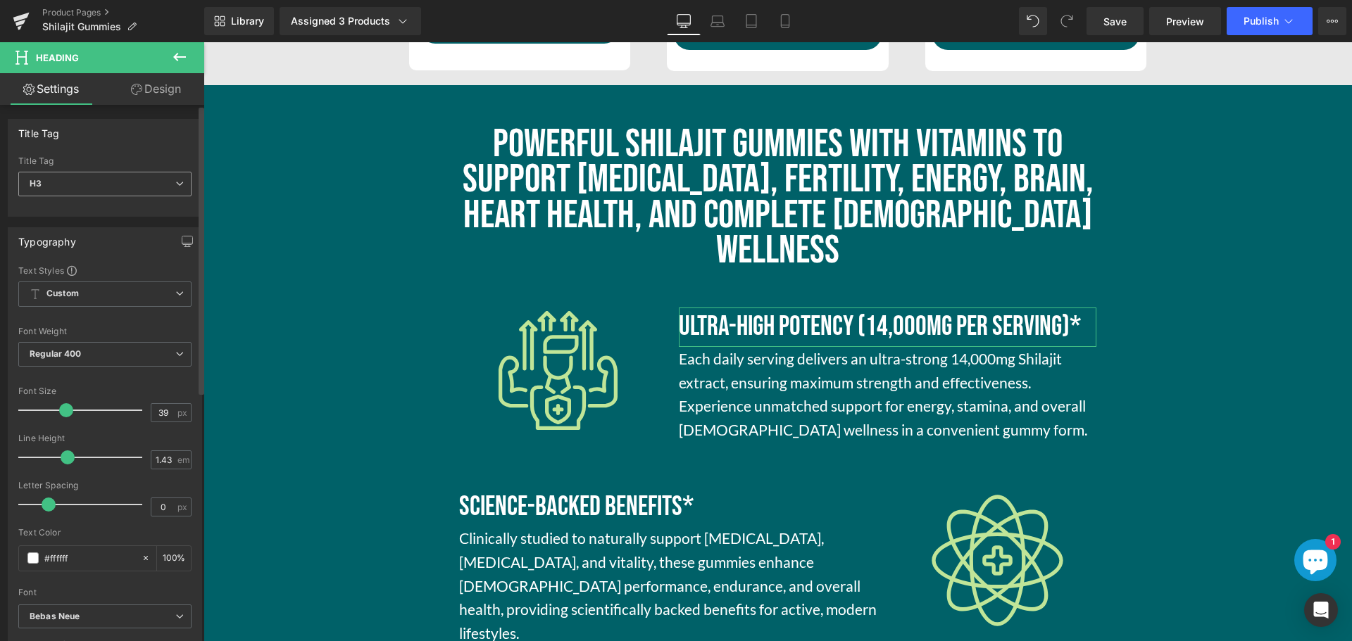
click at [142, 189] on span "H3" at bounding box center [104, 184] width 173 height 25
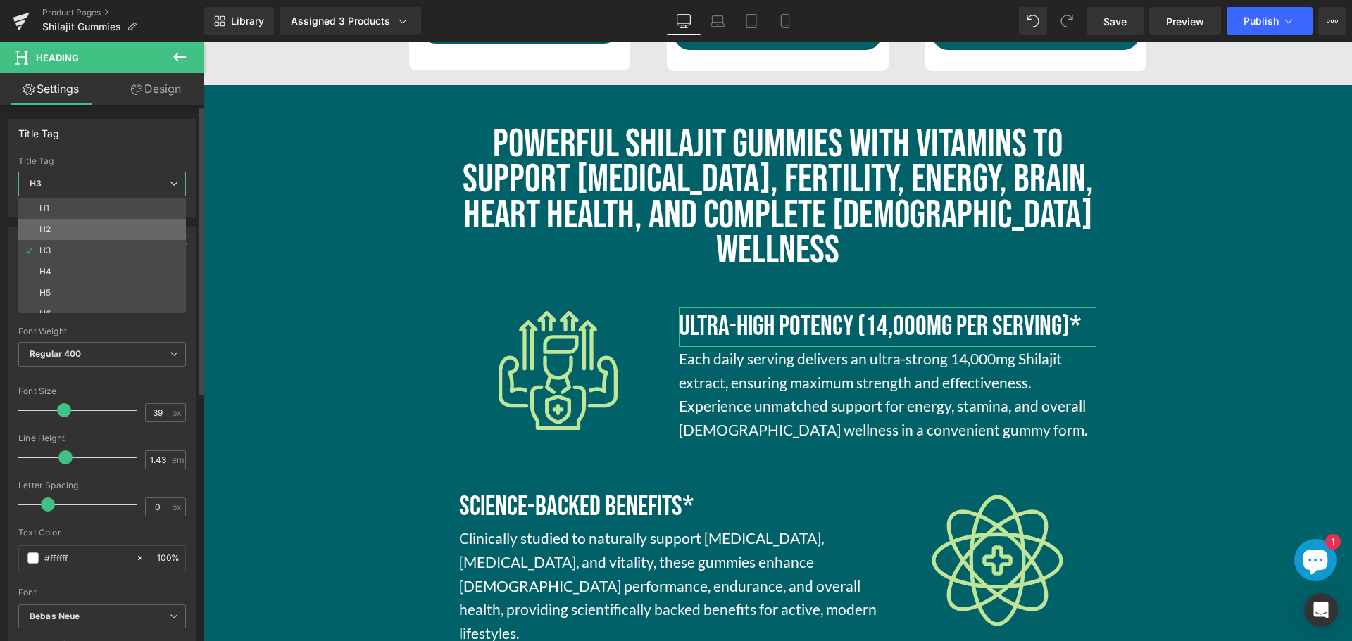
click at [94, 223] on li "H2" at bounding box center [105, 229] width 174 height 21
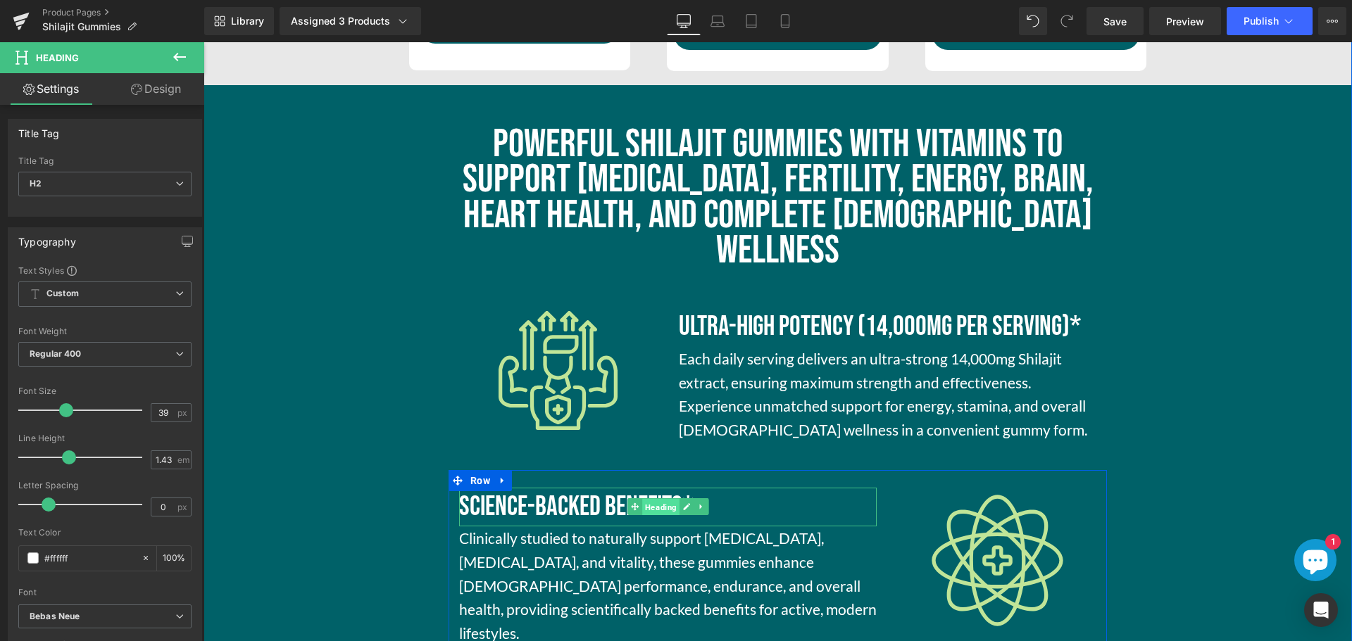
click at [659, 499] on span "Heading" at bounding box center [660, 507] width 37 height 17
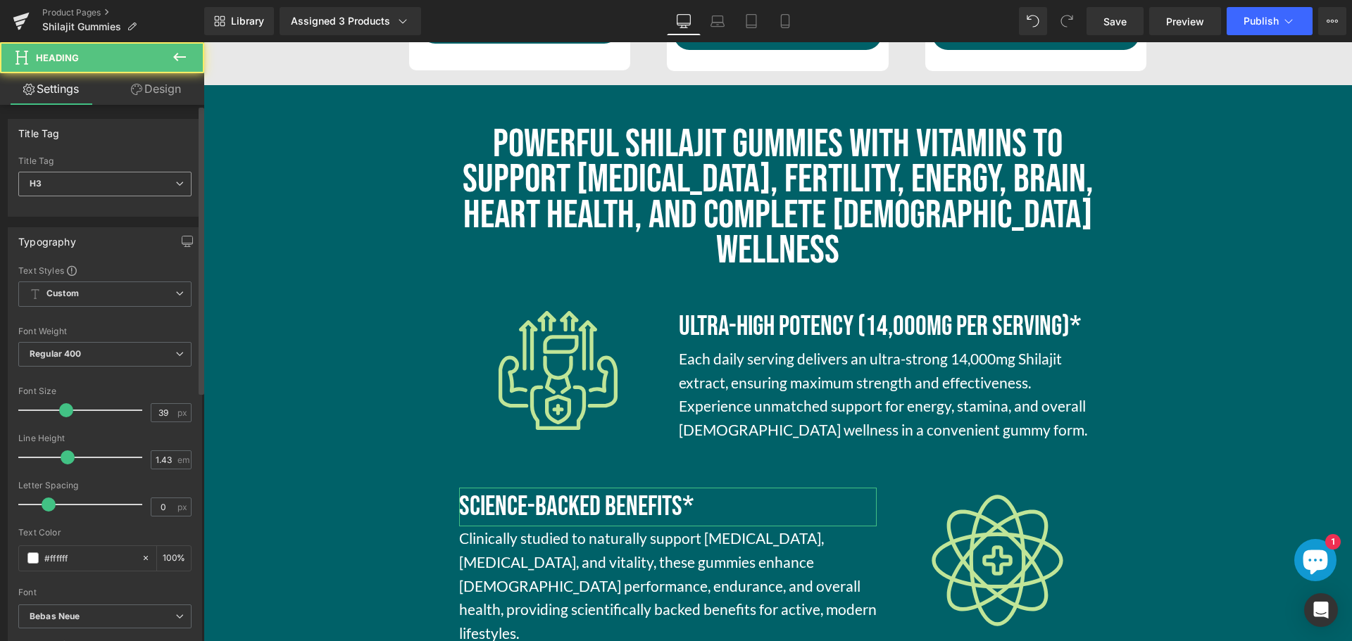
click at [51, 180] on span "H3" at bounding box center [104, 184] width 173 height 25
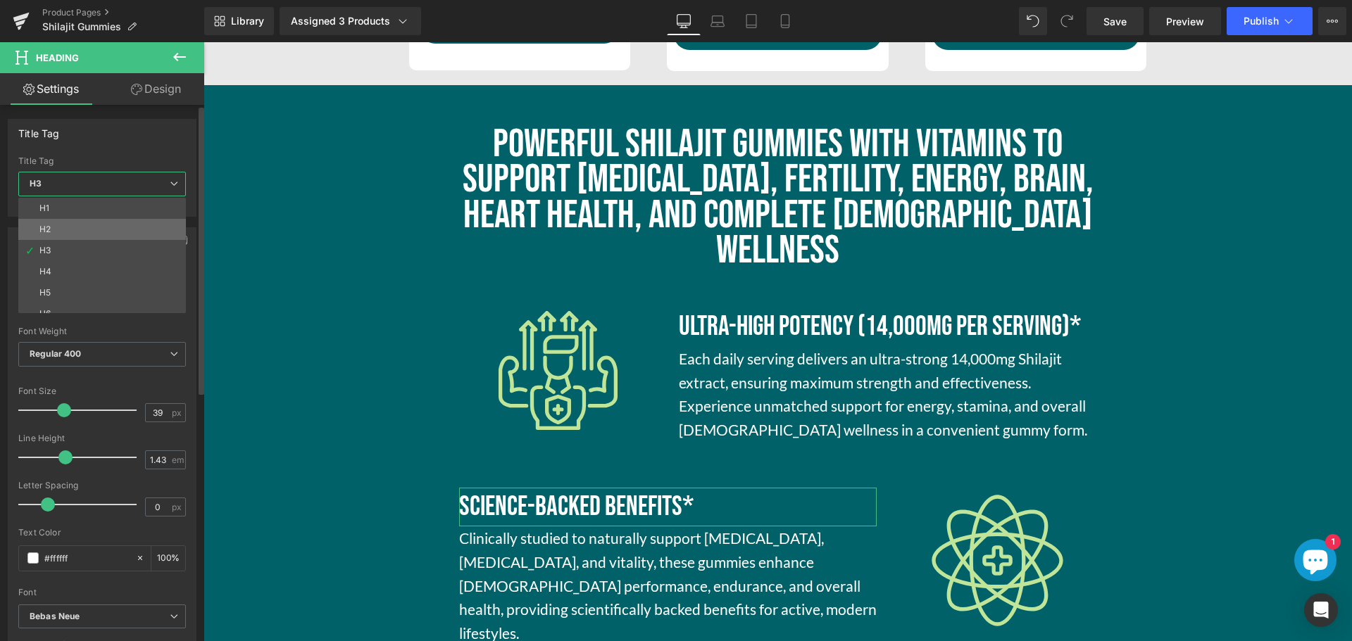
click at [58, 234] on li "H2" at bounding box center [105, 229] width 174 height 21
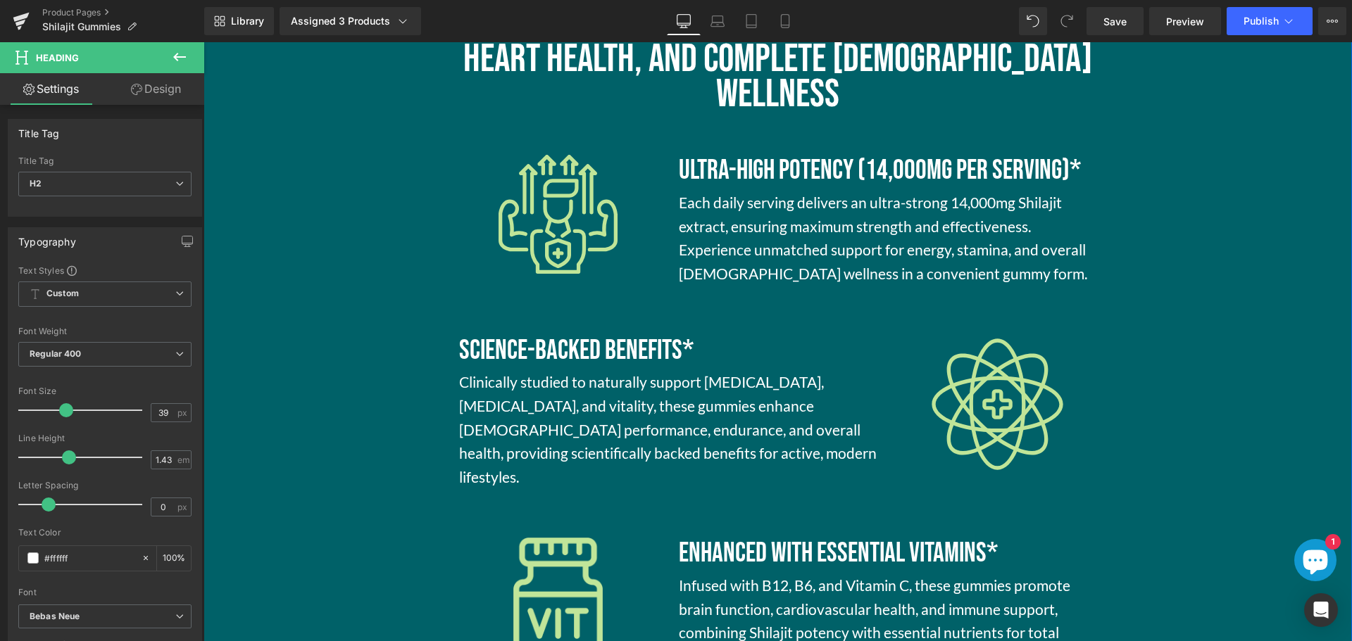
scroll to position [1549, 0]
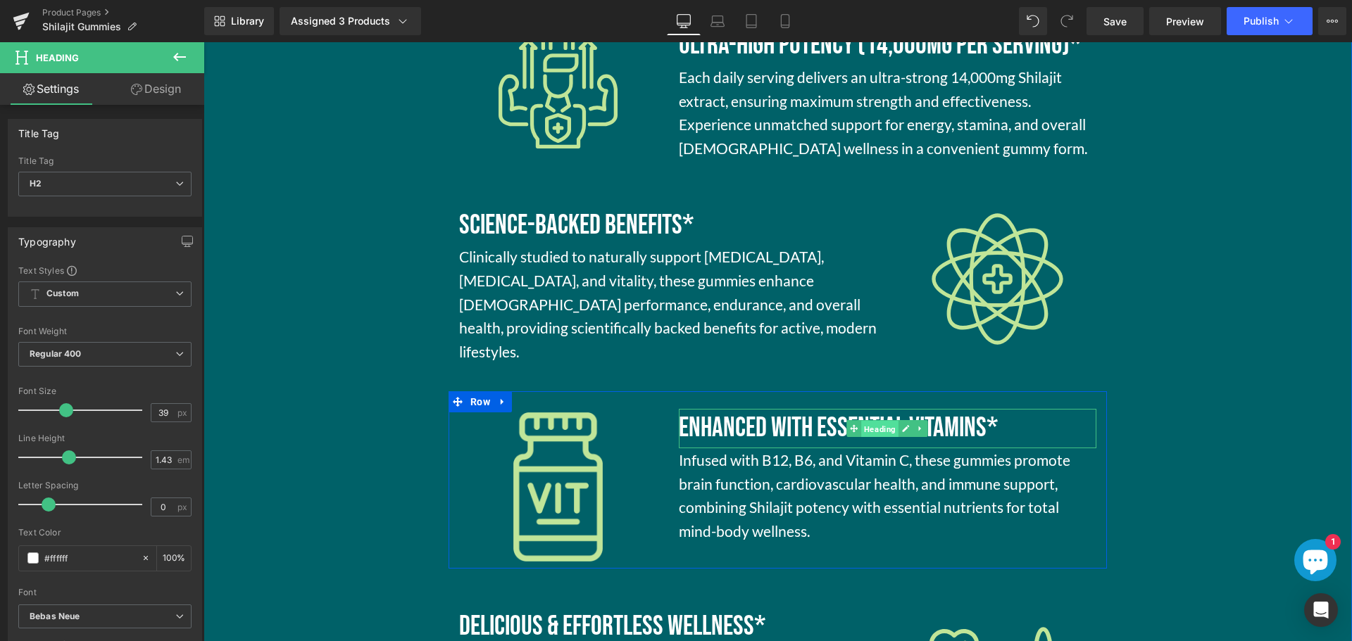
click at [870, 421] on span "Heading" at bounding box center [879, 429] width 37 height 17
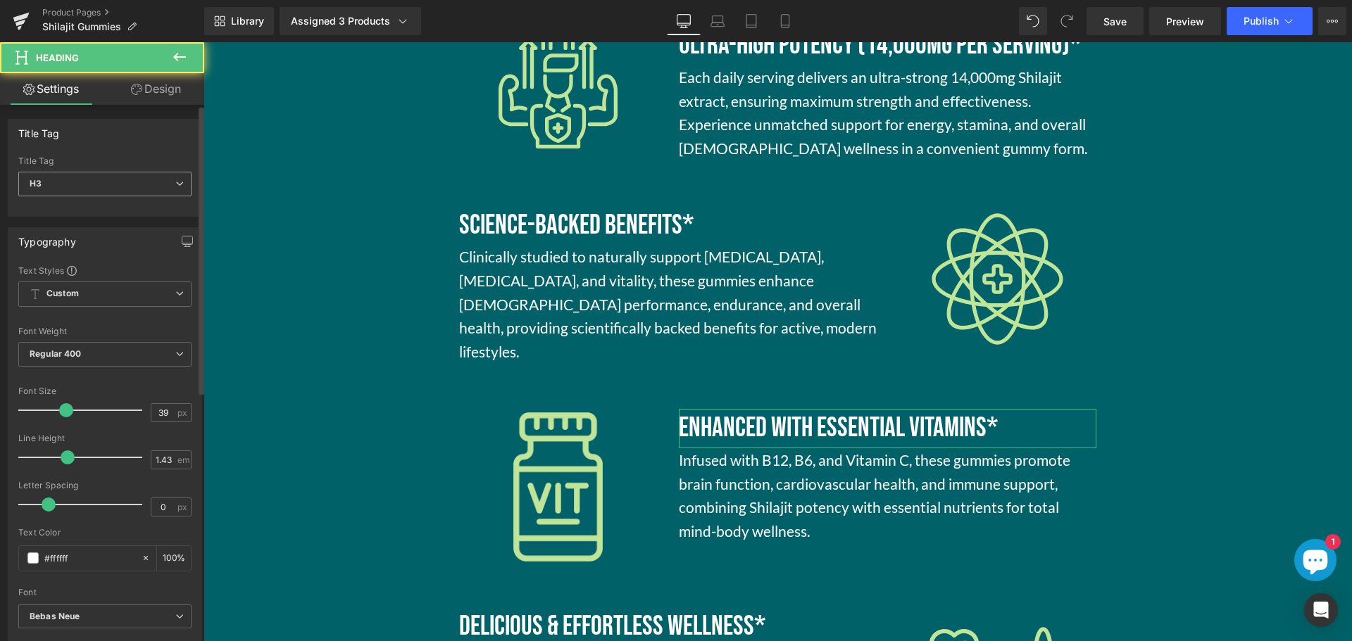
click at [126, 189] on span "H3" at bounding box center [104, 184] width 173 height 25
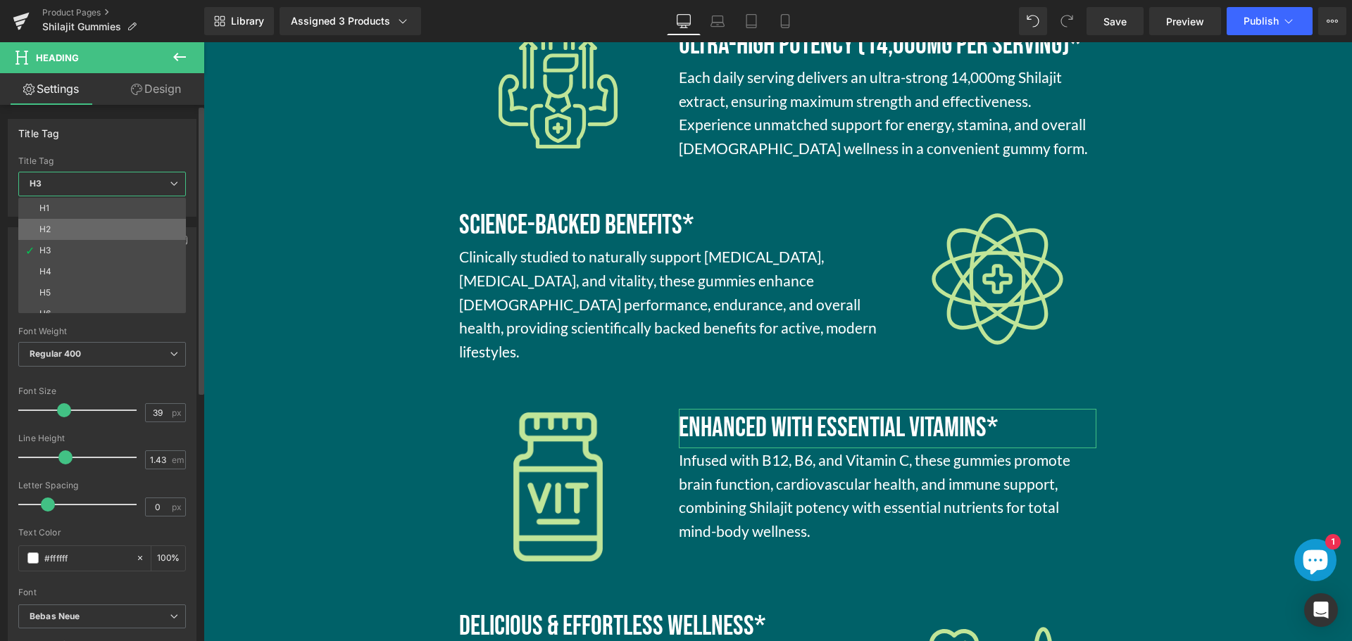
click at [97, 228] on li "H2" at bounding box center [105, 229] width 174 height 21
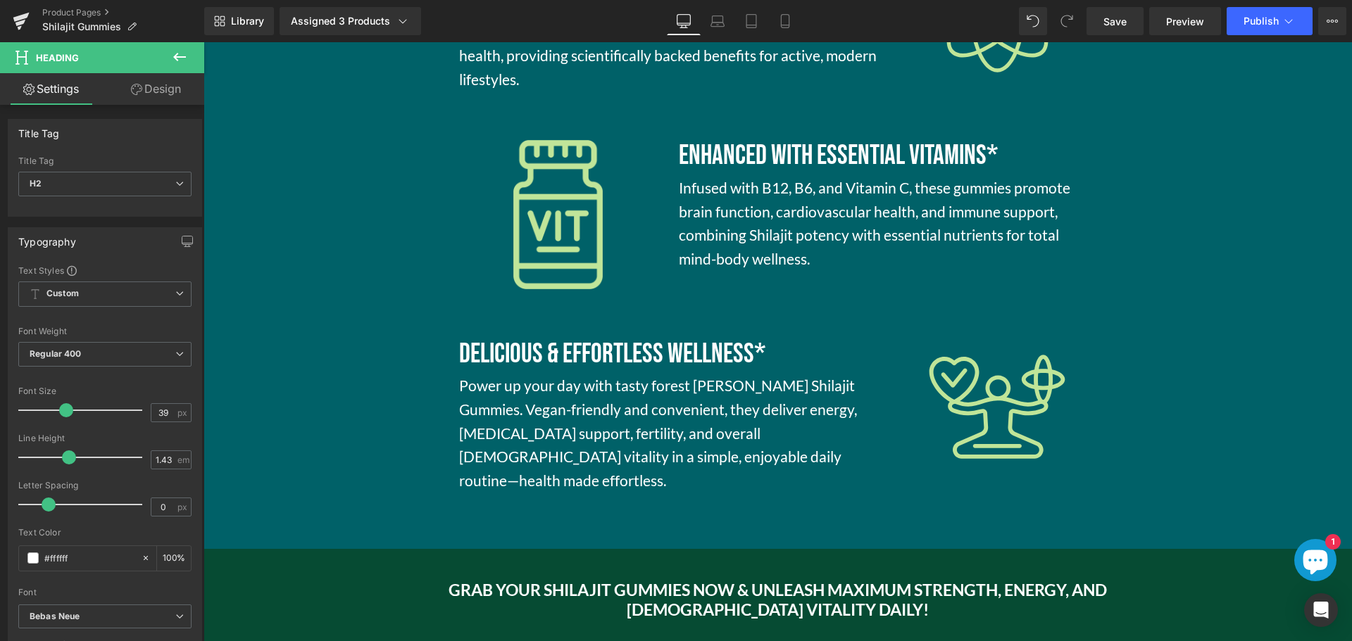
scroll to position [1831, 0]
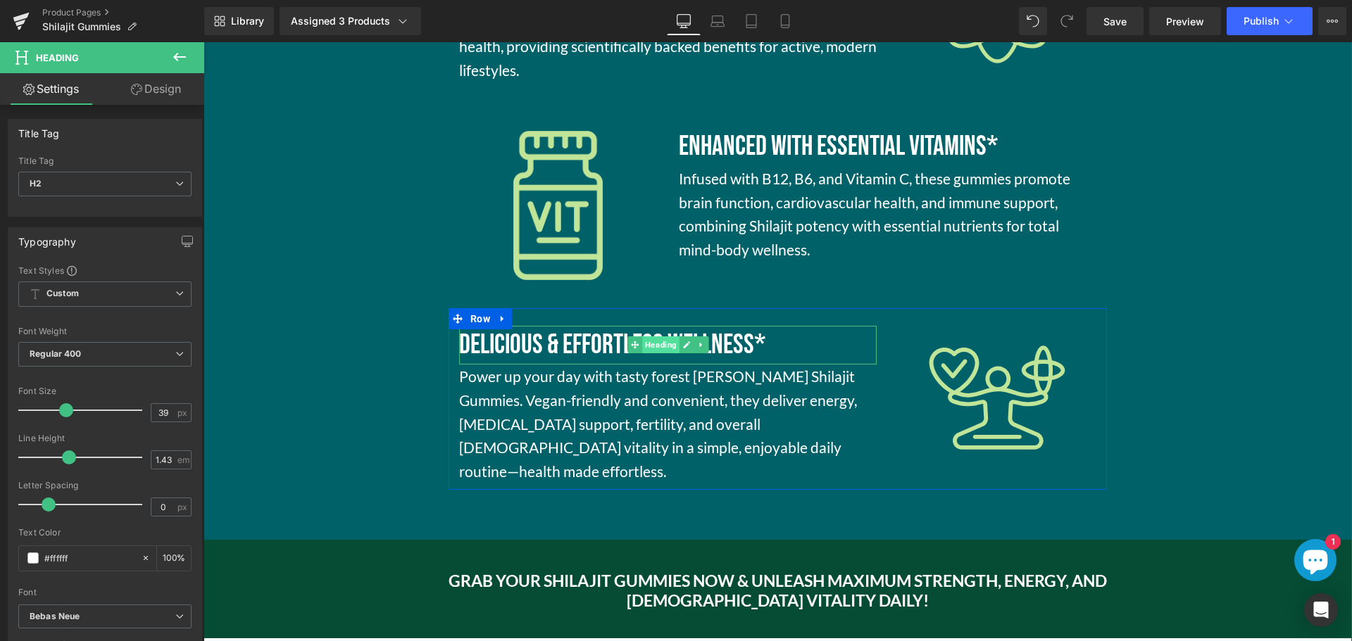
click at [656, 337] on span "Heading" at bounding box center [660, 345] width 37 height 17
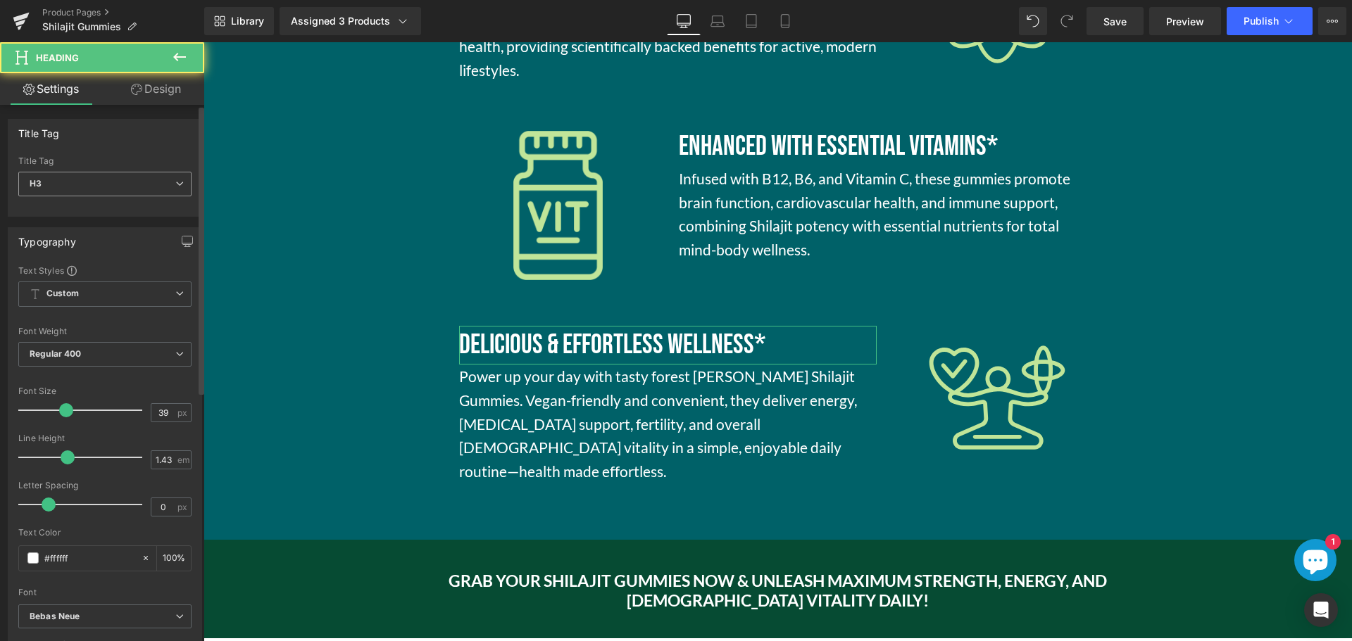
click at [160, 187] on span "H3" at bounding box center [104, 184] width 173 height 25
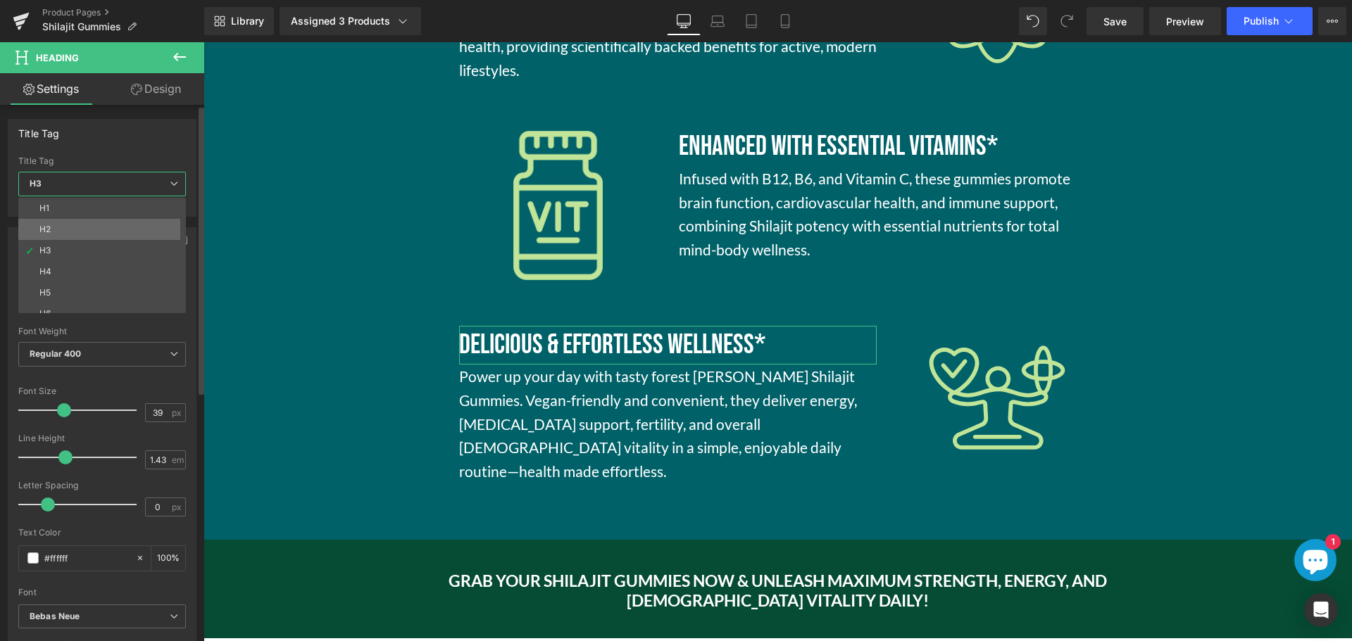
click at [113, 232] on li "H2" at bounding box center [105, 229] width 174 height 21
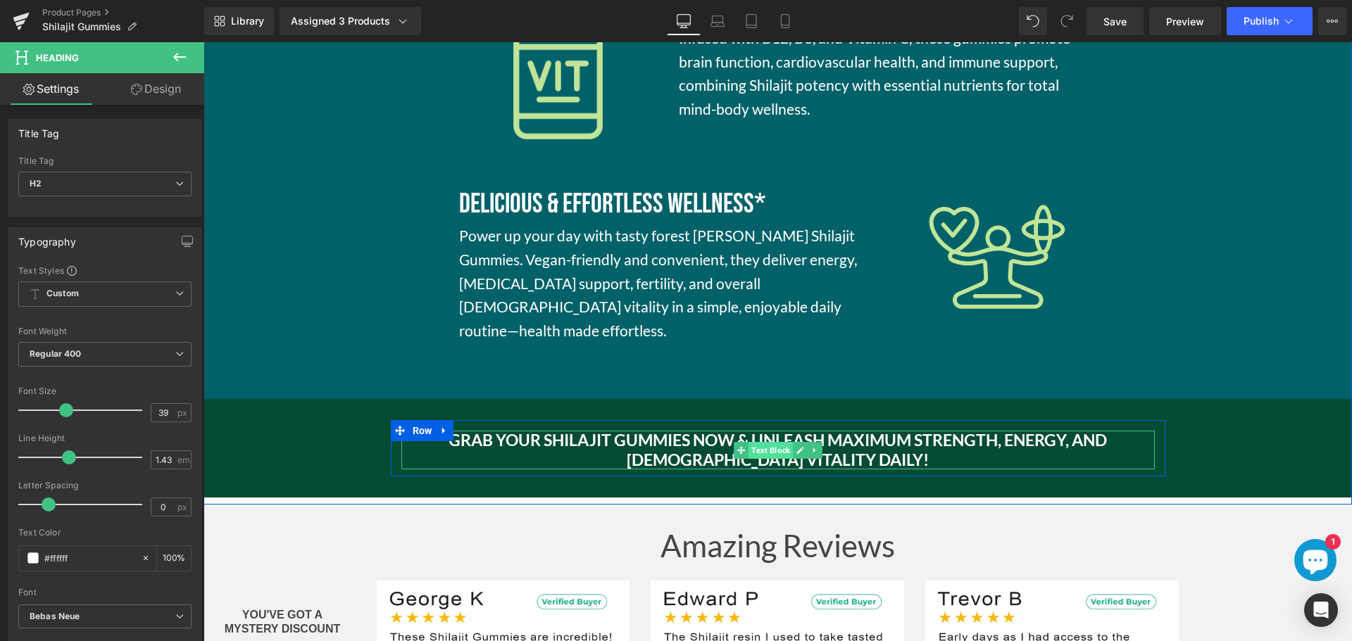
scroll to position [2253, 0]
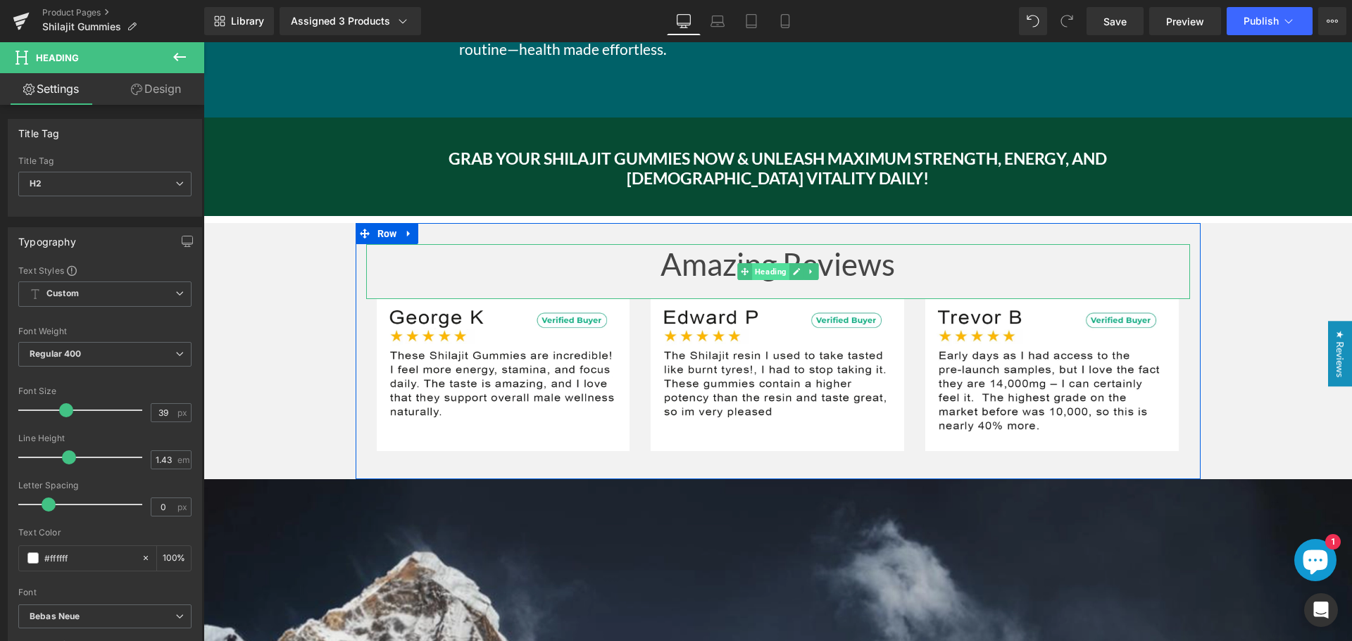
click at [755, 263] on span "Heading" at bounding box center [770, 271] width 37 height 17
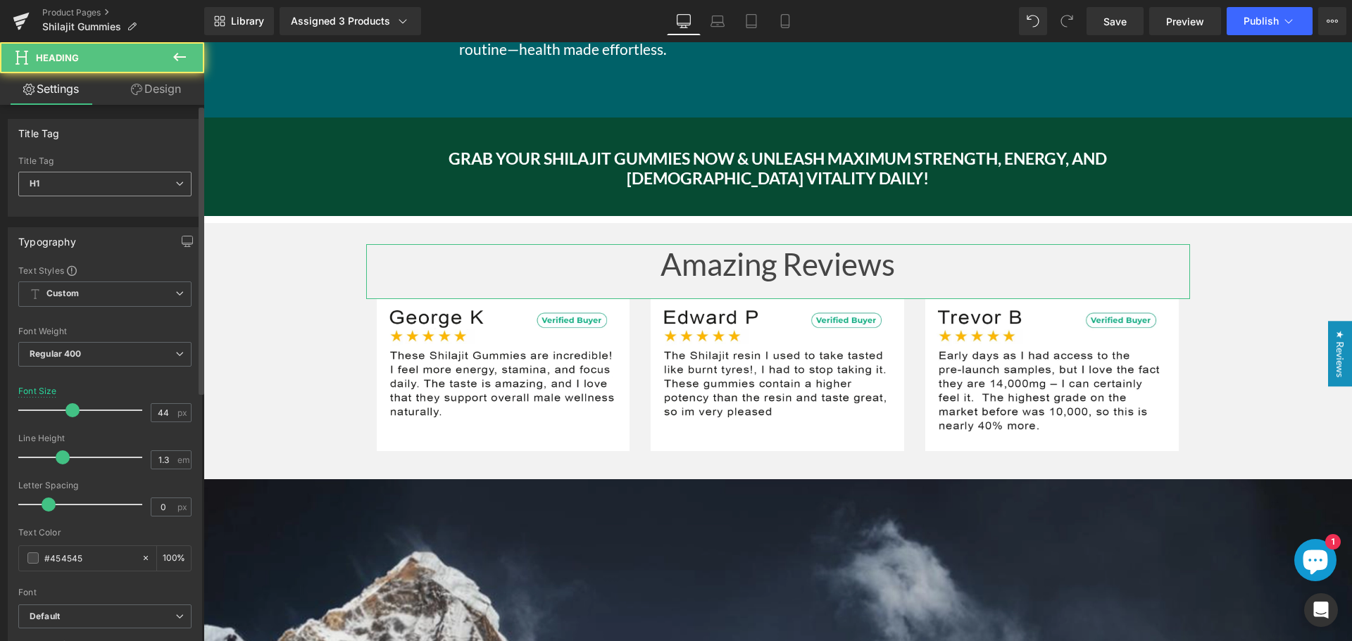
click at [159, 190] on span "H1" at bounding box center [104, 184] width 173 height 25
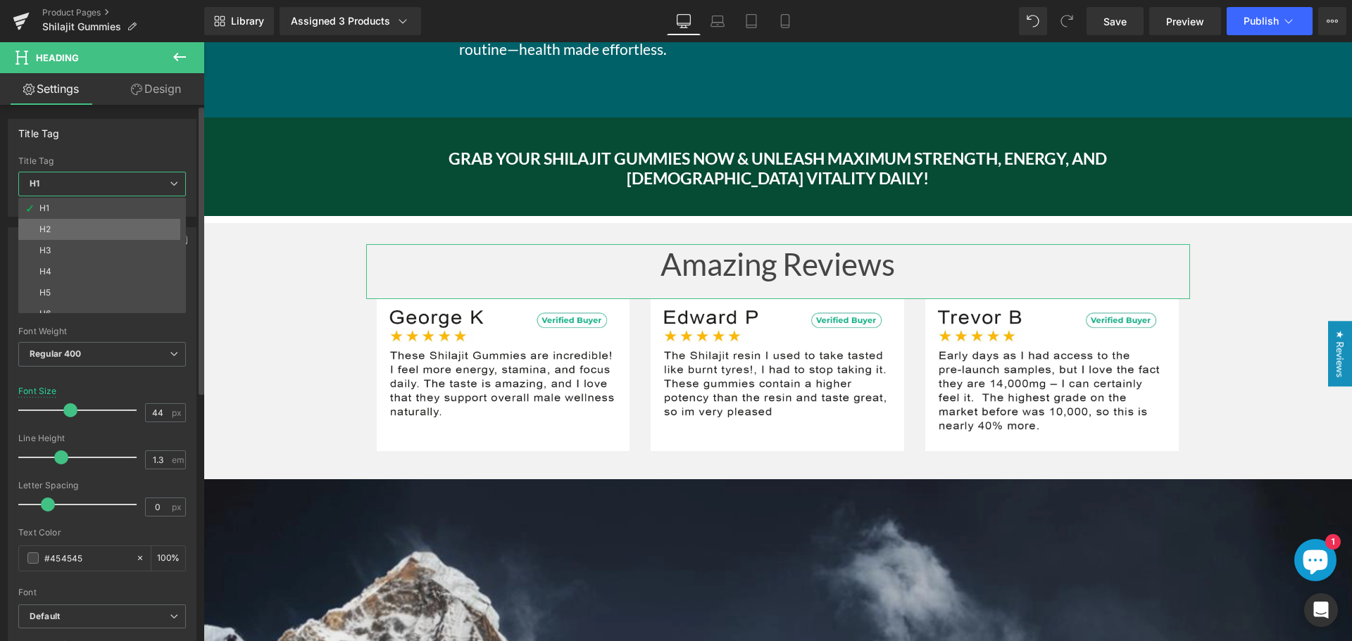
click at [131, 226] on li "H2" at bounding box center [105, 229] width 174 height 21
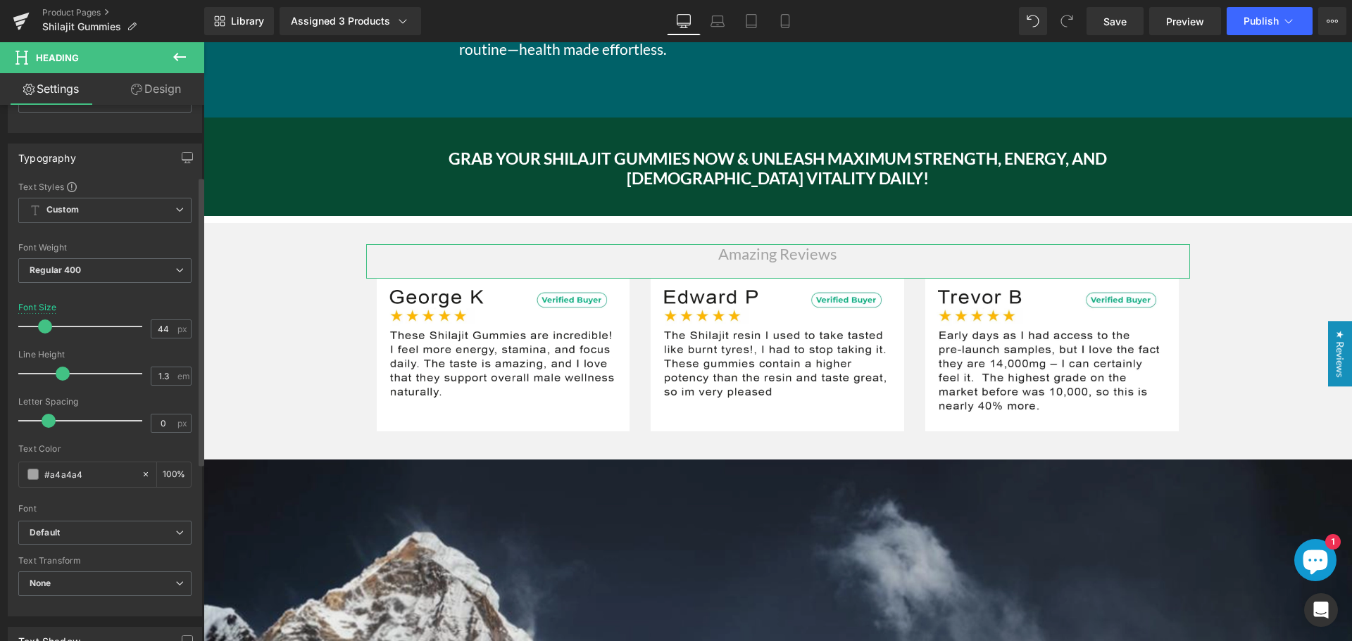
scroll to position [141, 0]
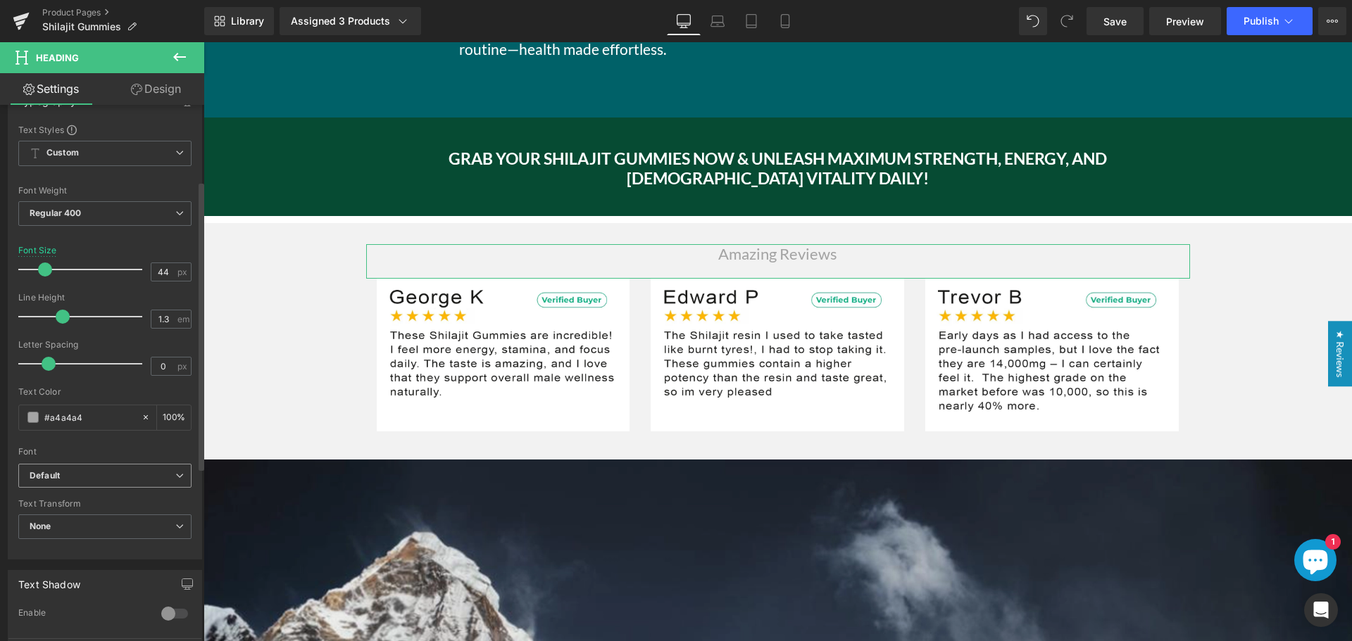
click at [91, 475] on b "Default" at bounding box center [103, 476] width 146 height 12
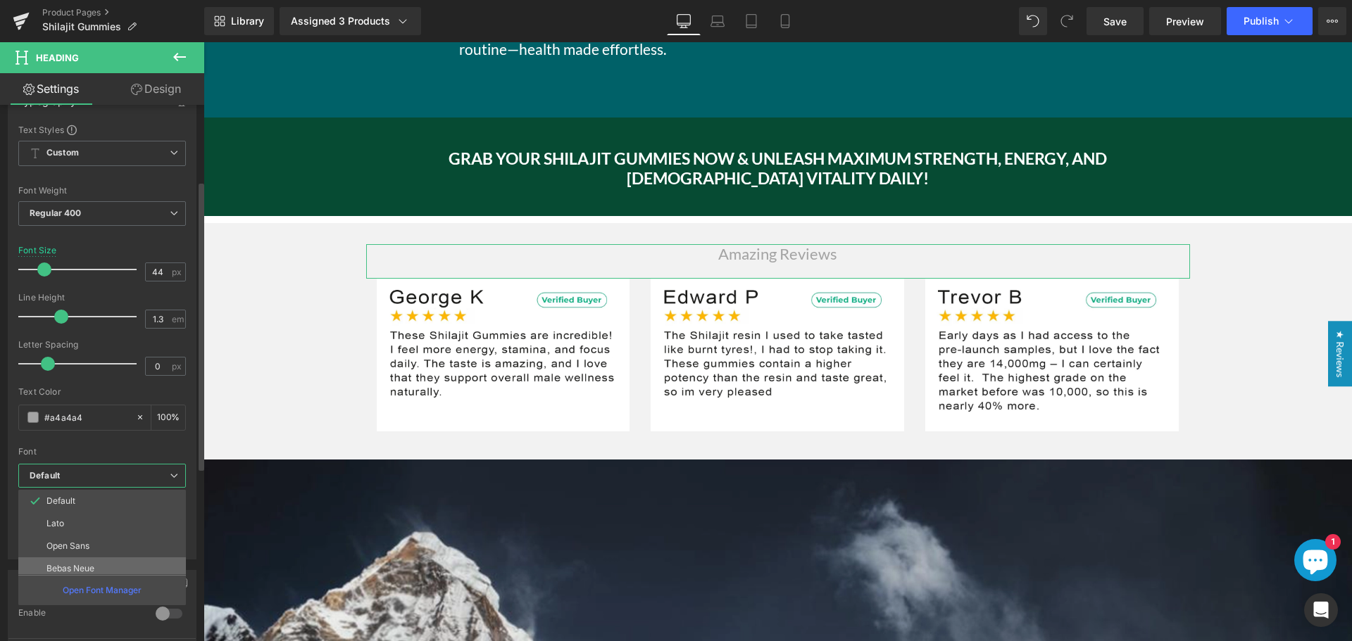
click at [81, 565] on p "Bebas Neue" at bounding box center [70, 569] width 48 height 10
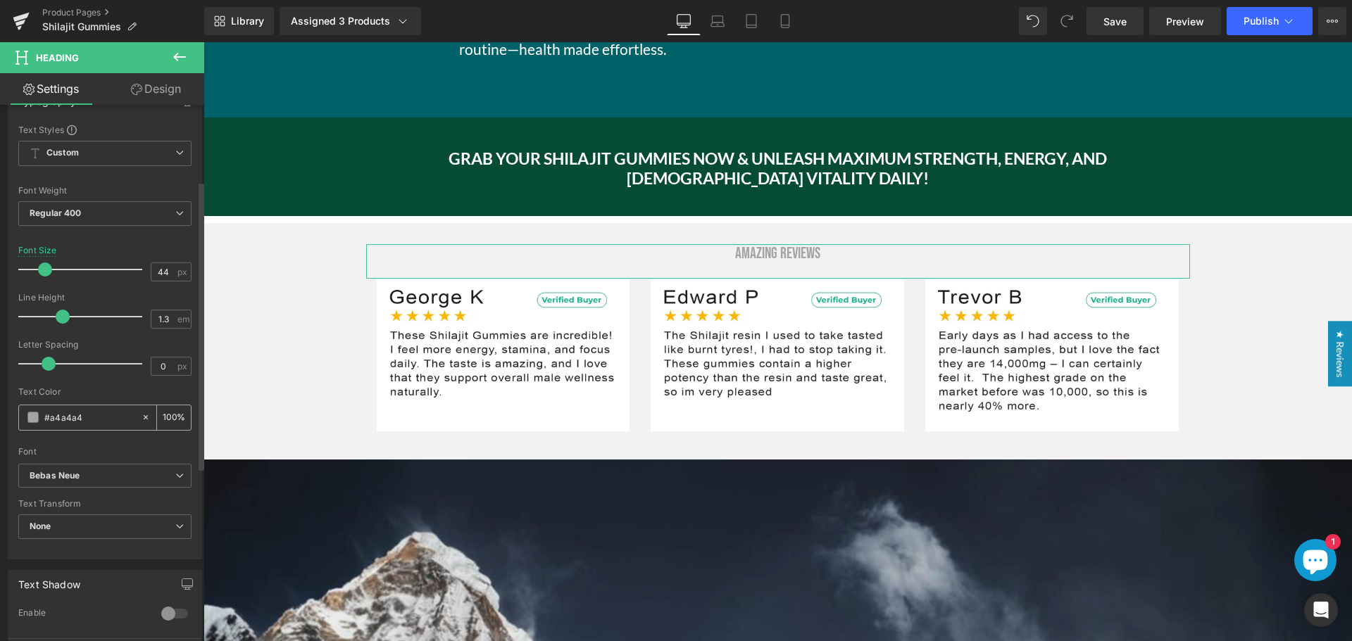
click at [67, 416] on input "#454545" at bounding box center [89, 417] width 90 height 15
click at [33, 419] on span at bounding box center [32, 417] width 11 height 11
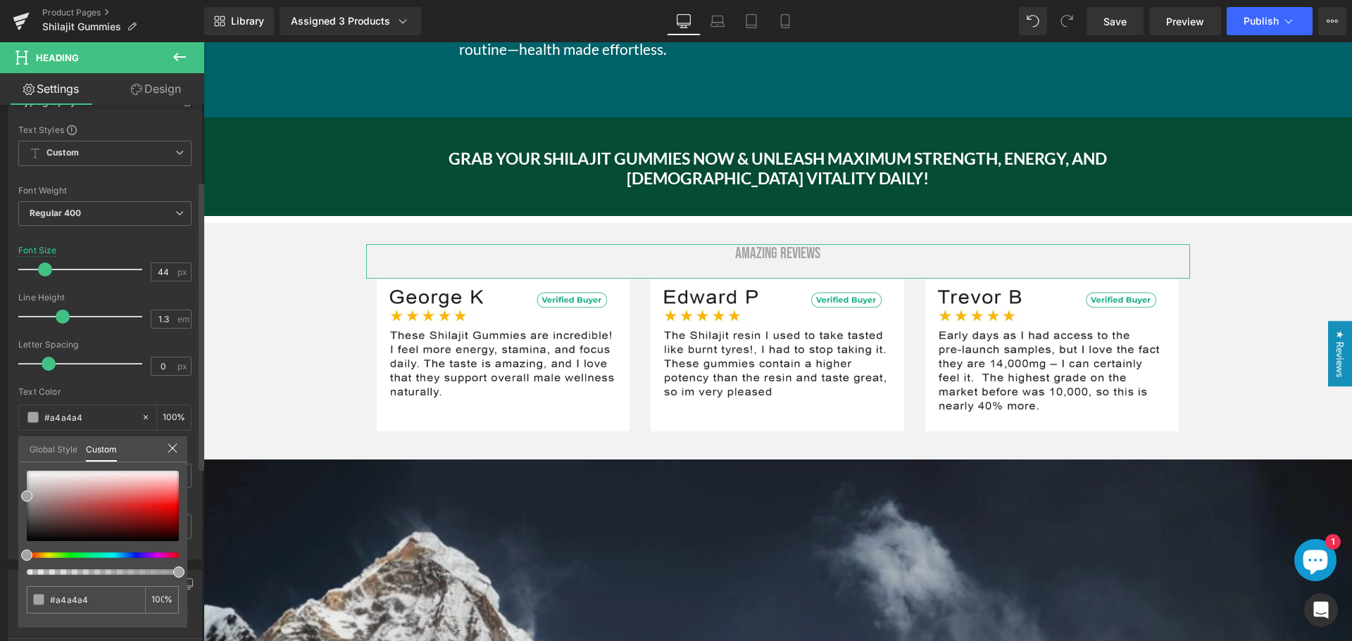
click at [51, 449] on link "Global Style" at bounding box center [54, 449] width 48 height 24
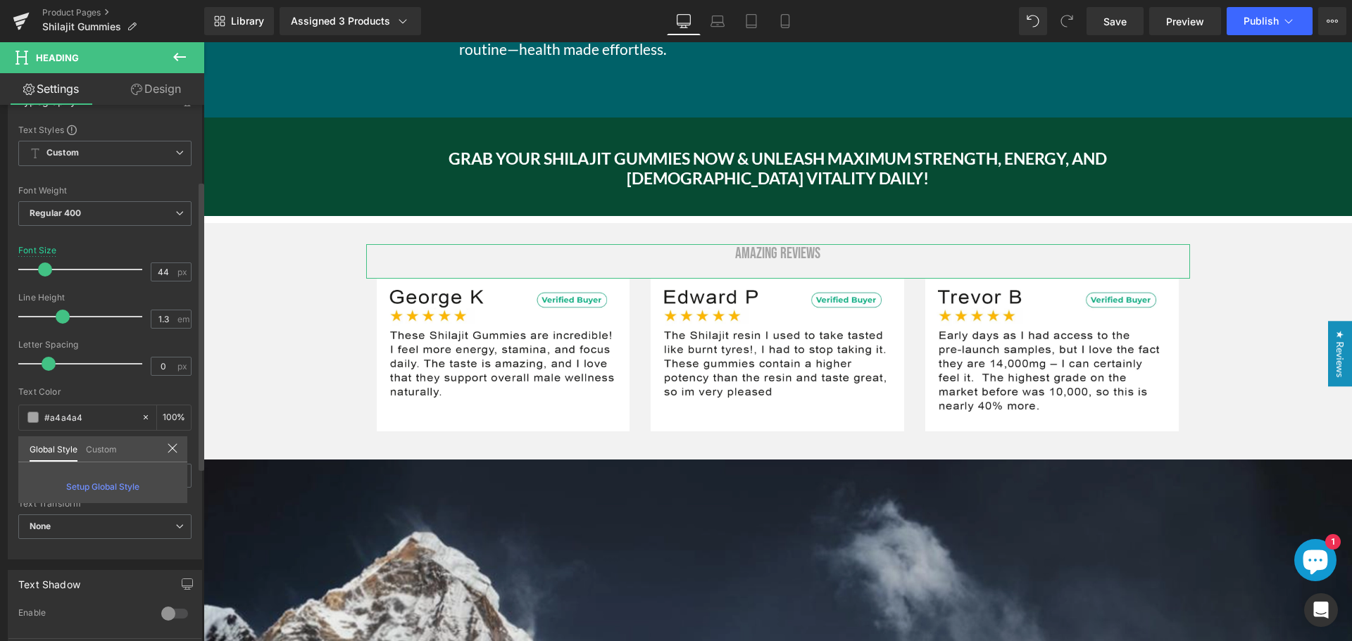
click at [172, 447] on icon at bounding box center [172, 448] width 11 height 11
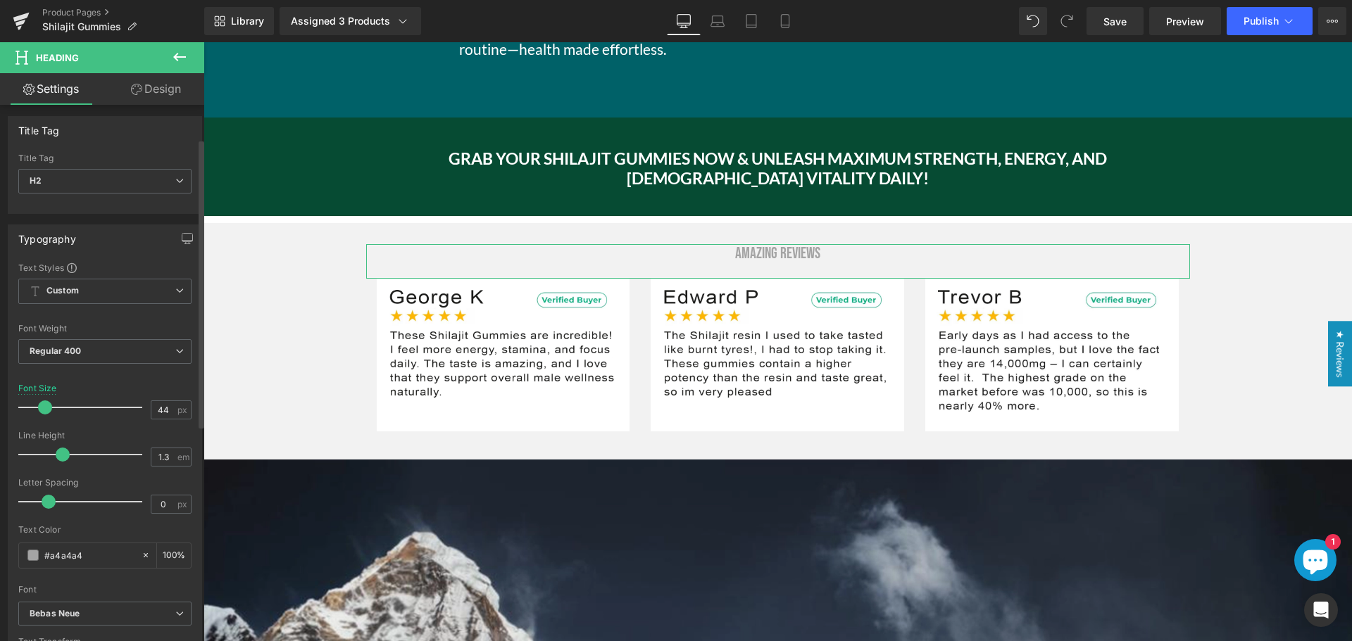
scroll to position [0, 0]
click at [153, 189] on span "H2" at bounding box center [104, 184] width 173 height 25
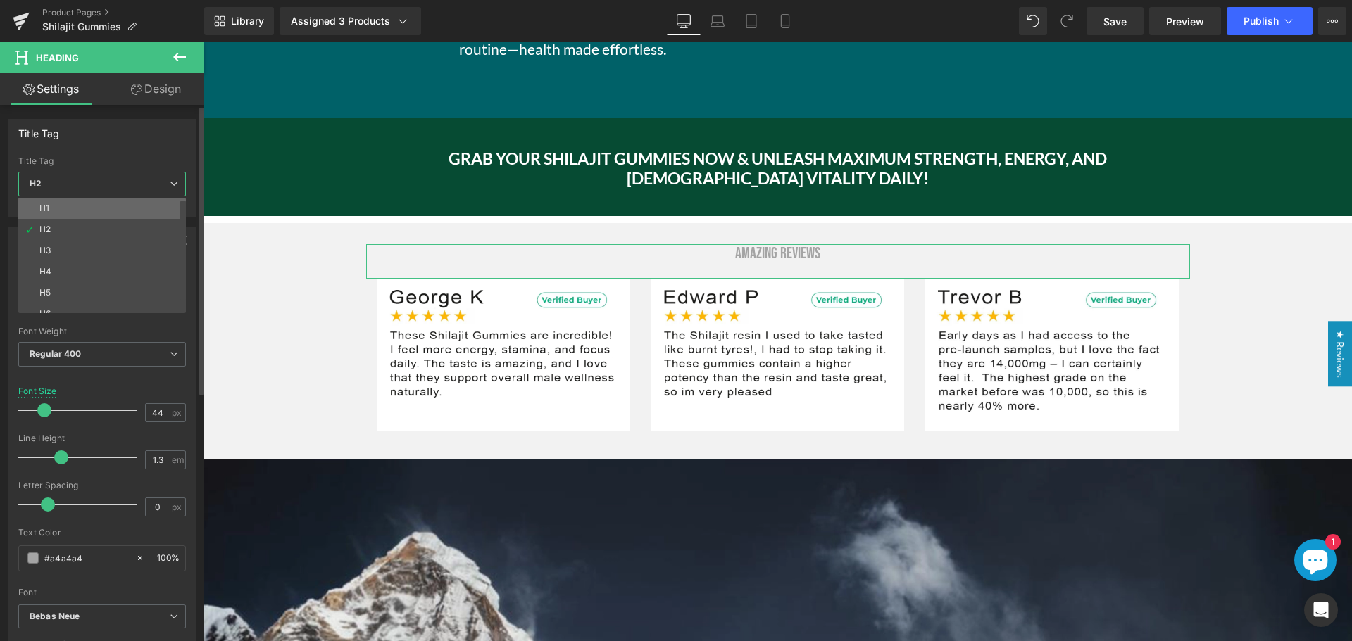
click at [119, 211] on li "H1" at bounding box center [105, 208] width 174 height 21
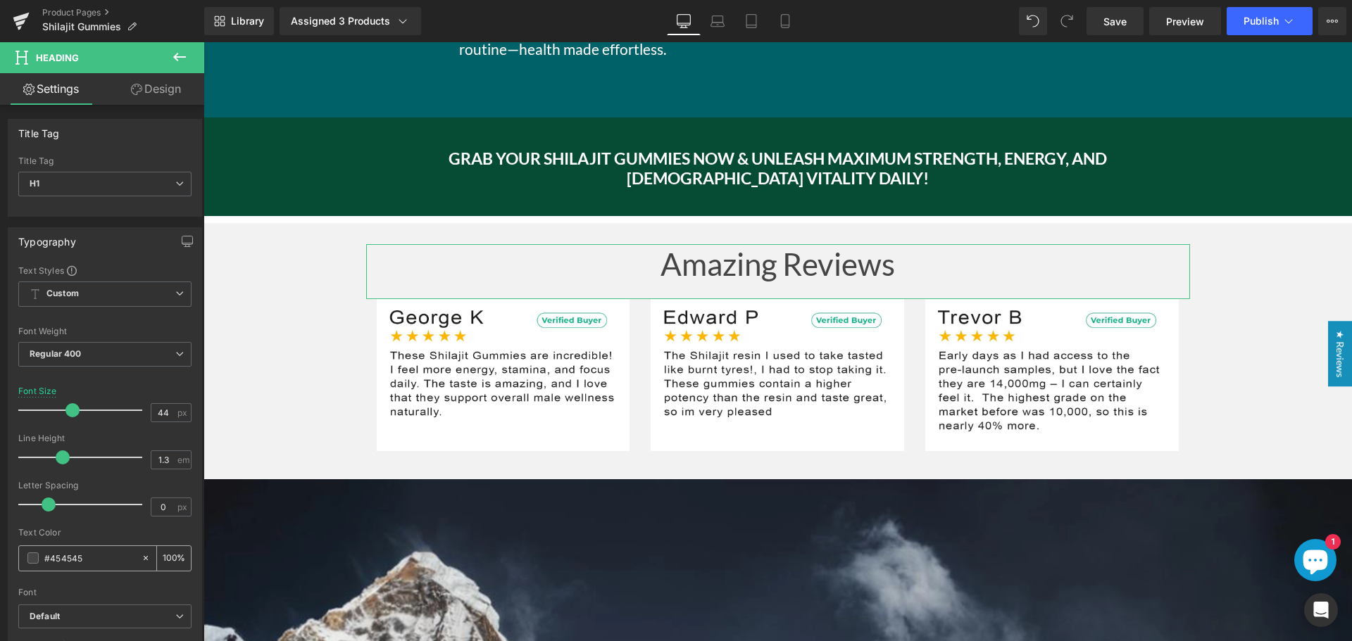
click at [59, 557] on input "#454545" at bounding box center [89, 558] width 90 height 15
click at [137, 184] on span "H1" at bounding box center [104, 184] width 173 height 25
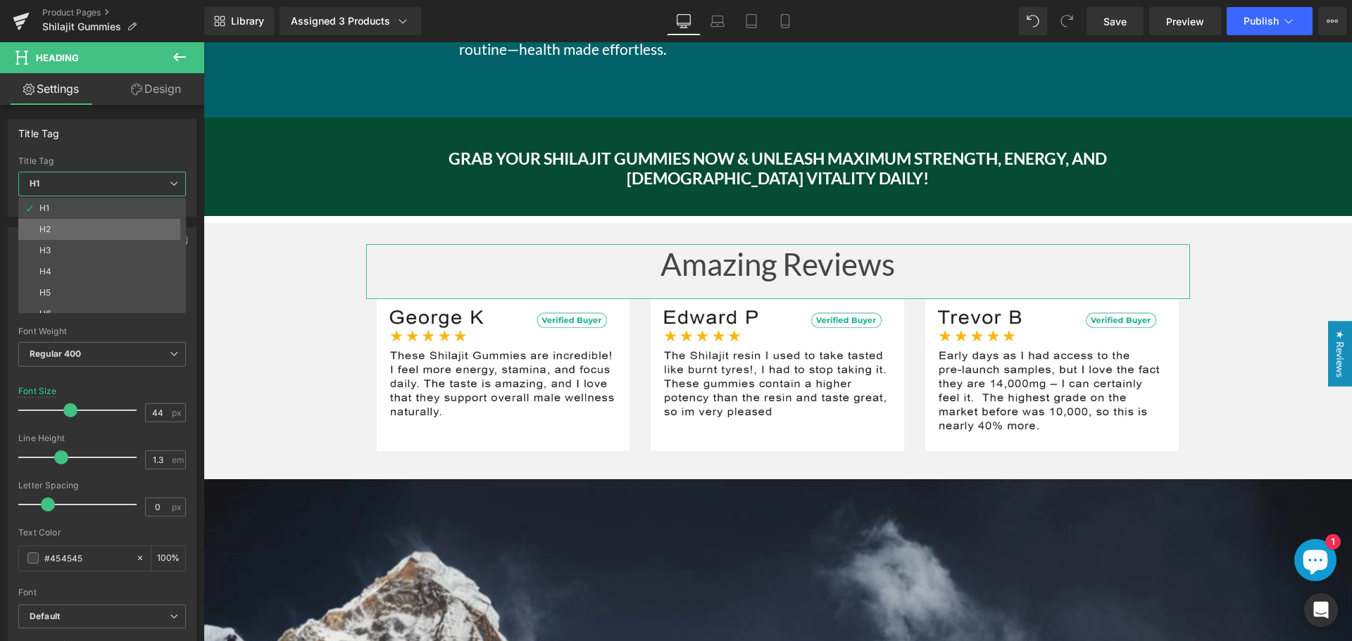
click at [111, 230] on li "H2" at bounding box center [105, 229] width 174 height 21
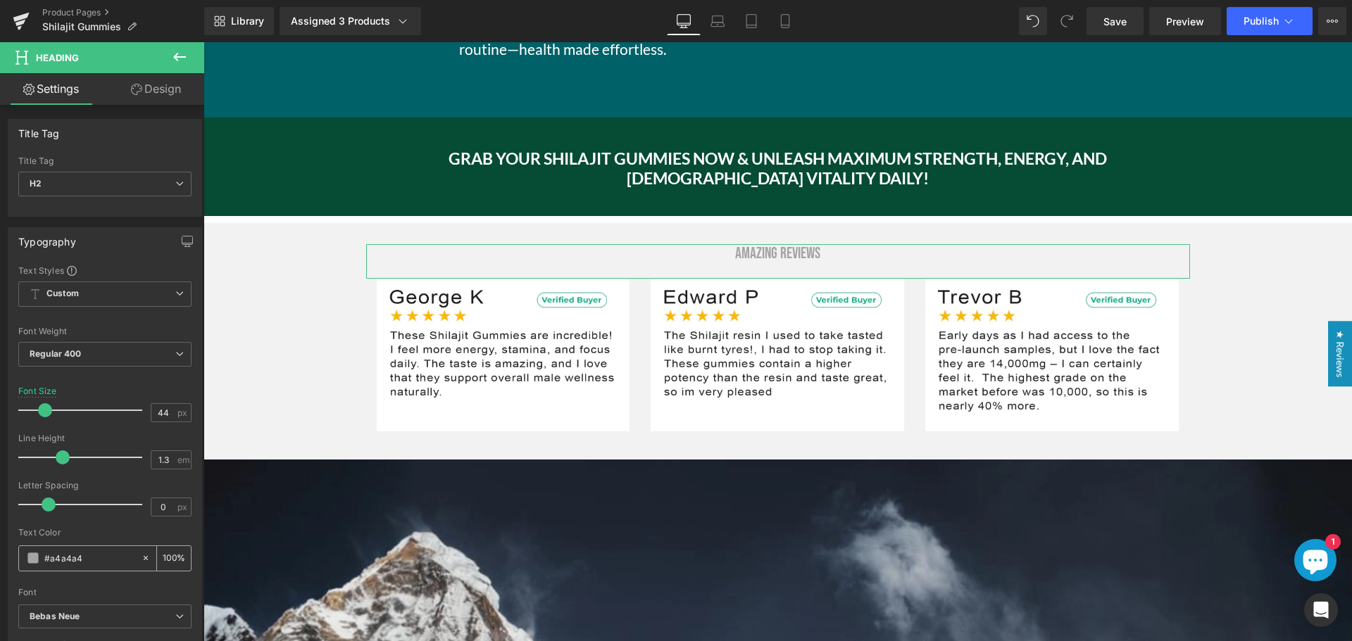
click at [72, 561] on input "#454545" at bounding box center [89, 558] width 90 height 15
paste input "454545"
type input "#454545"
click at [149, 322] on div at bounding box center [104, 318] width 173 height 9
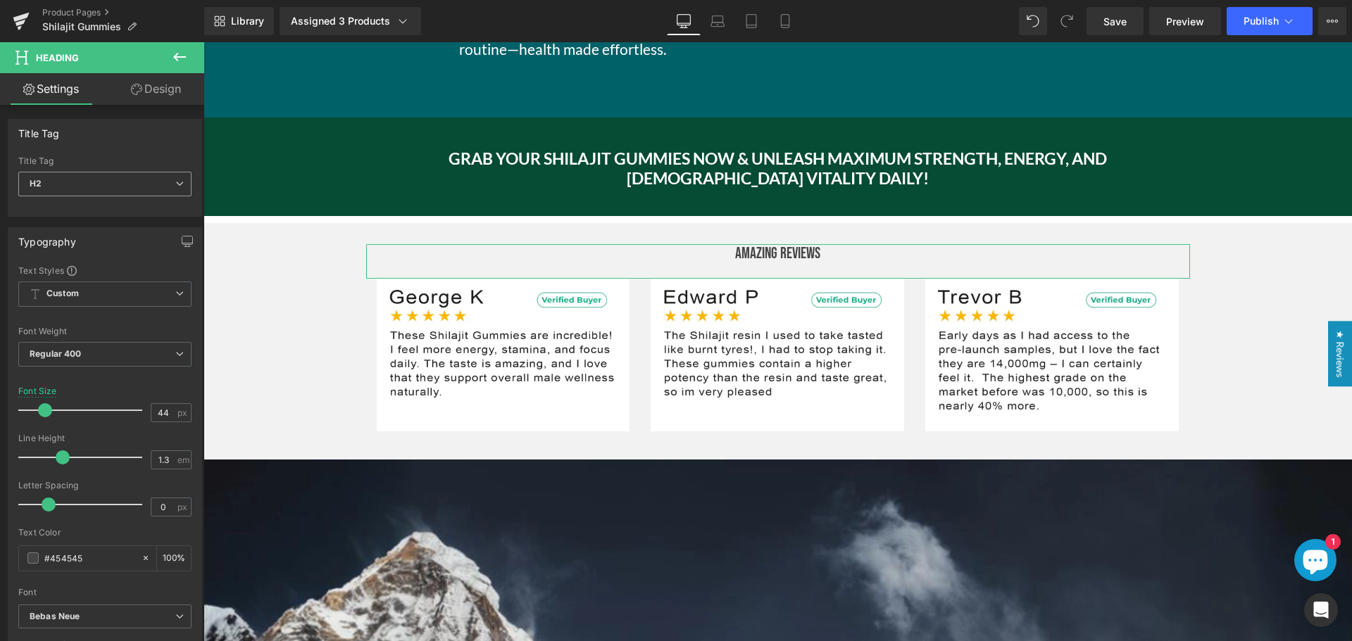
click at [108, 183] on span "H2" at bounding box center [104, 184] width 173 height 25
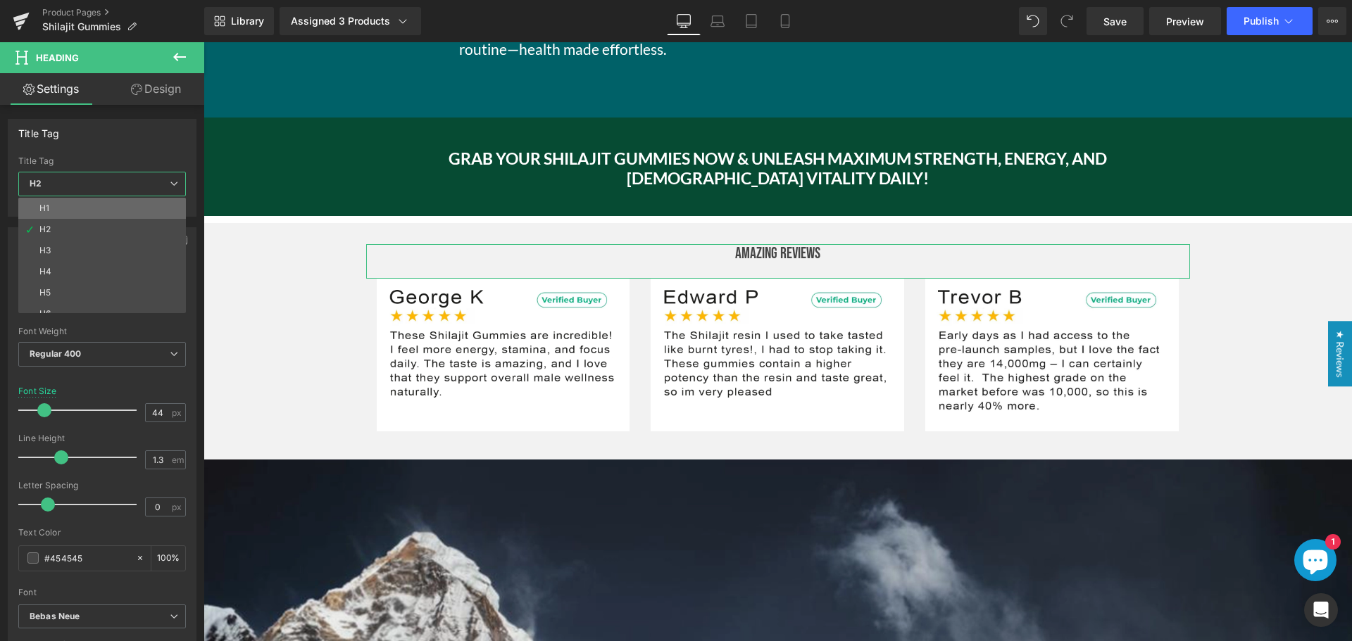
click at [106, 205] on li "H1" at bounding box center [105, 208] width 174 height 21
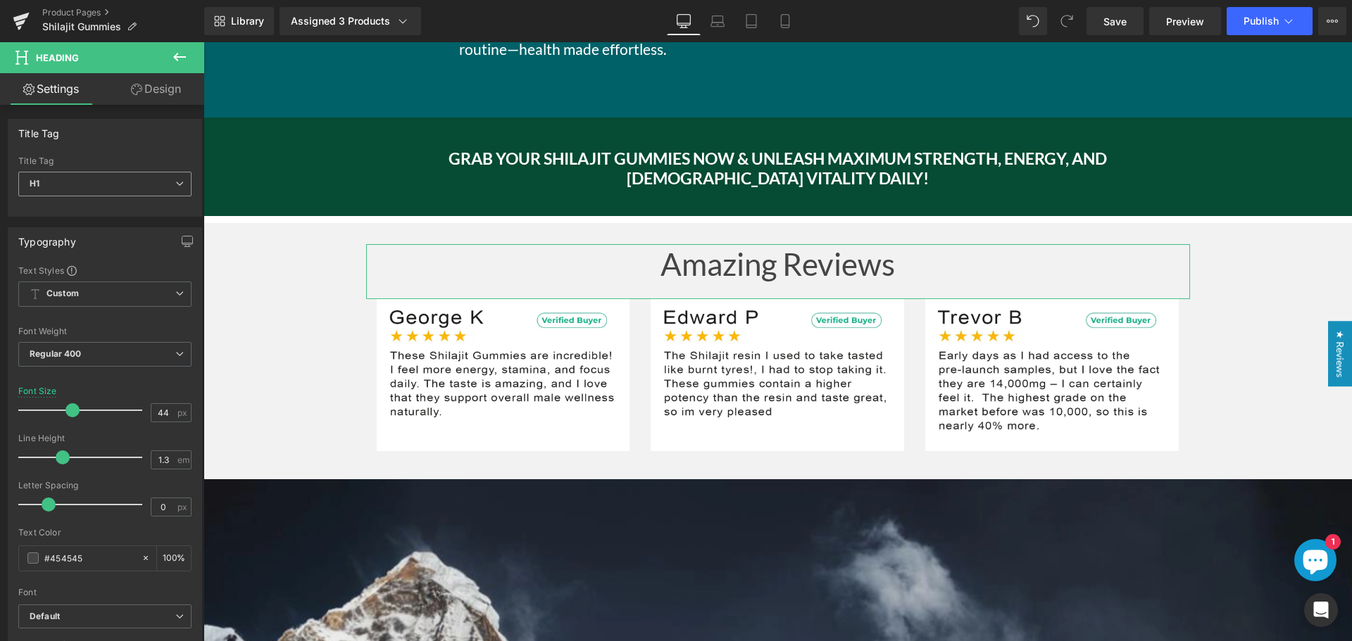
click at [108, 178] on span "H1" at bounding box center [104, 184] width 173 height 25
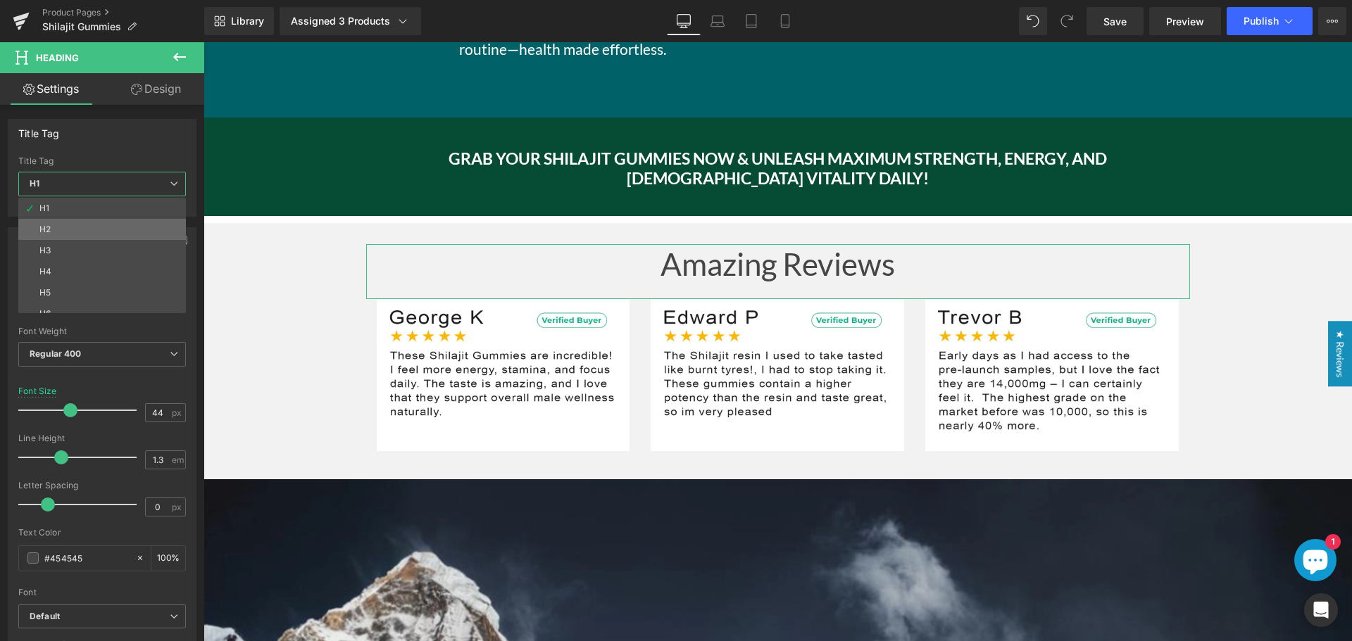
click at [87, 225] on li "H2" at bounding box center [105, 229] width 174 height 21
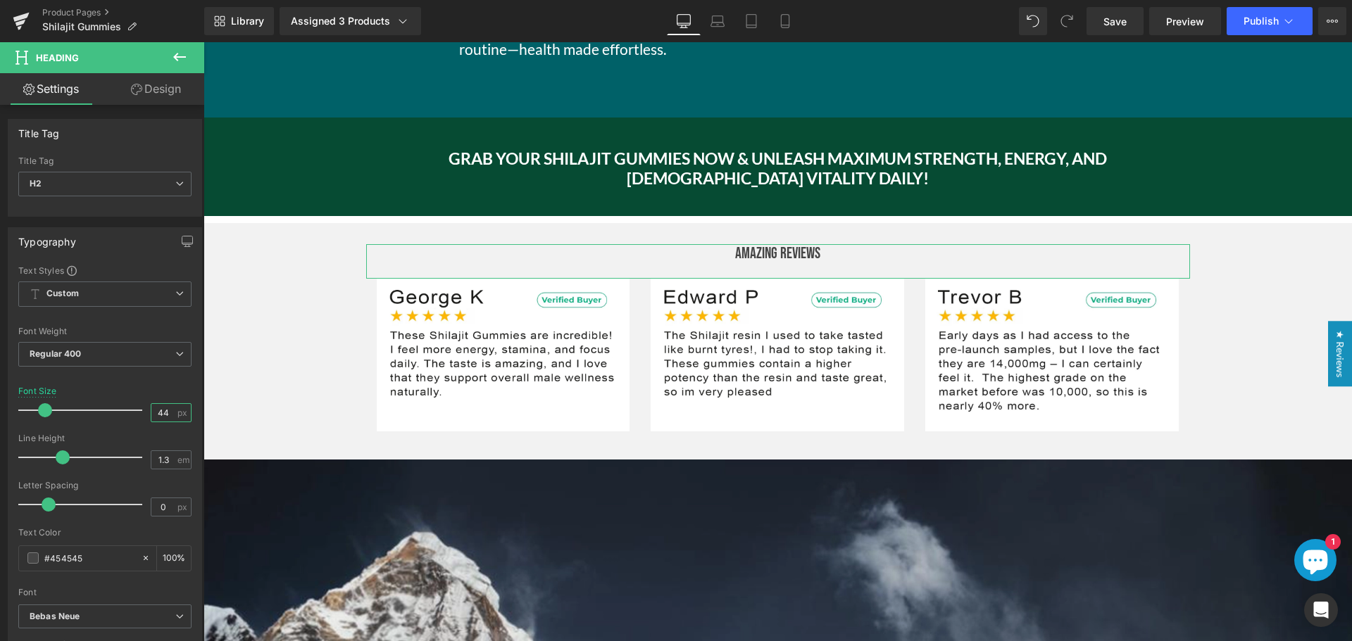
drag, startPoint x: 161, startPoint y: 415, endPoint x: 138, endPoint y: 417, distance: 22.6
click at [138, 417] on div "Font Size 44 px" at bounding box center [104, 410] width 173 height 47
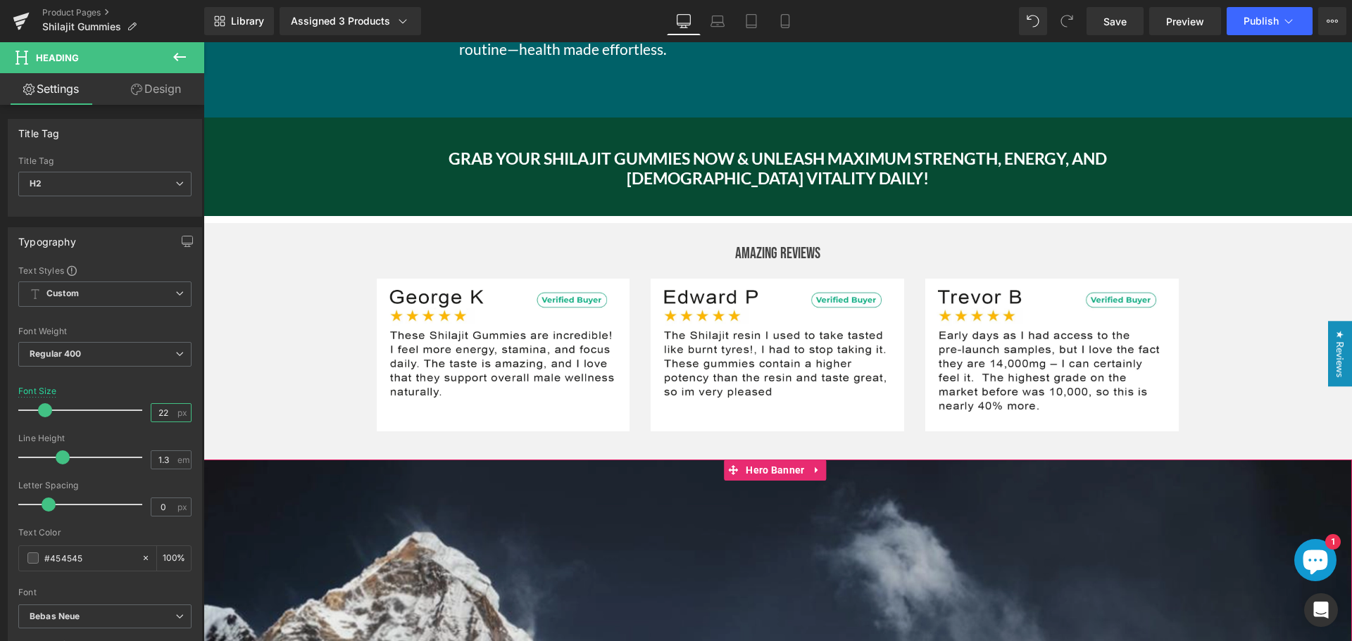
type input "2"
type input "44"
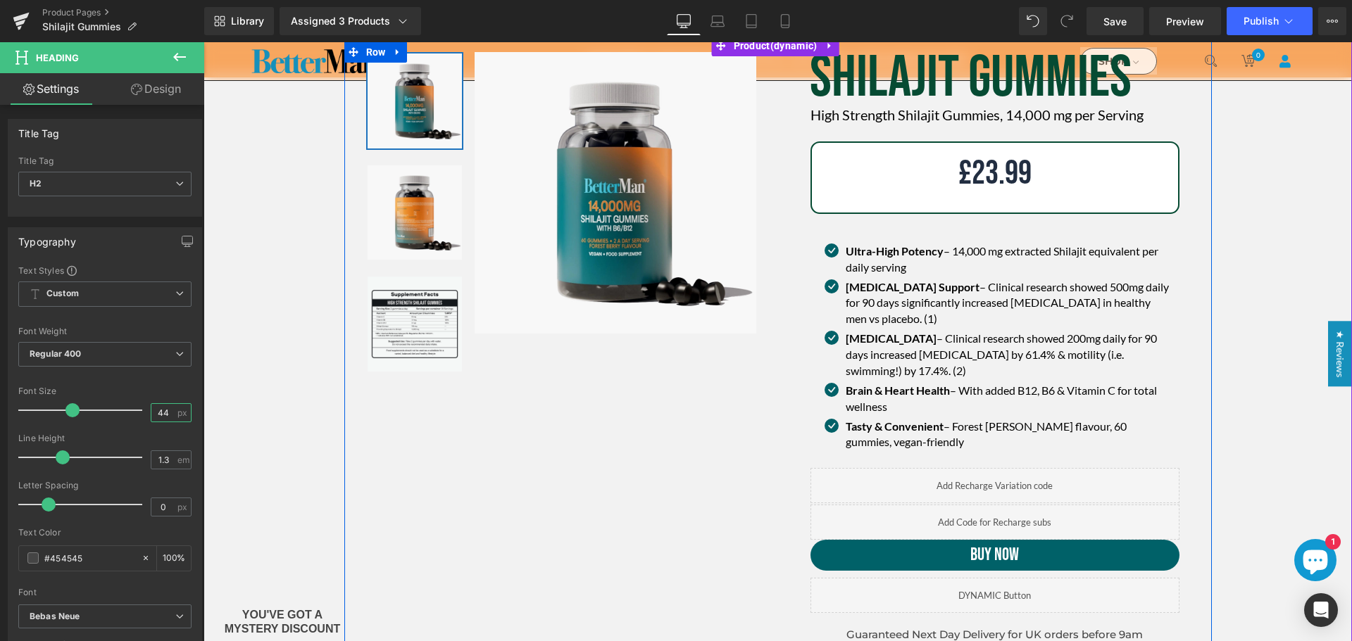
scroll to position [70, 0]
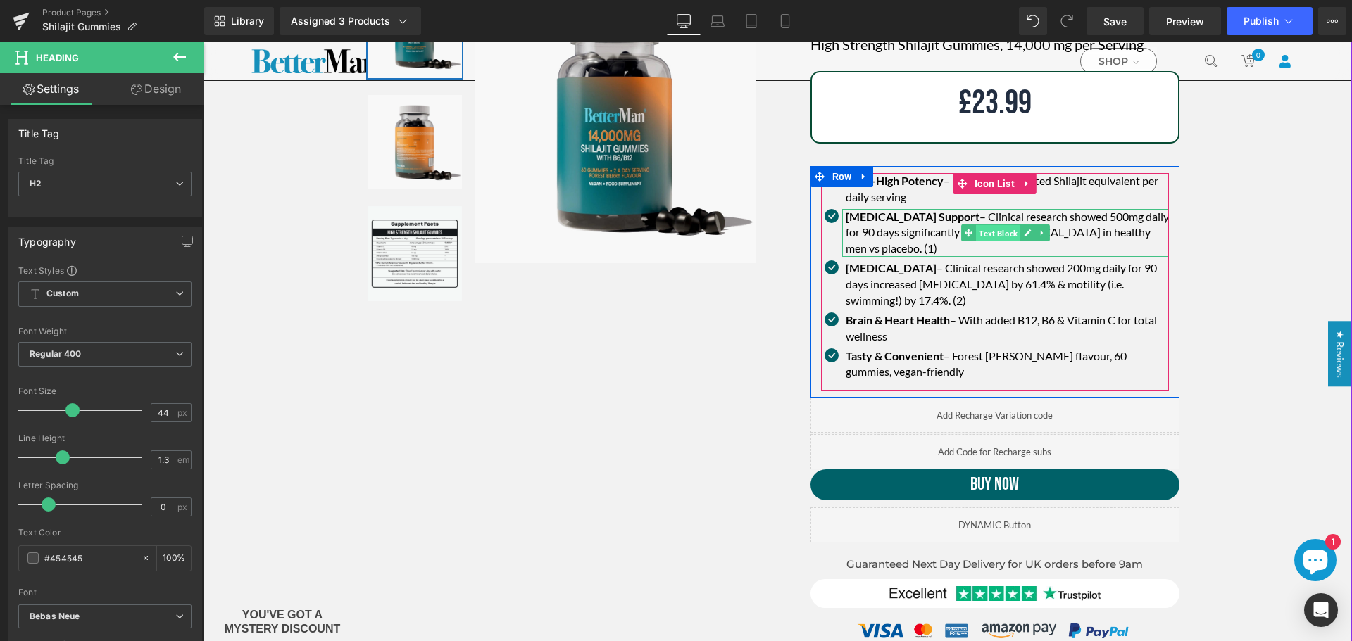
click at [983, 232] on span "Text Block" at bounding box center [998, 233] width 44 height 17
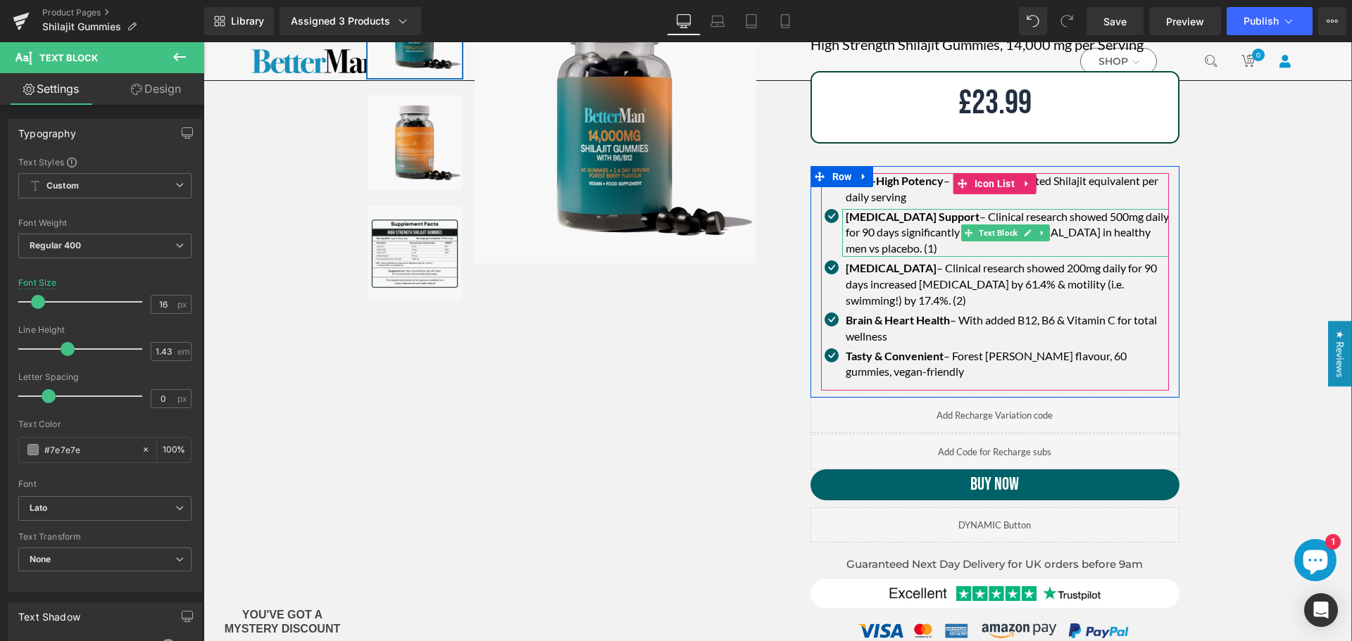
click at [936, 216] on strong "[MEDICAL_DATA] Support" at bounding box center [913, 216] width 134 height 13
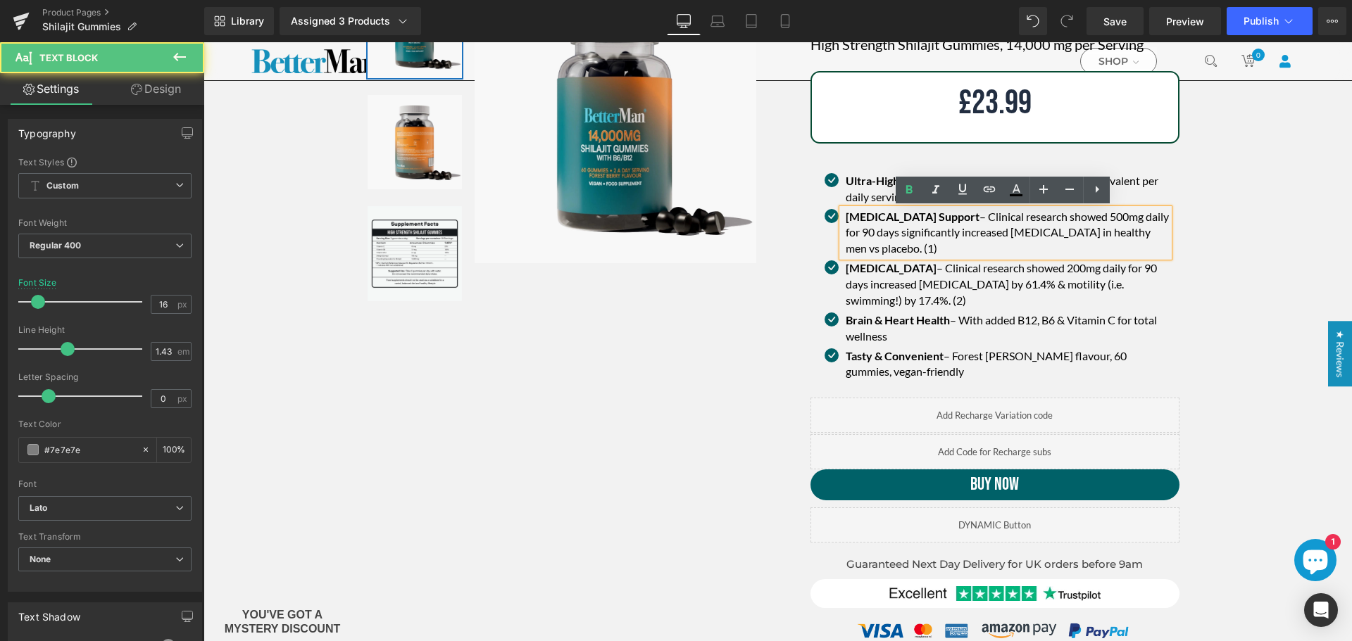
click at [987, 263] on div "[MEDICAL_DATA] – Clinical research showed 200mg daily for 90 days increased [ME…" at bounding box center [1005, 284] width 327 height 49
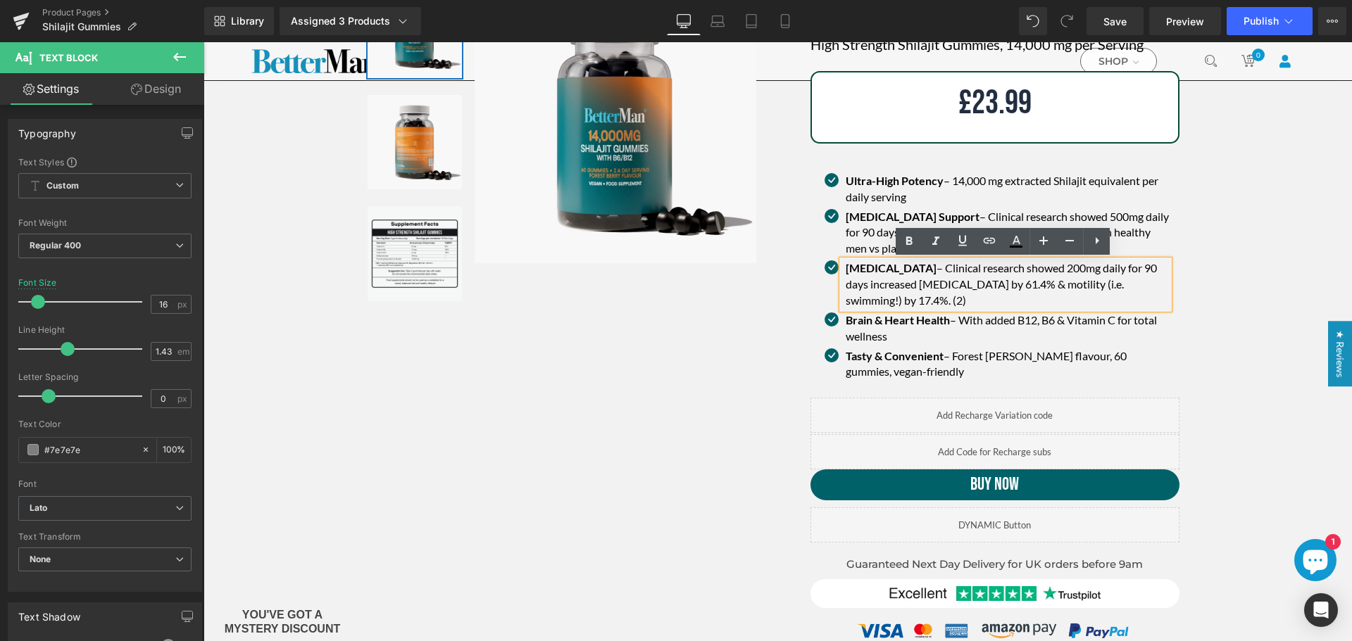
click at [1211, 240] on div at bounding box center [777, 411] width 1148 height 881
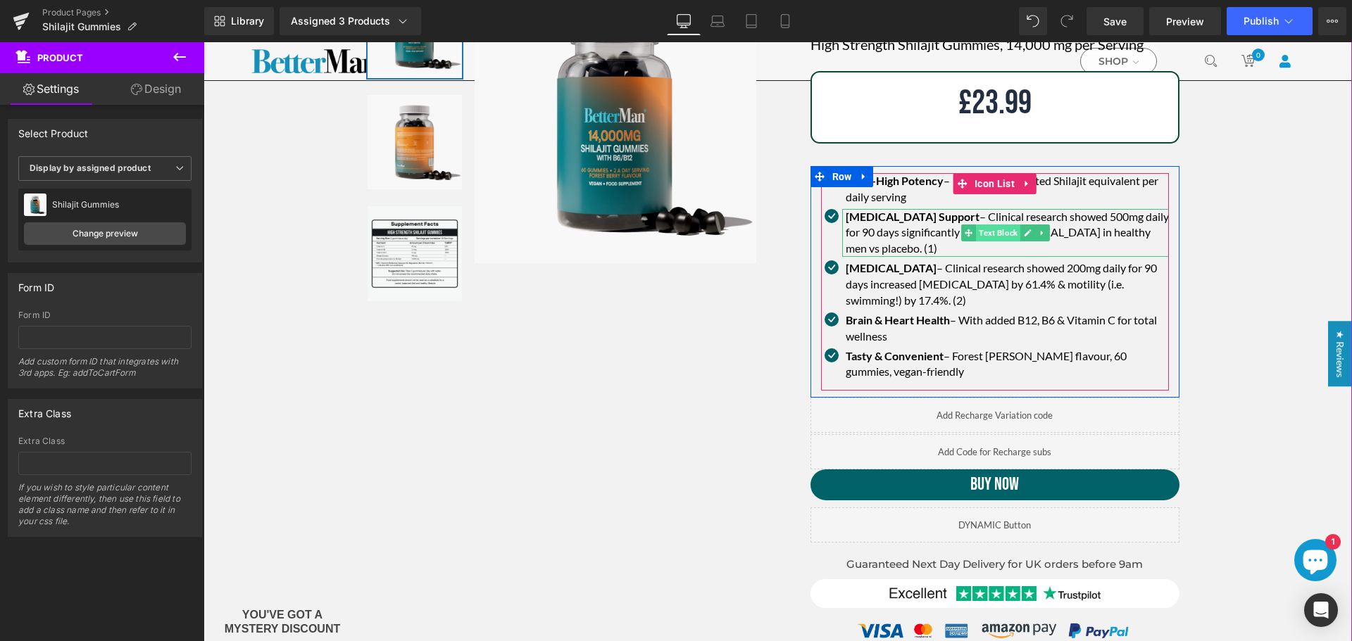
click at [997, 230] on span "Text Block" at bounding box center [998, 233] width 44 height 17
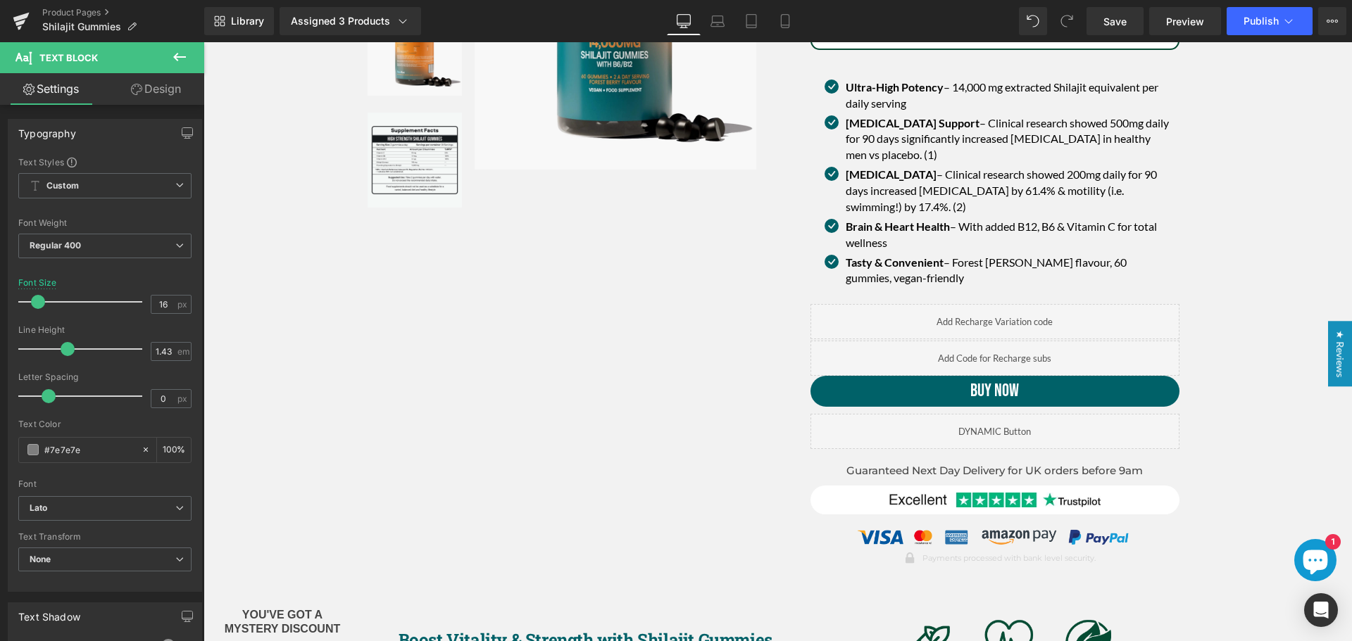
scroll to position [0, 0]
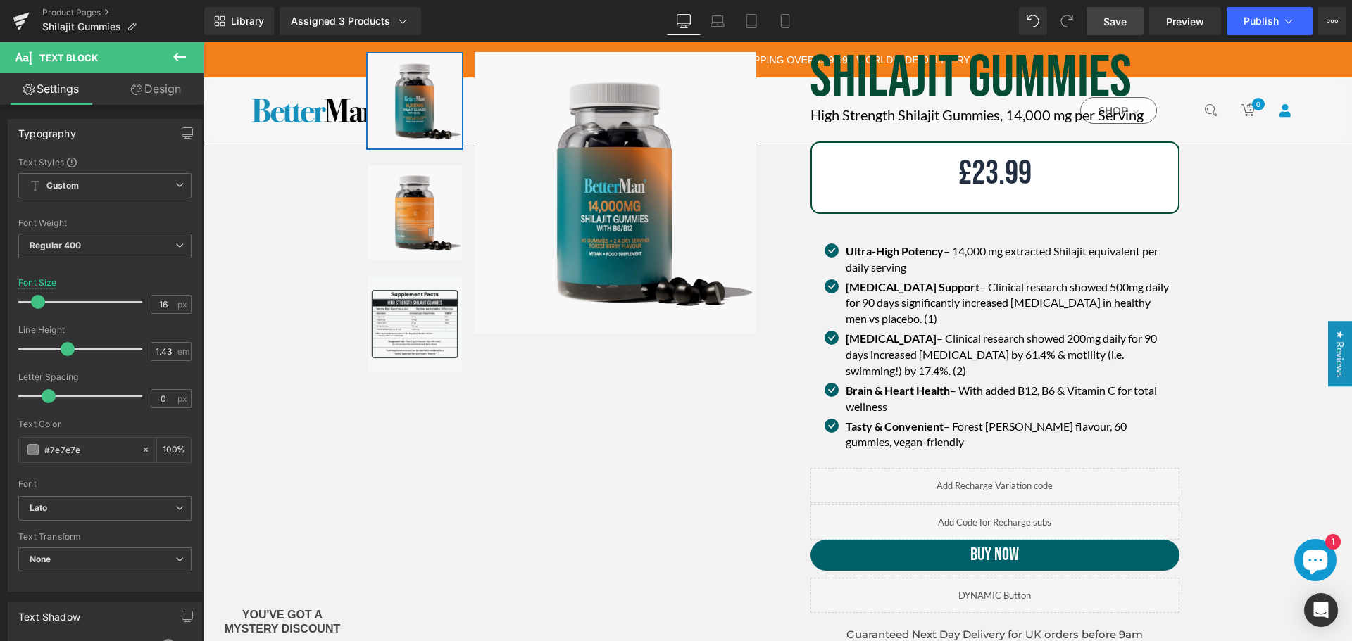
click at [1113, 19] on span "Save" at bounding box center [1114, 21] width 23 height 15
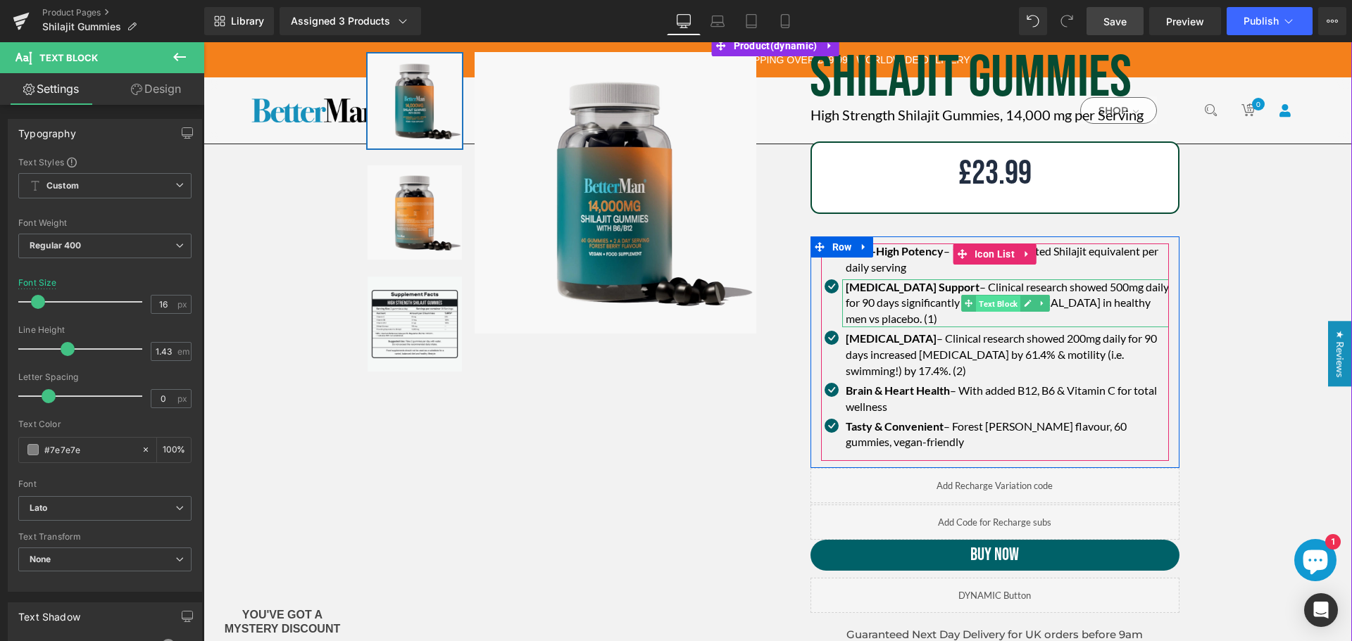
click at [995, 305] on span "Text Block" at bounding box center [998, 304] width 44 height 17
click at [1024, 303] on icon at bounding box center [1028, 303] width 8 height 8
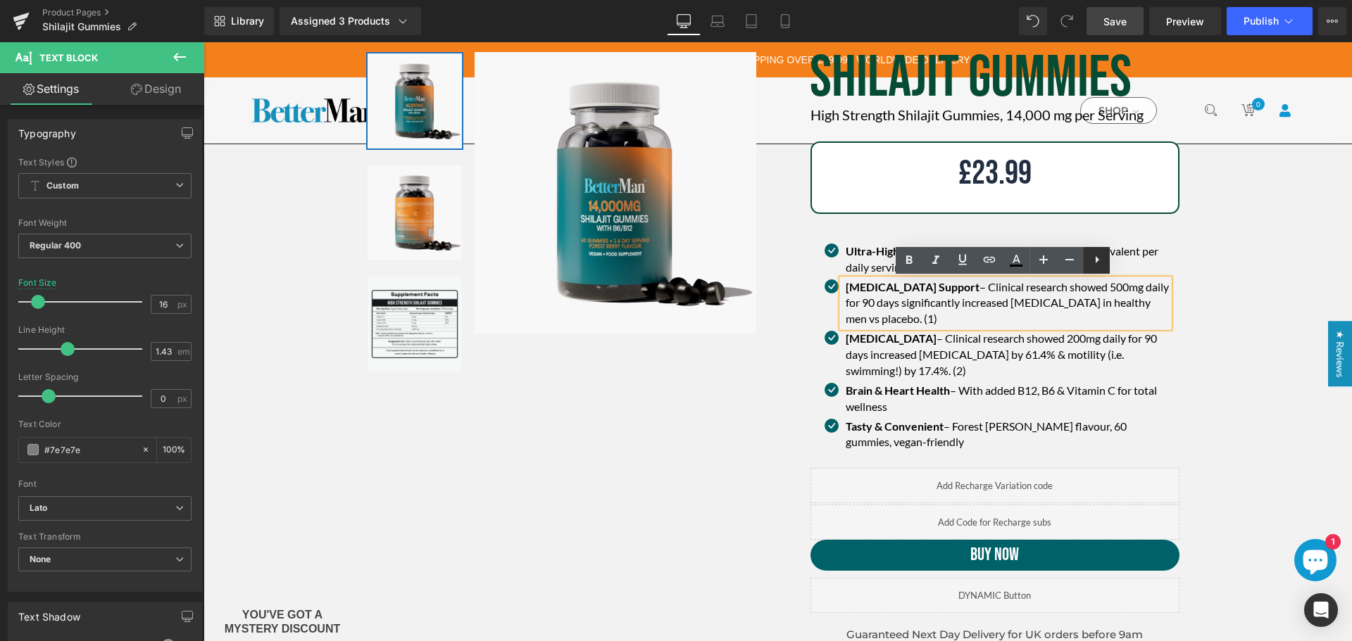
click at [1088, 259] on icon at bounding box center [1096, 259] width 17 height 17
click at [1101, 263] on icon at bounding box center [1096, 259] width 17 height 17
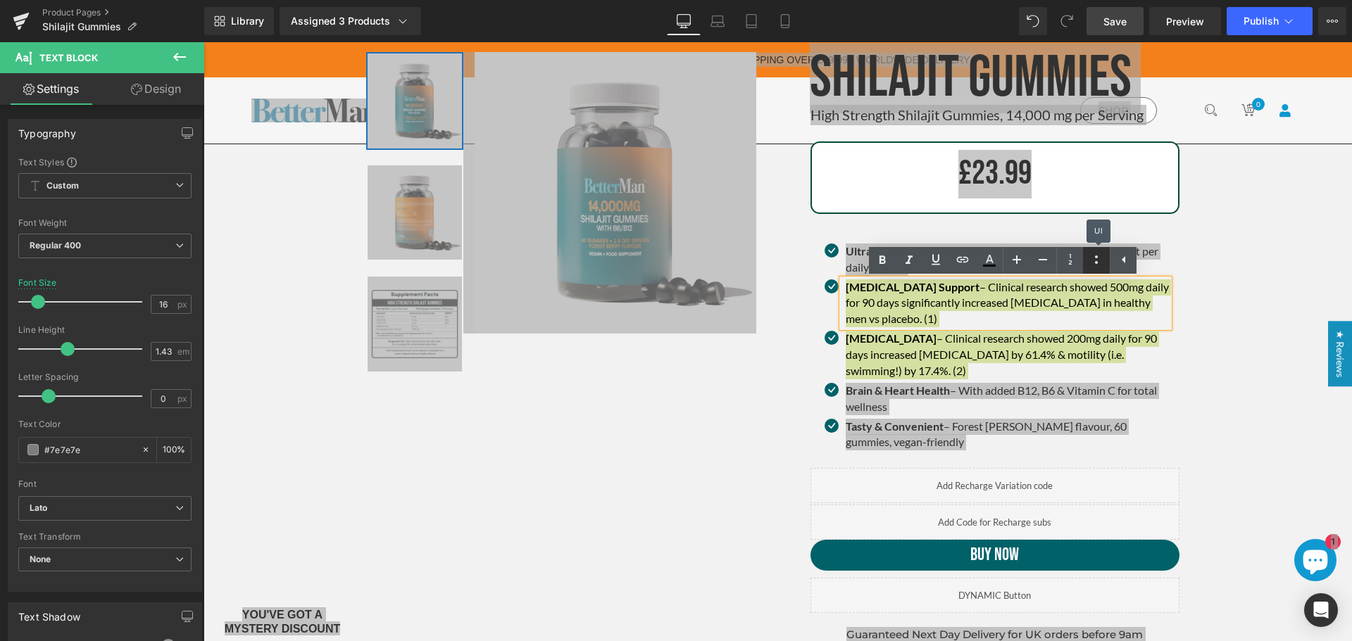
click at [1101, 263] on icon at bounding box center [1096, 259] width 17 height 17
click at [1094, 261] on icon at bounding box center [1096, 259] width 17 height 17
drag, startPoint x: 1118, startPoint y: 262, endPoint x: 945, endPoint y: 225, distance: 177.2
click at [1118, 262] on icon at bounding box center [1123, 259] width 17 height 17
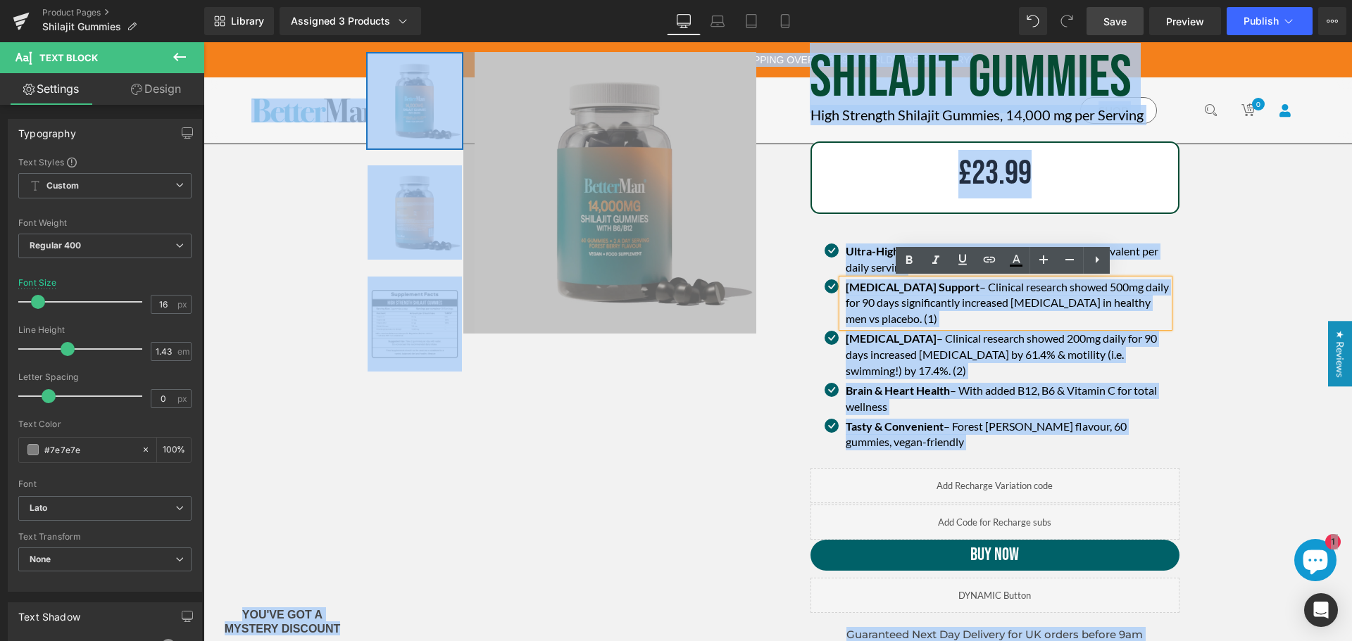
click at [1187, 271] on div "Shilajit gummies Heading High Strength Shilajit Gummies, 14,000 mg per Serving …" at bounding box center [995, 395] width 434 height 687
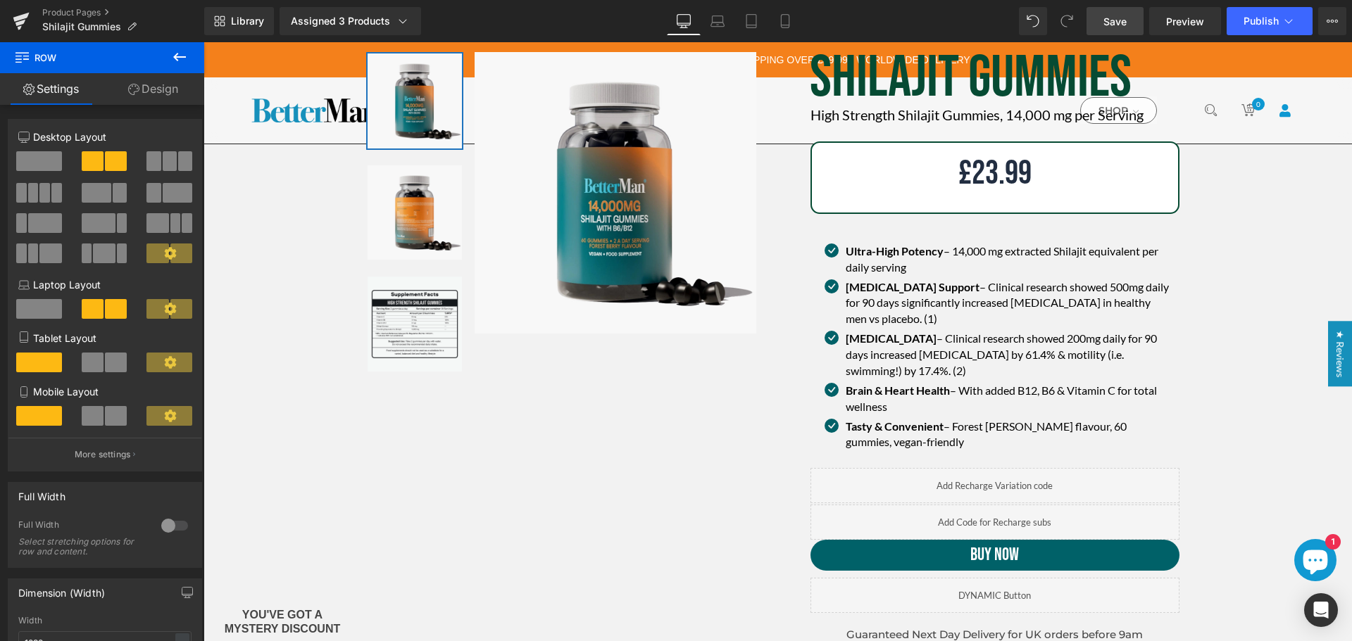
click at [1108, 19] on span "Save" at bounding box center [1114, 21] width 23 height 15
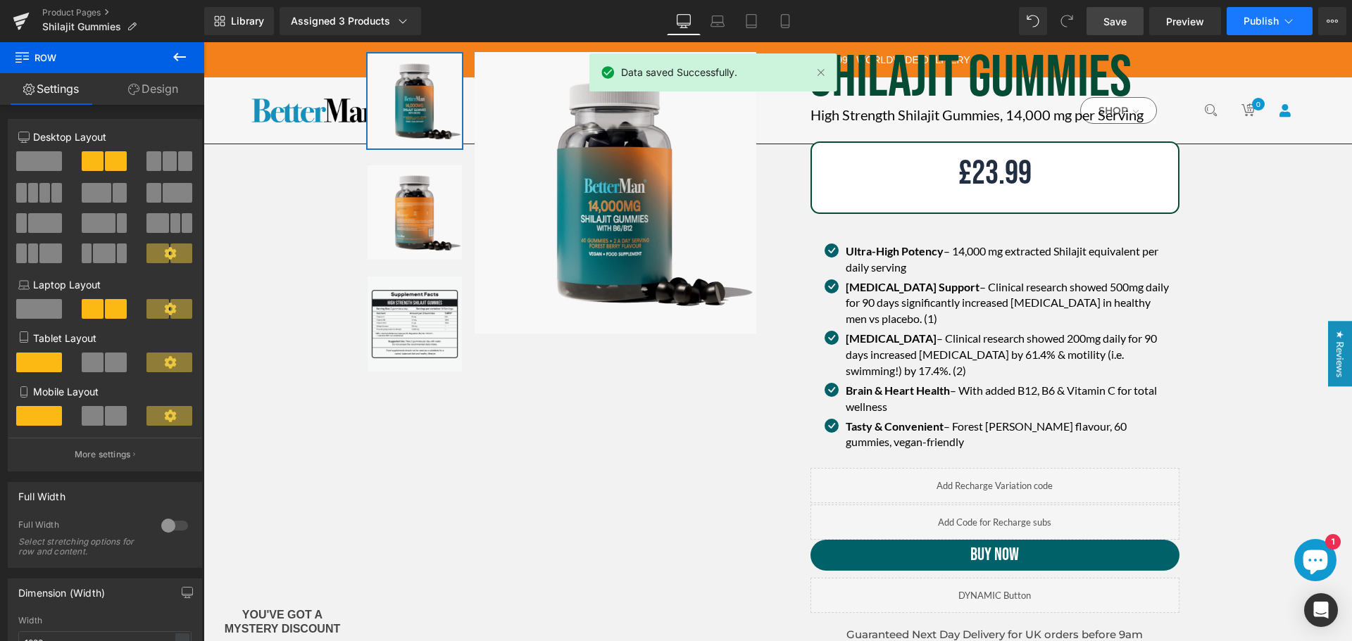
click at [1248, 21] on span "Publish" at bounding box center [1260, 20] width 35 height 11
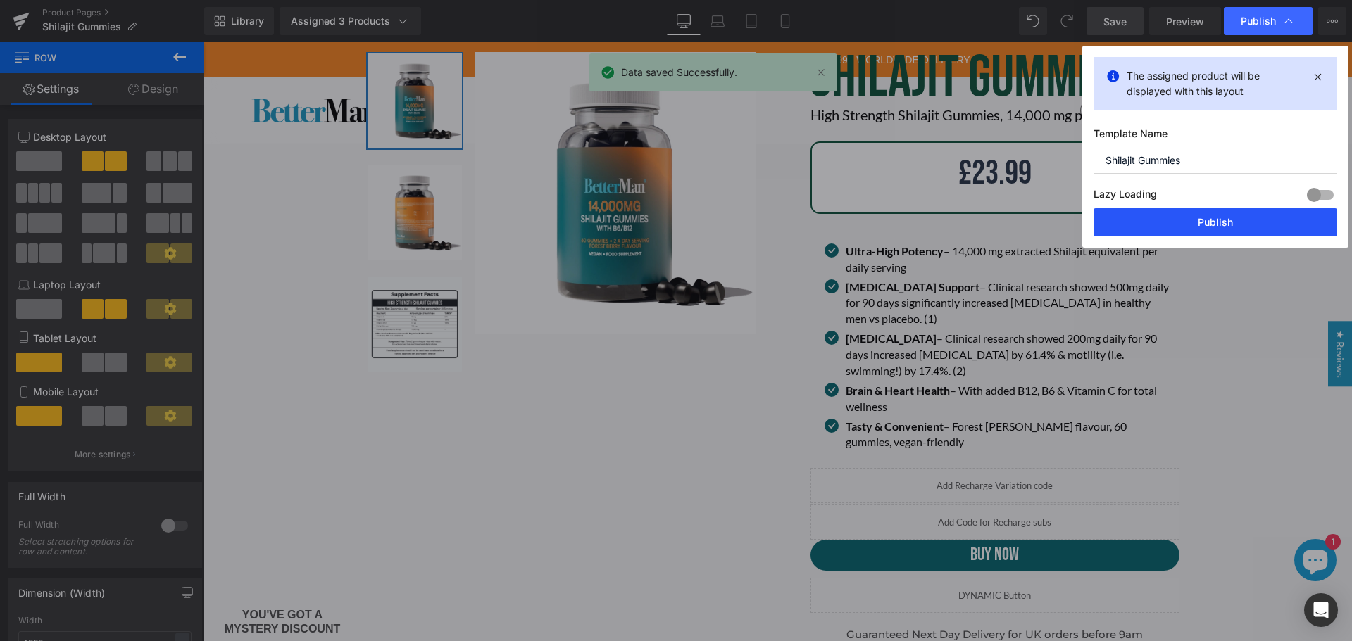
drag, startPoint x: 1229, startPoint y: 226, endPoint x: 1122, endPoint y: 191, distance: 112.7
click at [1229, 226] on button "Publish" at bounding box center [1215, 222] width 244 height 28
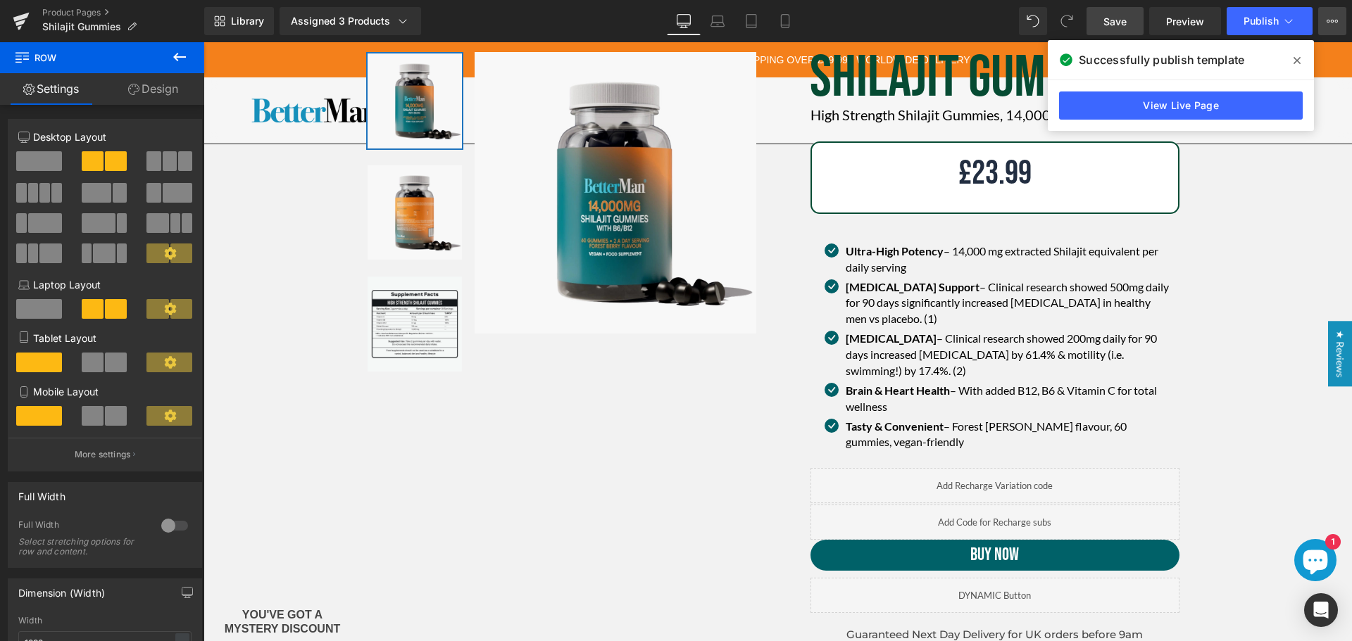
click at [1325, 15] on button "View Live Page View with current Template Save Template to Library Schedule Pub…" at bounding box center [1332, 21] width 28 height 28
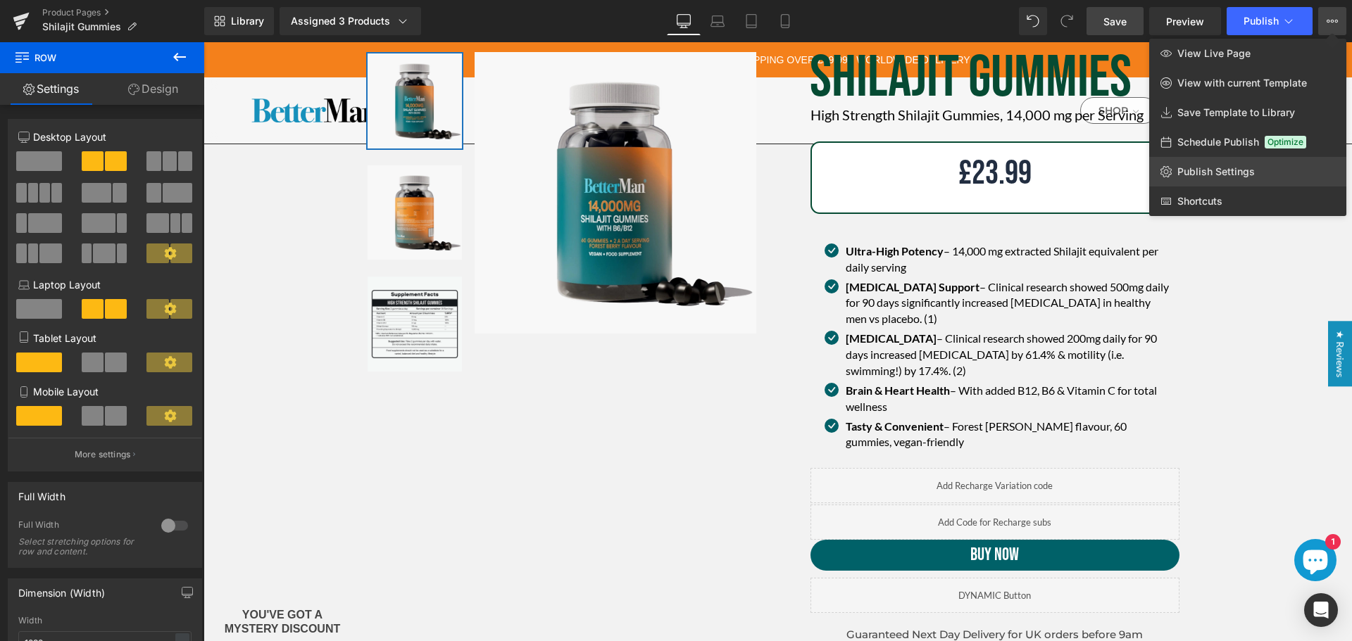
click at [1197, 176] on span "Publish Settings" at bounding box center [1215, 171] width 77 height 13
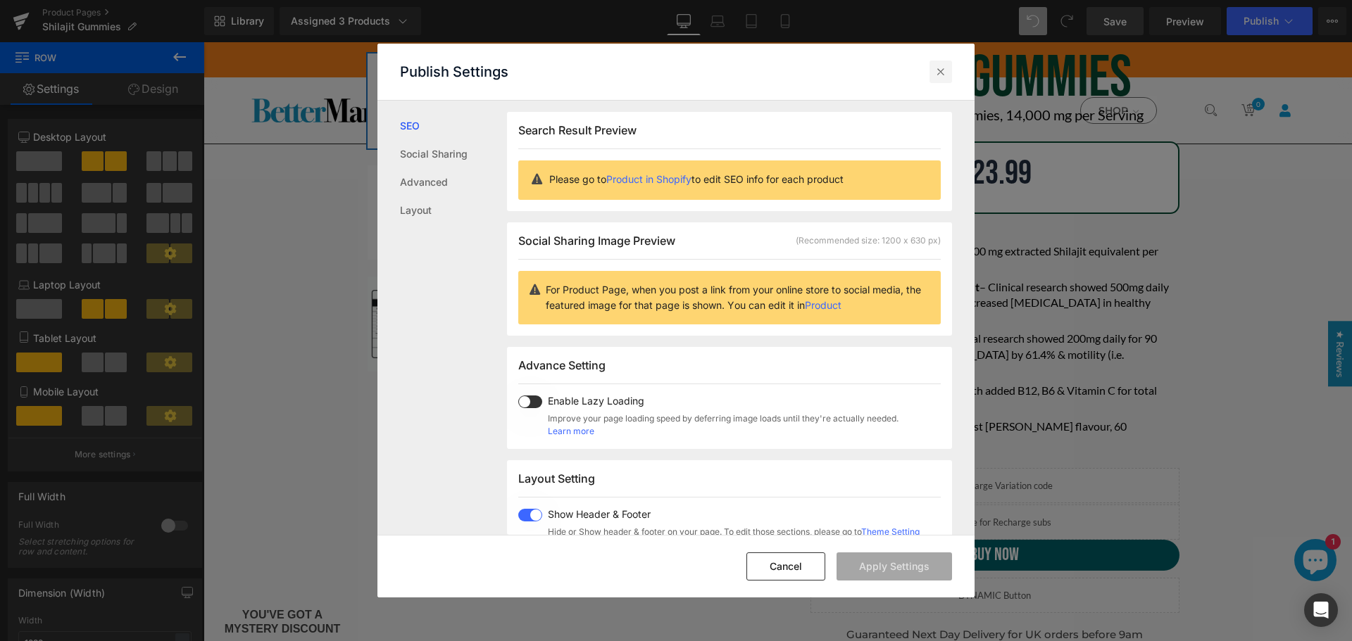
click at [939, 68] on icon at bounding box center [941, 72] width 14 height 14
